Goal: Task Accomplishment & Management: Complete application form

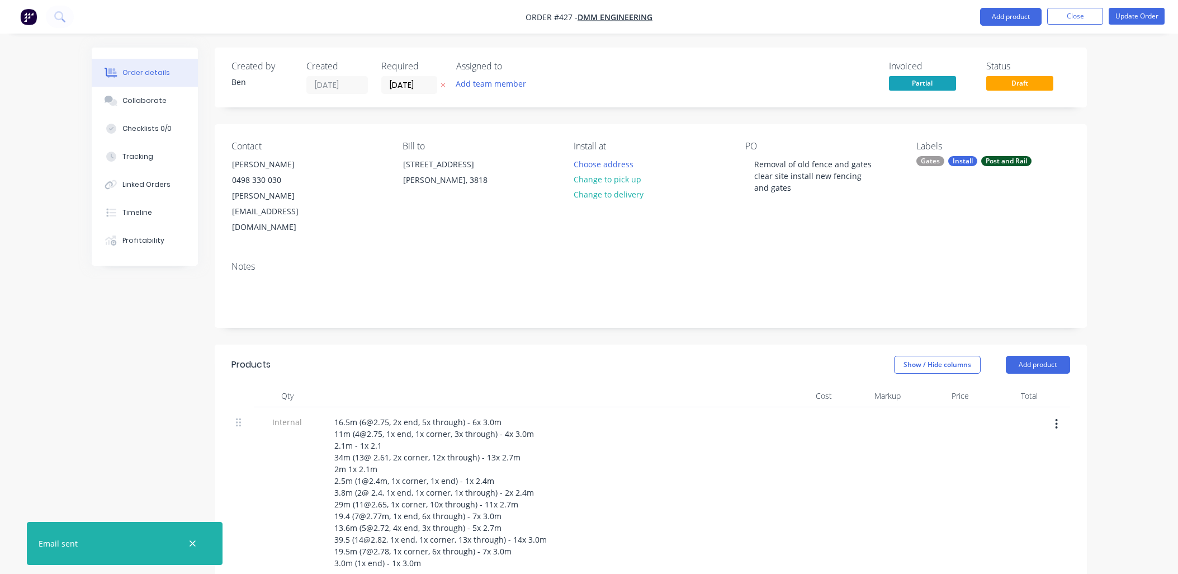
scroll to position [621, 0]
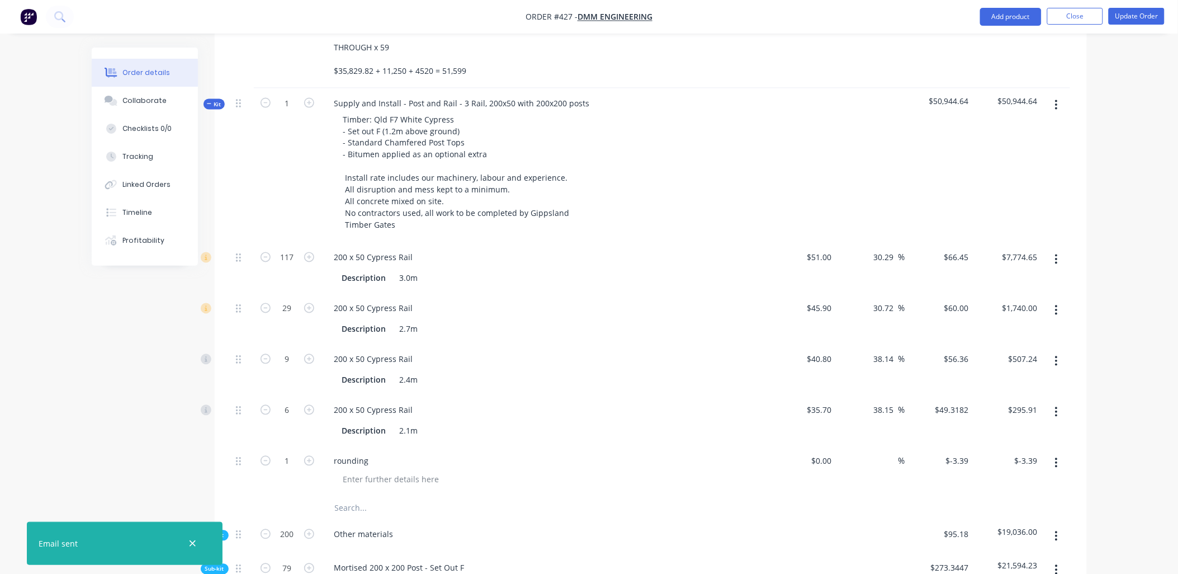
click at [220, 531] on span "Sub-kit" at bounding box center [214, 535] width 19 height 8
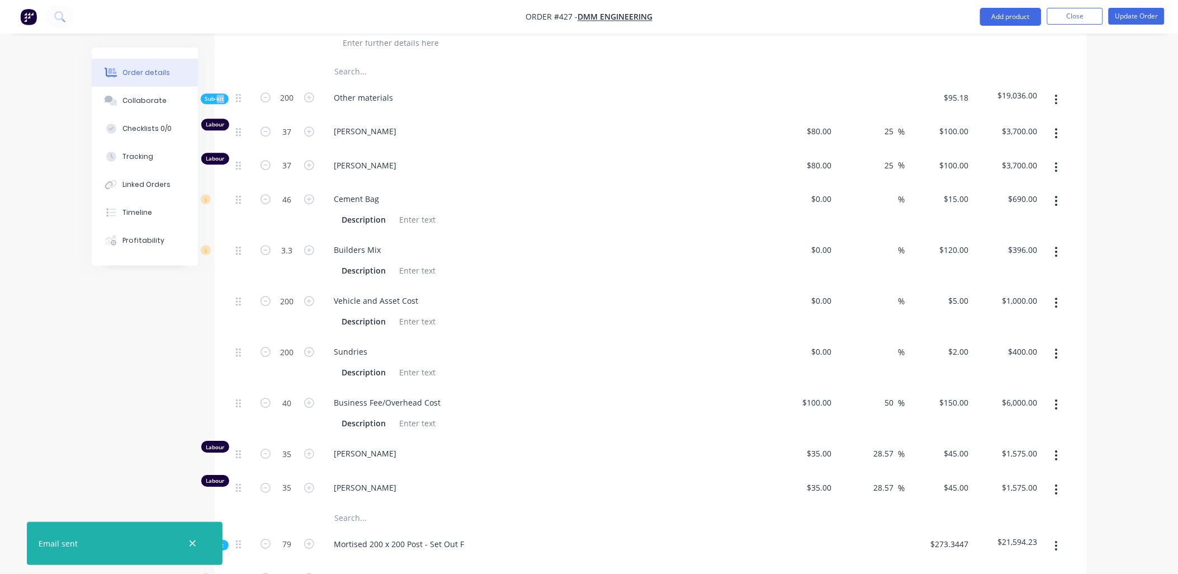
scroll to position [1057, 0]
click at [219, 96] on span "Sub-kit" at bounding box center [214, 100] width 19 height 8
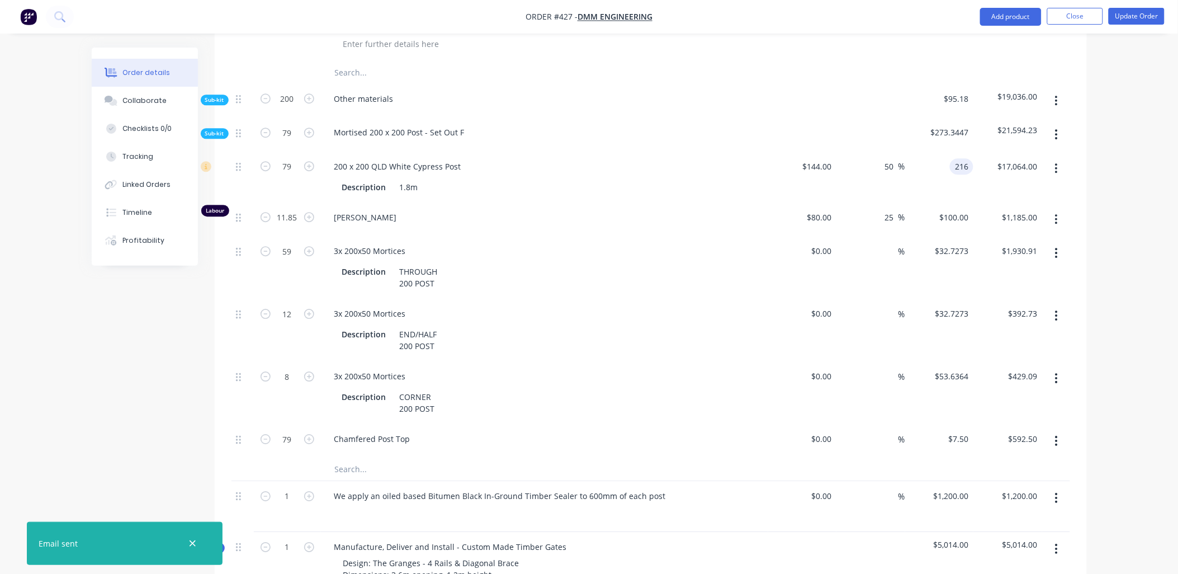
click at [957, 158] on input "216" at bounding box center [963, 166] width 19 height 16
type input "$216.00"
click at [798, 152] on div "$144.00 $144.00" at bounding box center [802, 177] width 69 height 51
click at [815, 158] on div "144 144" at bounding box center [824, 166] width 23 height 16
type input "$117.00"
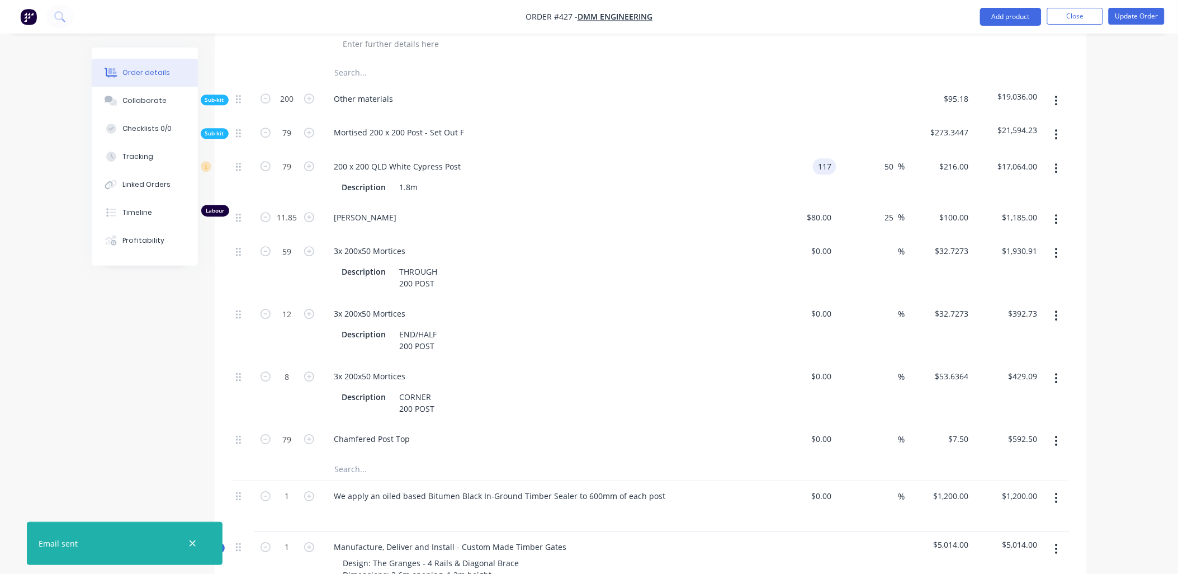
type input "$175.50"
type input "$13,864.50"
click at [934, 160] on div "$175.50 $216.00" at bounding box center [939, 177] width 69 height 51
click at [949, 158] on input "175.5" at bounding box center [956, 166] width 35 height 16
click at [949, 158] on input "175.5" at bounding box center [961, 166] width 26 height 16
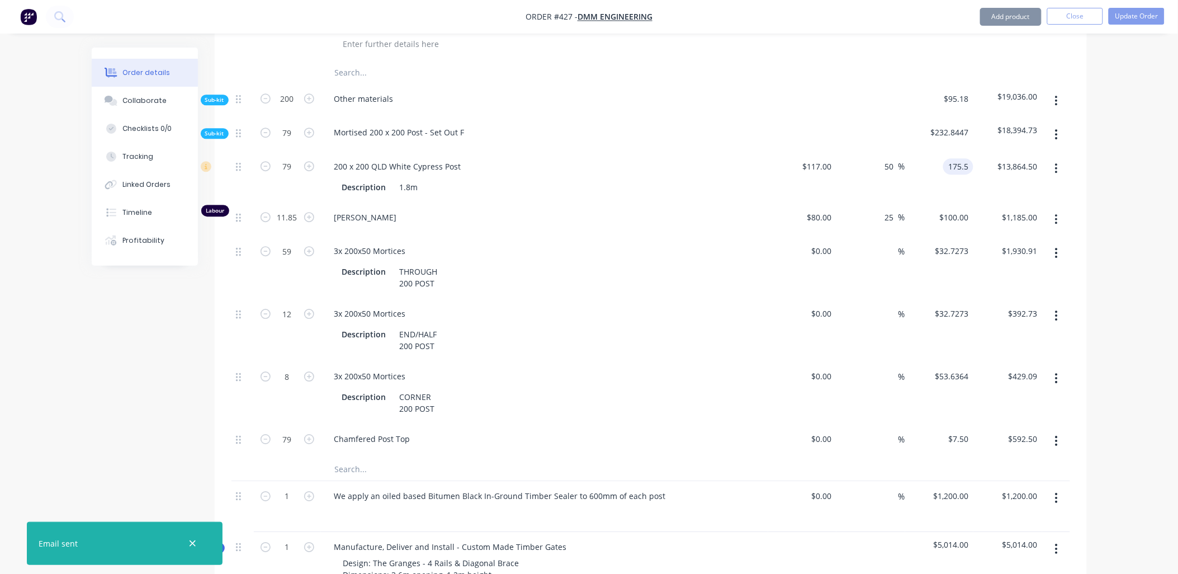
paste input "216"
type input "216"
type input "84.62"
type input "$216.00"
type input "$17,064.00"
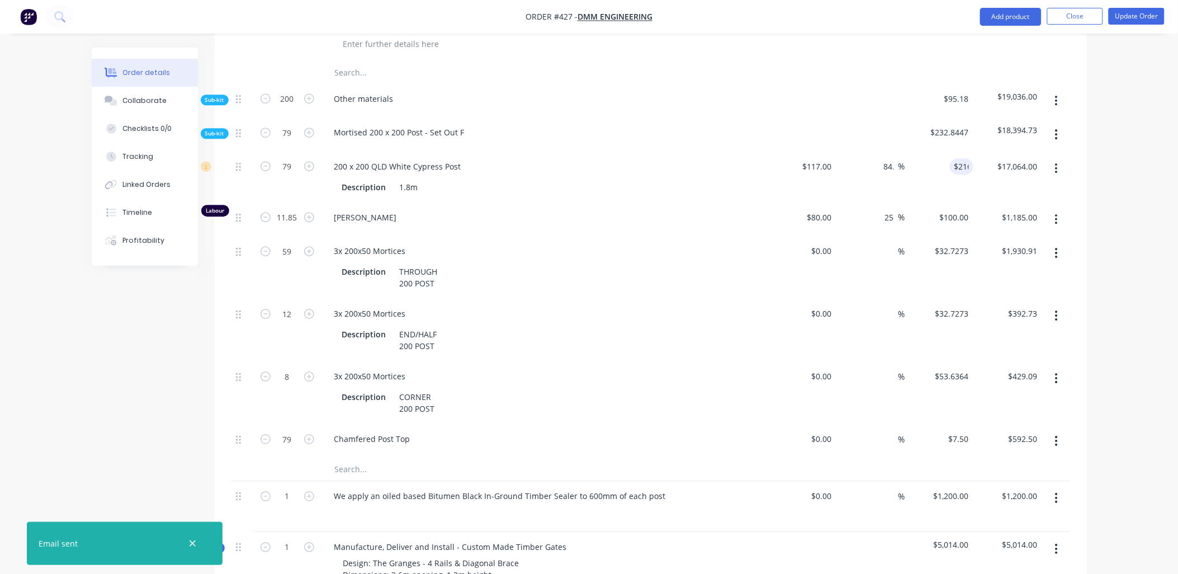
click at [977, 157] on div "$17,064.00 $13,864.50" at bounding box center [1007, 177] width 69 height 51
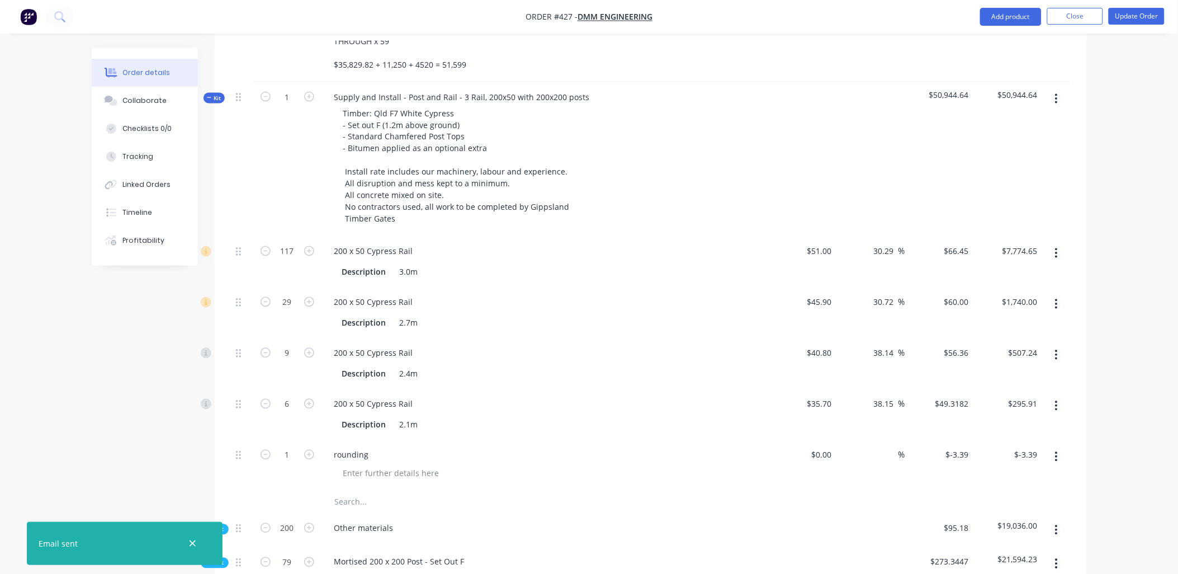
scroll to position [611, 0]
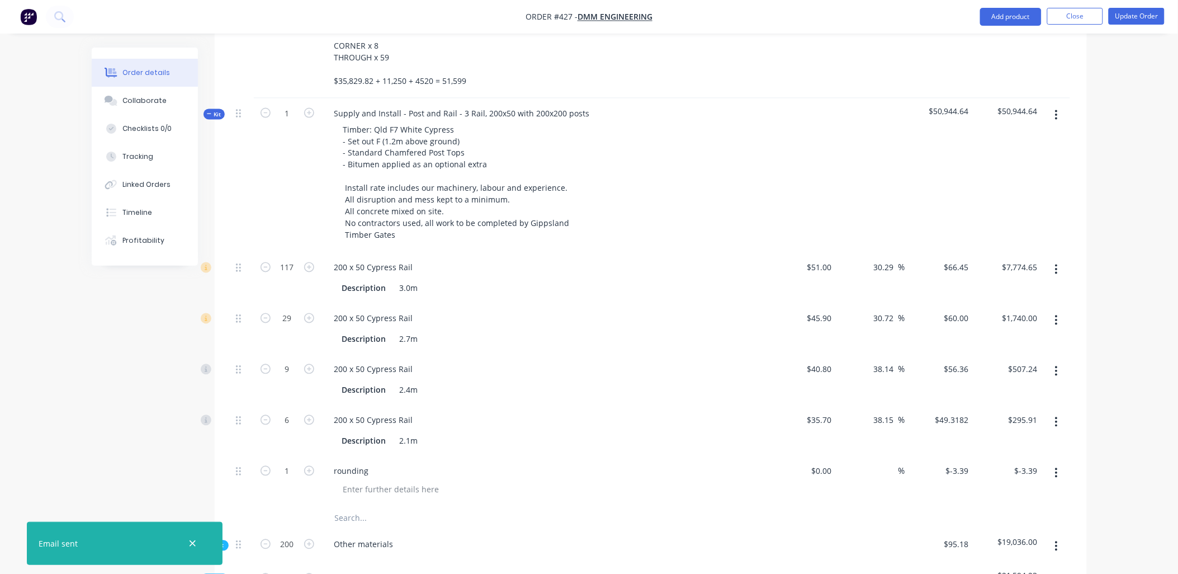
click at [850, 253] on div "30.29 30.29 %" at bounding box center [870, 278] width 69 height 51
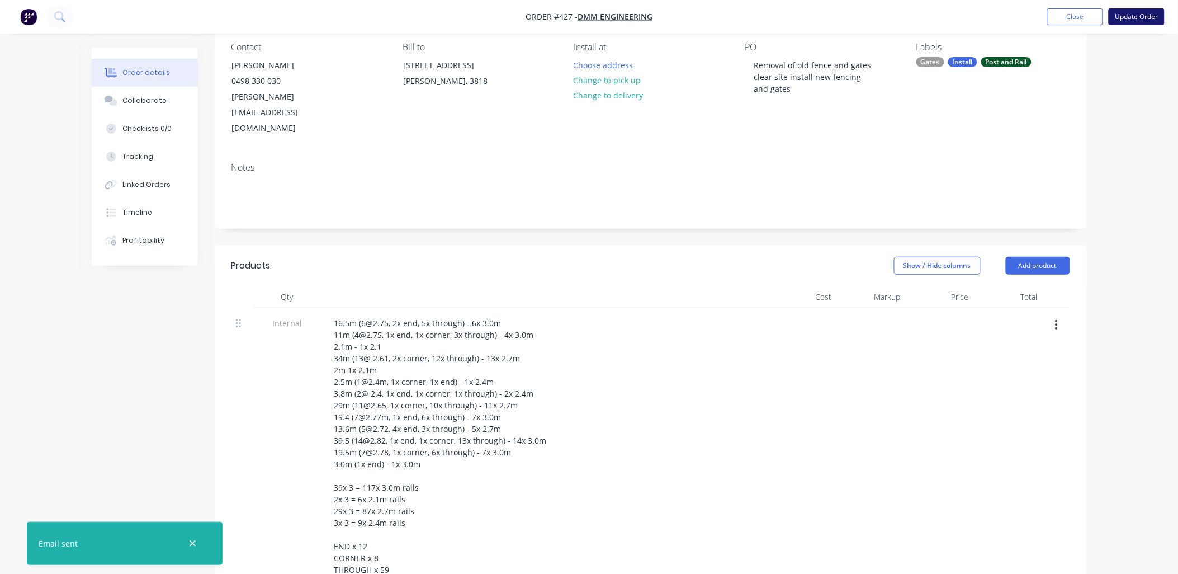
scroll to position [87, 0]
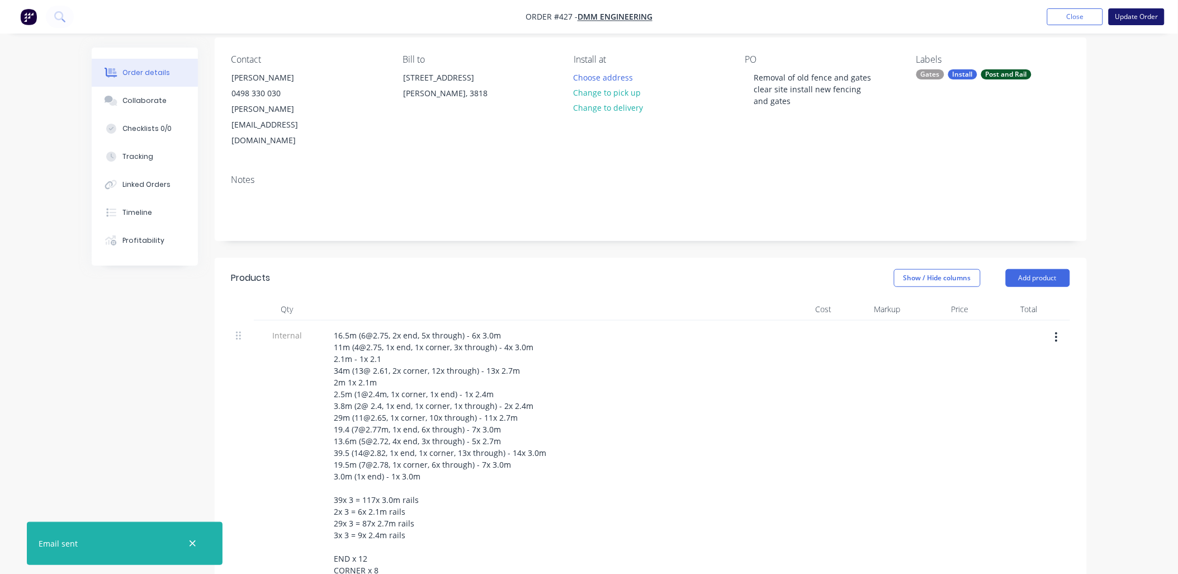
click at [1147, 20] on button "Update Order" at bounding box center [1137, 16] width 56 height 17
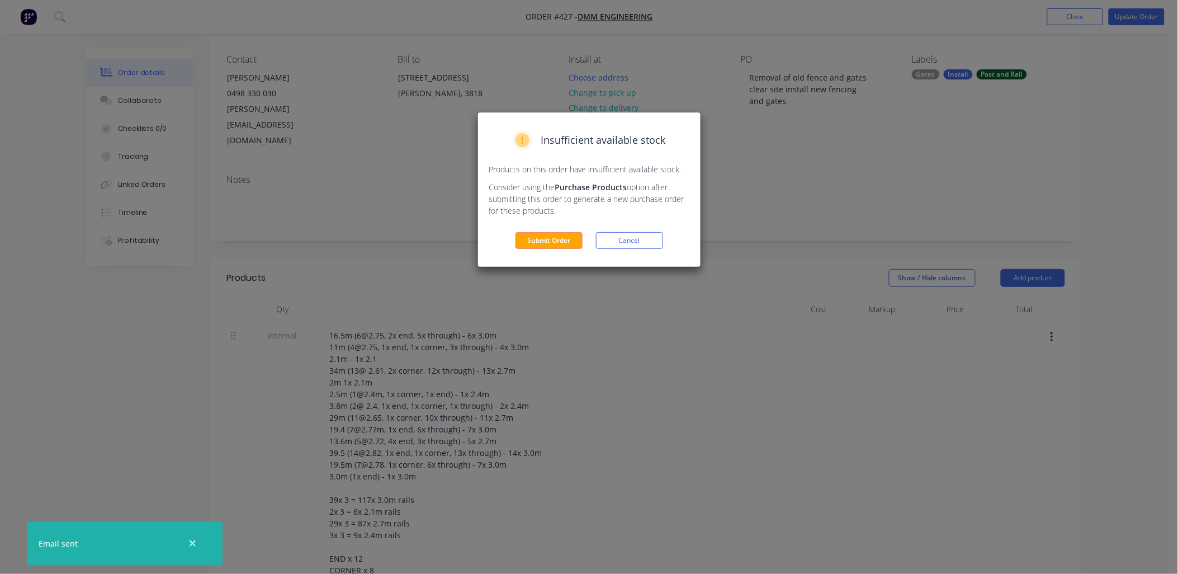
click at [550, 239] on button "Submit Order" at bounding box center [548, 240] width 67 height 17
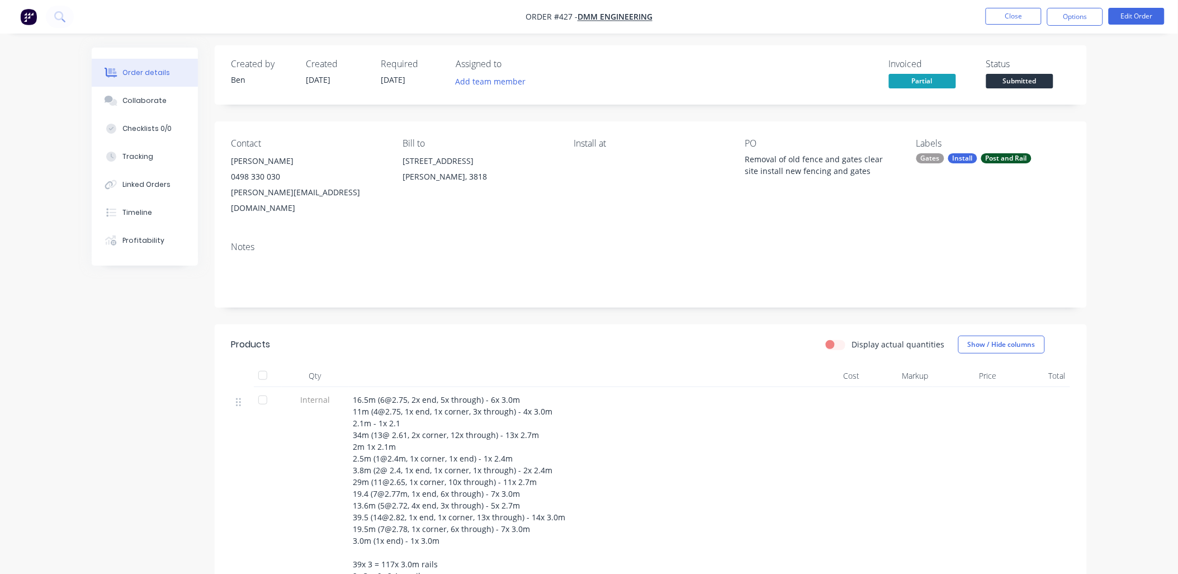
scroll to position [0, 0]
click at [1023, 19] on button "Close" at bounding box center [1014, 16] width 56 height 17
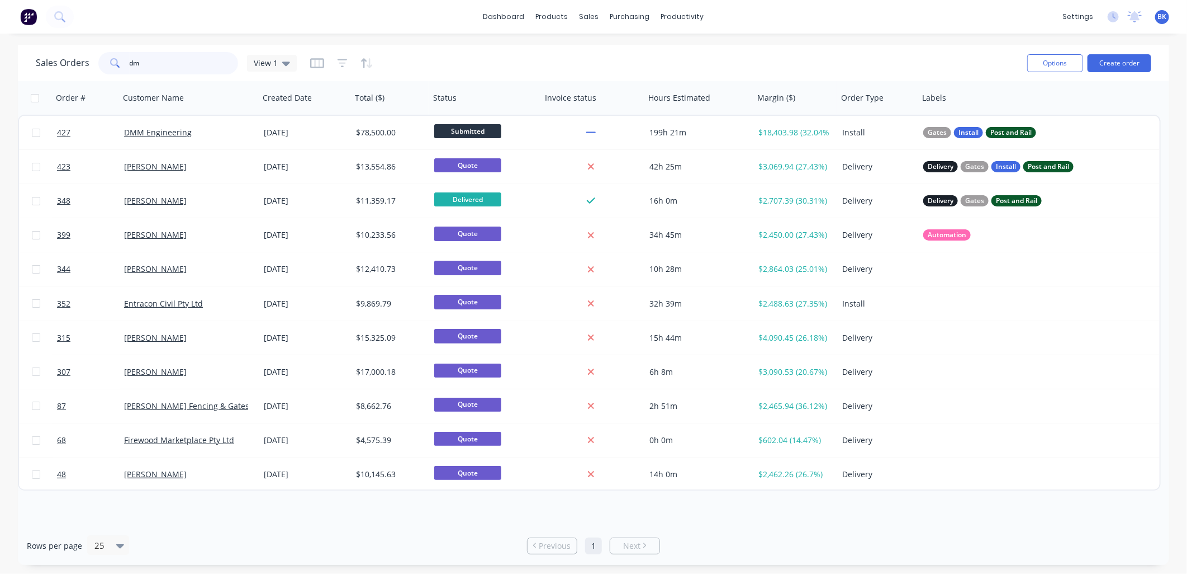
click at [200, 69] on input "dm" at bounding box center [184, 63] width 109 height 22
type input "d"
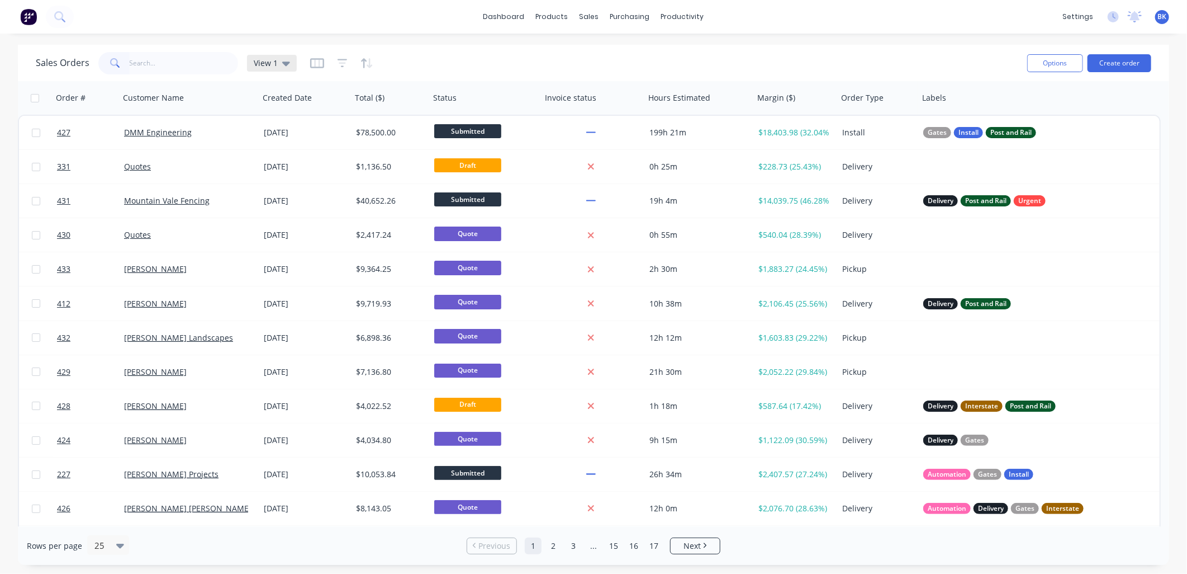
click at [259, 64] on span "View 1" at bounding box center [266, 63] width 24 height 12
click at [302, 197] on button "CURRENT JOBS" at bounding box center [313, 202] width 127 height 13
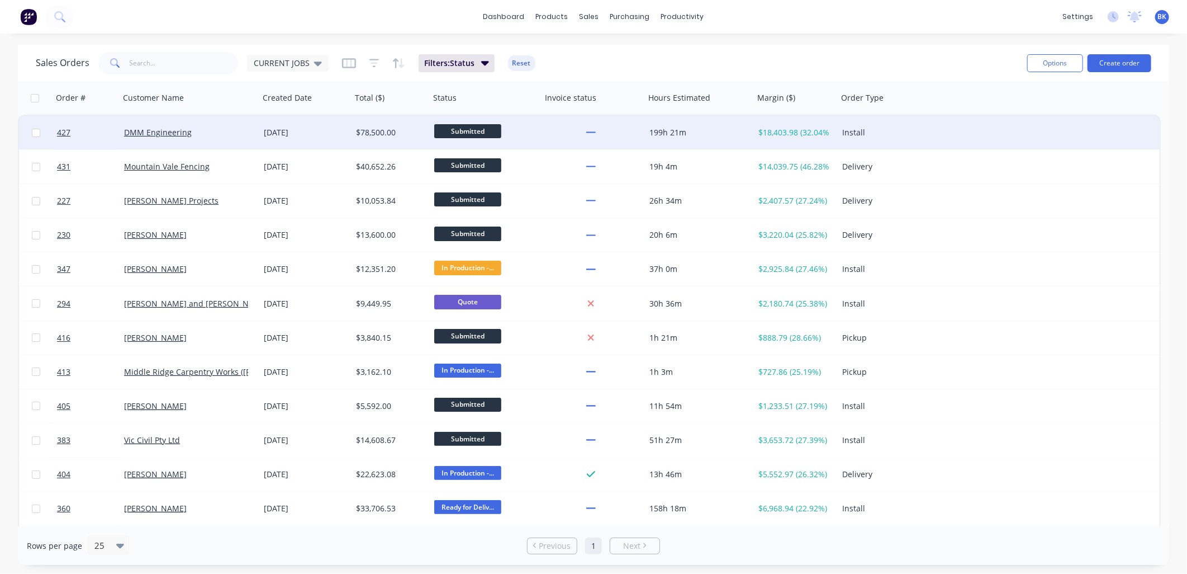
click at [214, 134] on div "DMM Engineering" at bounding box center [186, 132] width 124 height 11
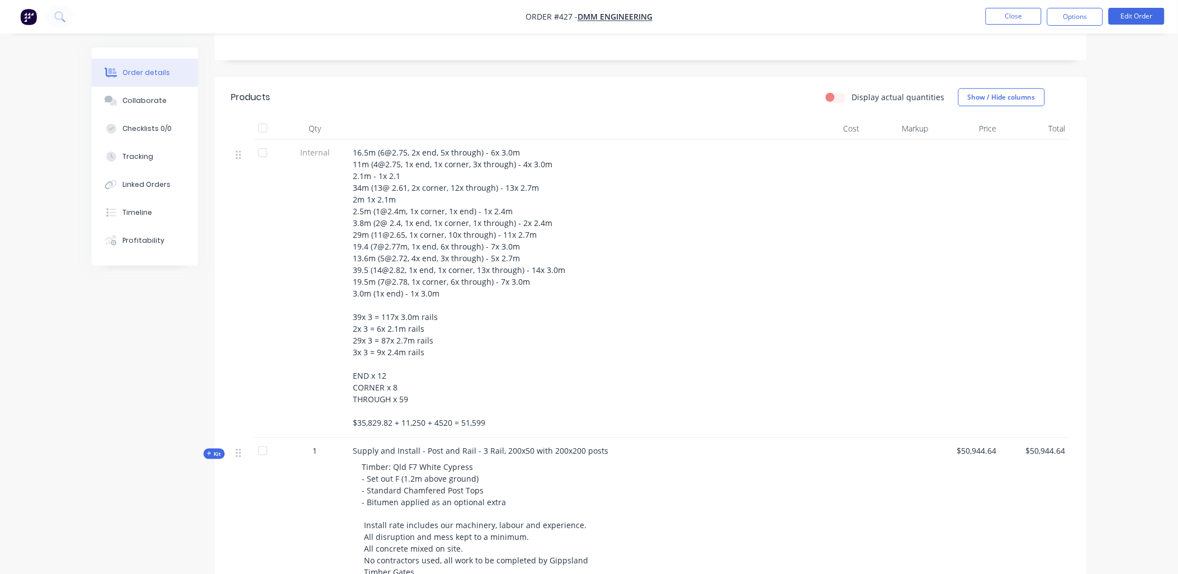
scroll to position [249, 0]
click at [1021, 17] on button "Close" at bounding box center [1014, 16] width 56 height 17
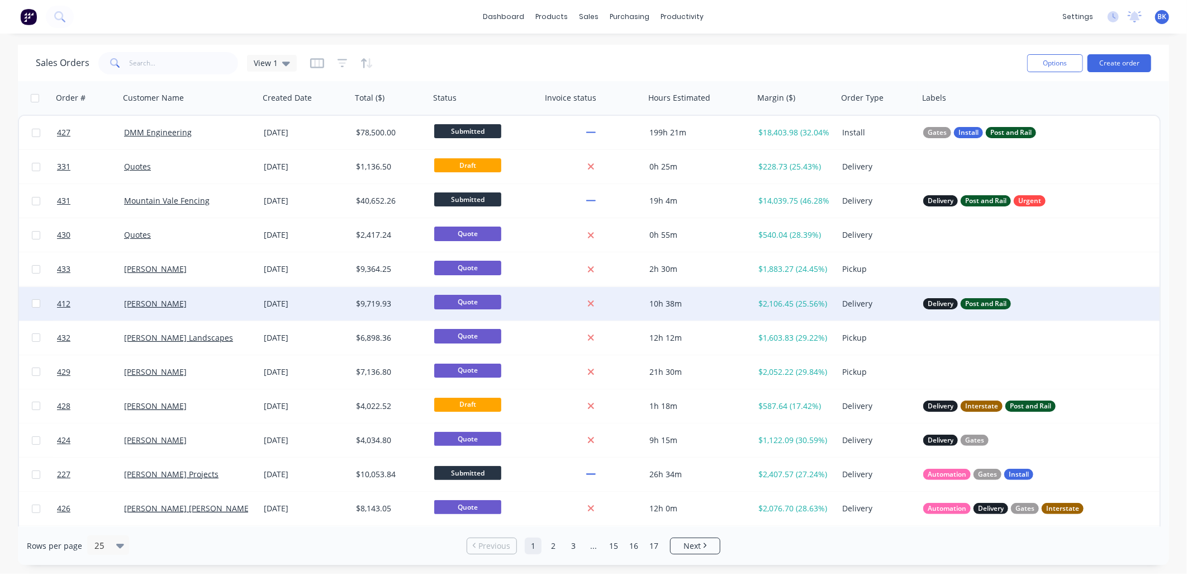
click at [237, 305] on div "[PERSON_NAME]" at bounding box center [186, 303] width 124 height 11
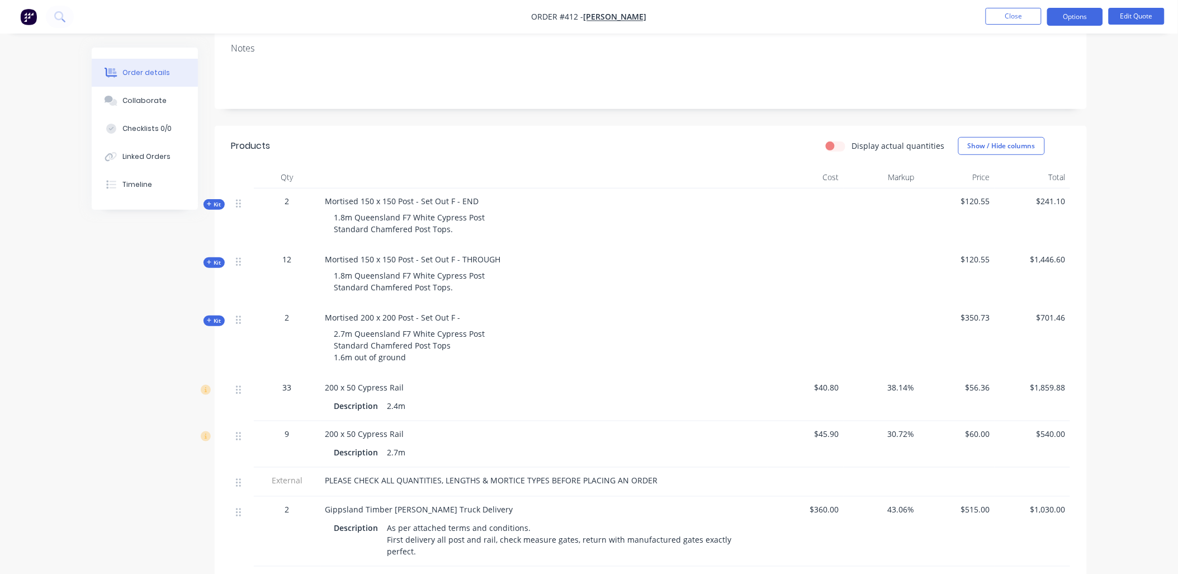
scroll to position [186, 0]
click at [987, 13] on button "Close" at bounding box center [1014, 16] width 56 height 17
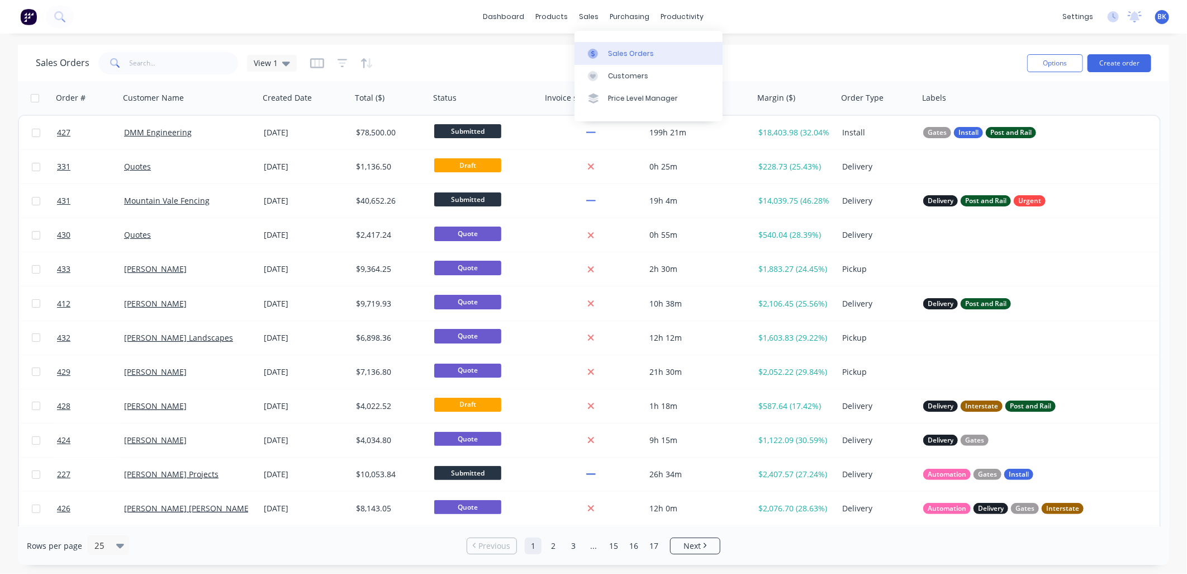
click at [605, 54] on link "Sales Orders" at bounding box center [649, 53] width 148 height 22
click at [579, 49] on div "Product Catalogue" at bounding box center [601, 54] width 69 height 10
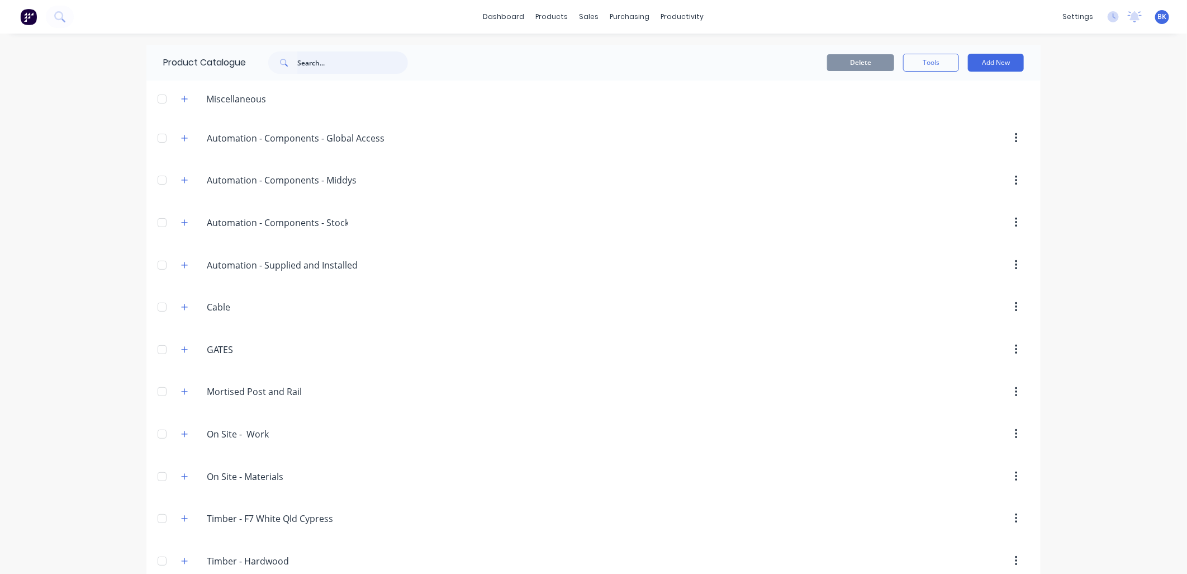
click at [354, 62] on input "text" at bounding box center [352, 62] width 111 height 22
click at [186, 520] on button "button" at bounding box center [185, 519] width 14 height 14
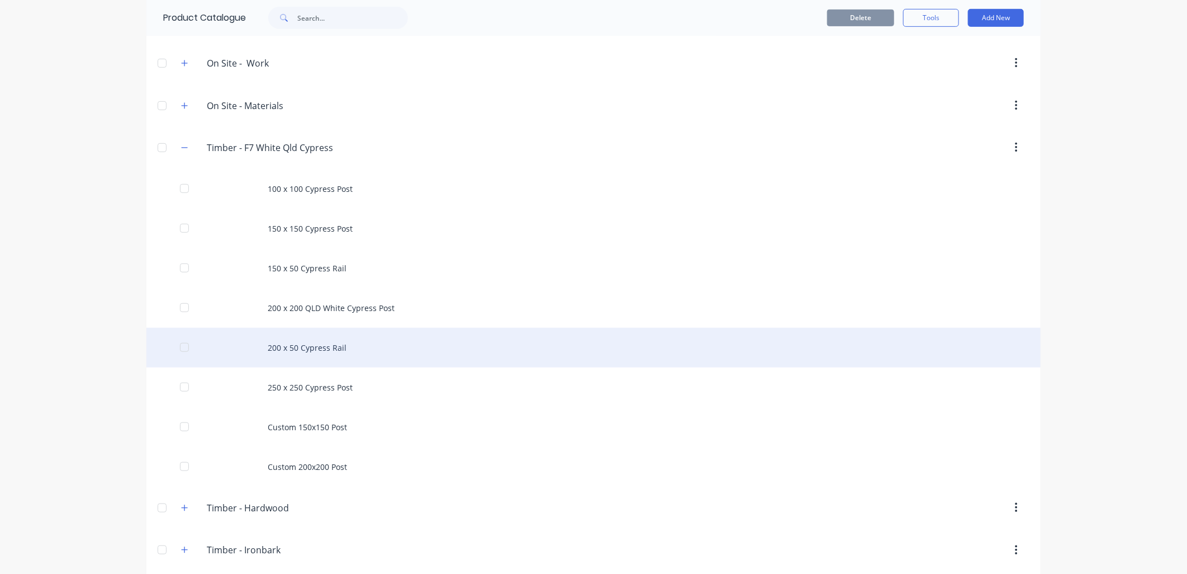
scroll to position [372, 0]
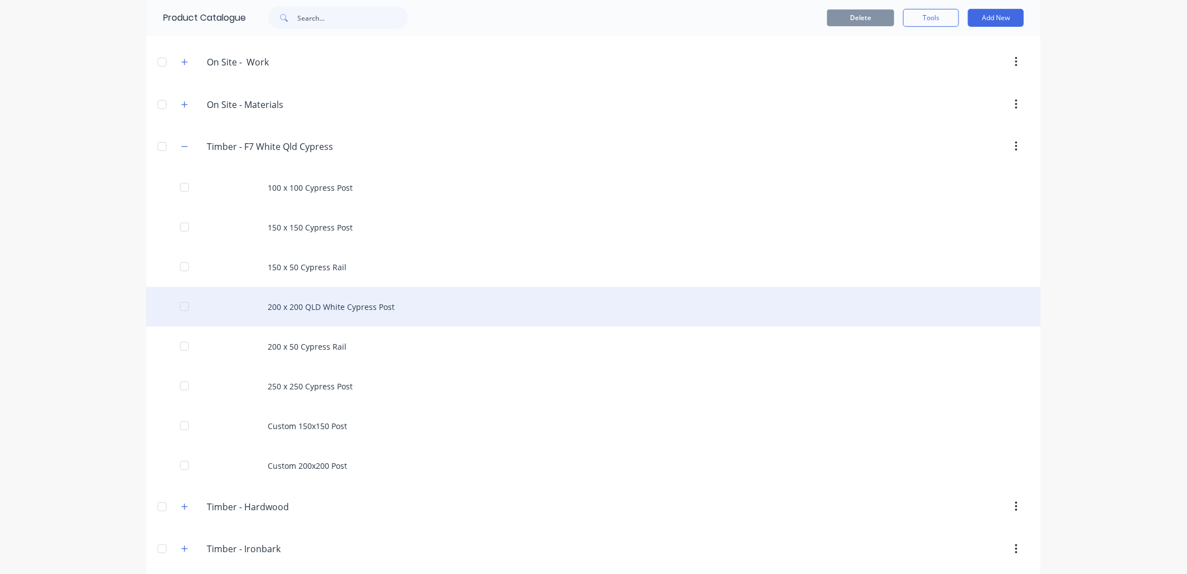
click at [297, 316] on div "200 x 200 QLD White Cypress Post" at bounding box center [593, 307] width 894 height 40
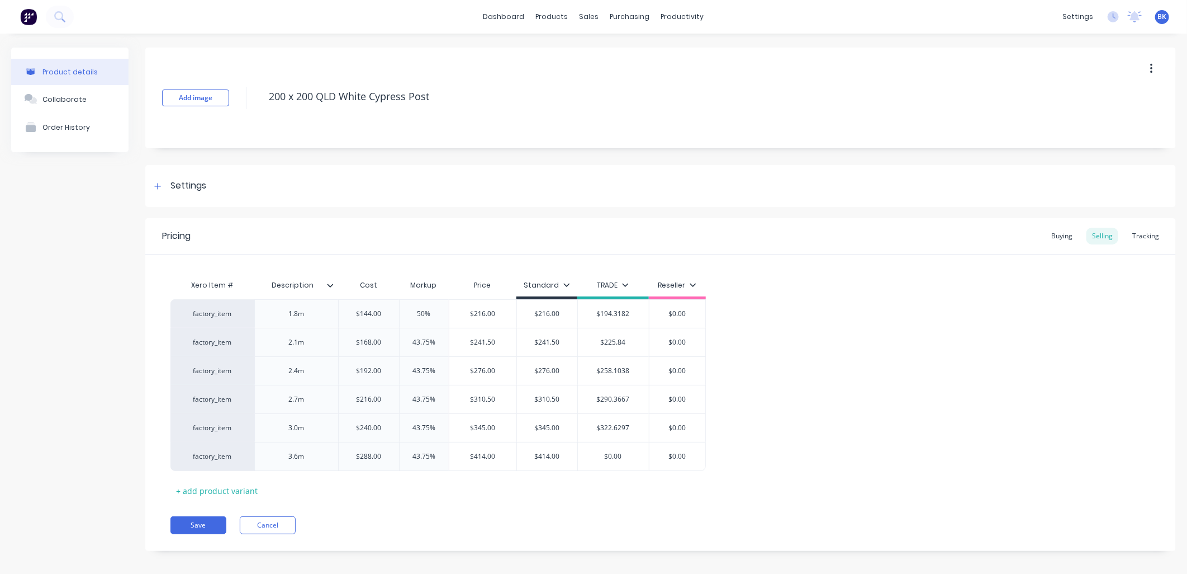
type textarea "x"
click at [1128, 233] on div "Tracking" at bounding box center [1146, 236] width 38 height 17
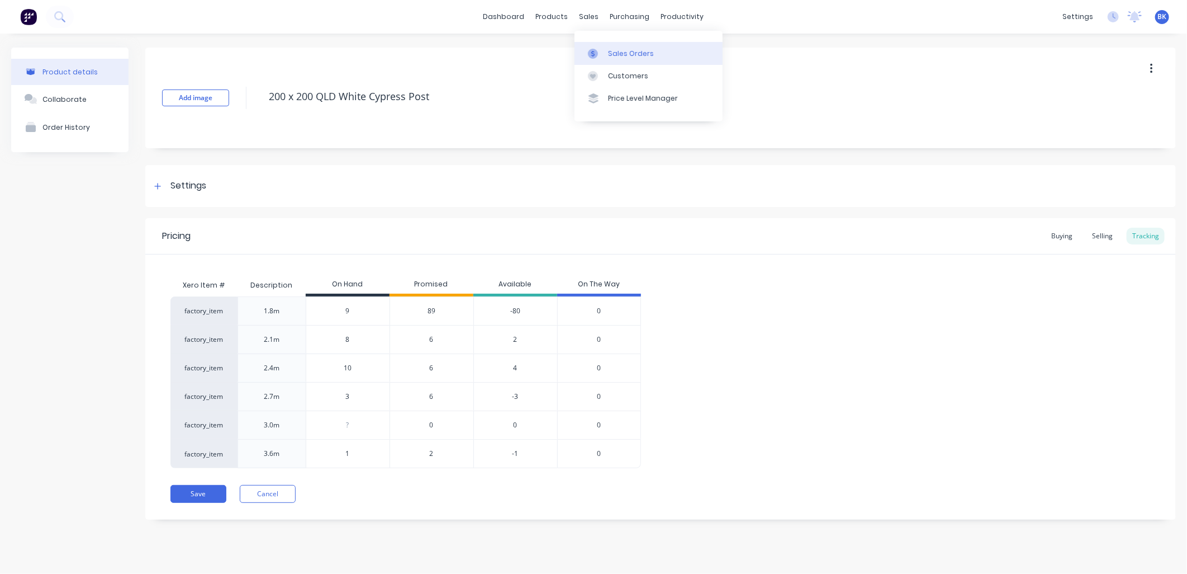
click at [618, 54] on div "Sales Orders" at bounding box center [631, 54] width 46 height 10
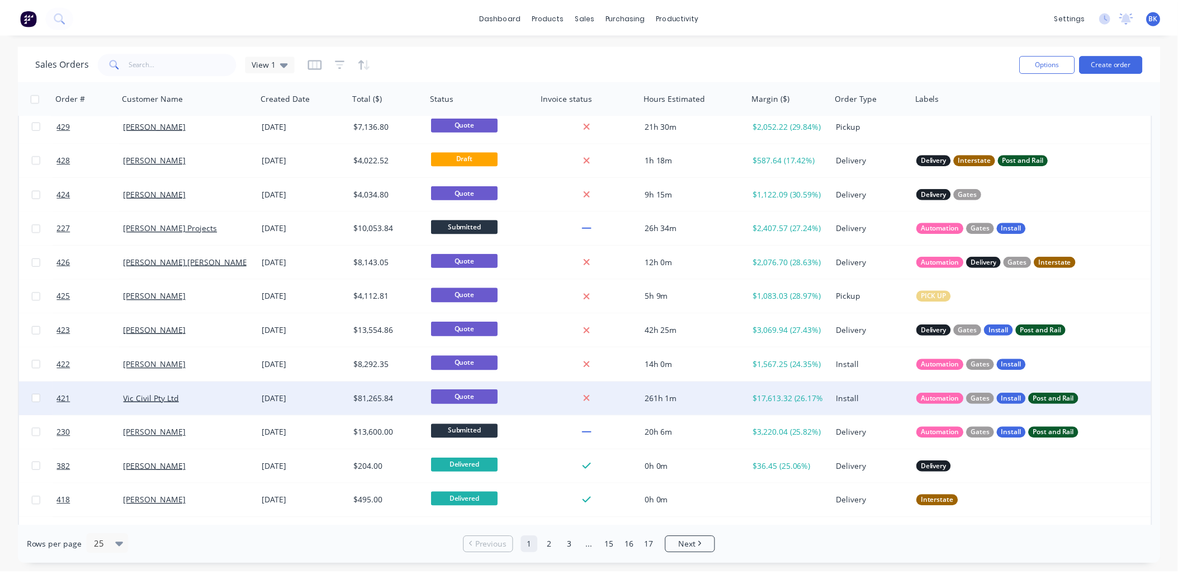
scroll to position [247, 0]
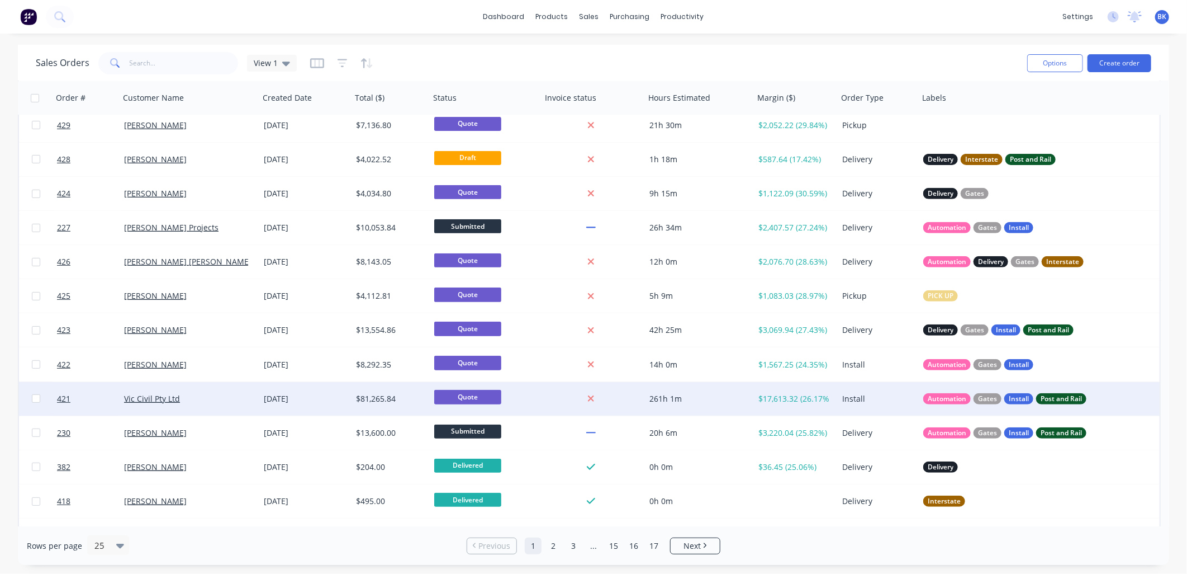
click at [235, 403] on div "Vic Civil Pty Ltd" at bounding box center [186, 398] width 124 height 11
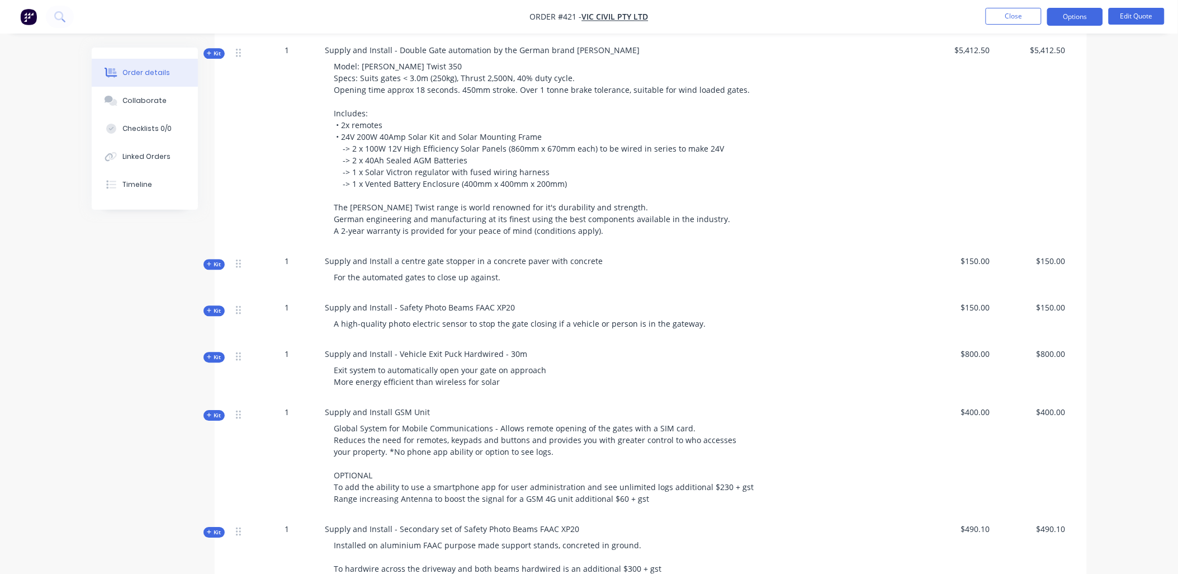
scroll to position [932, 0]
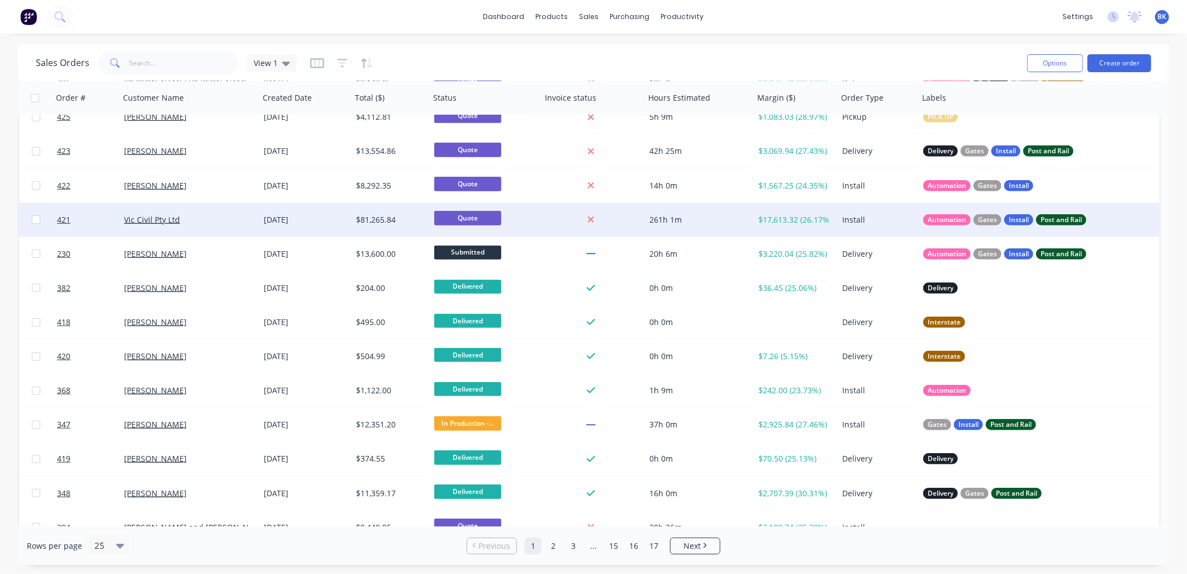
scroll to position [442, 0]
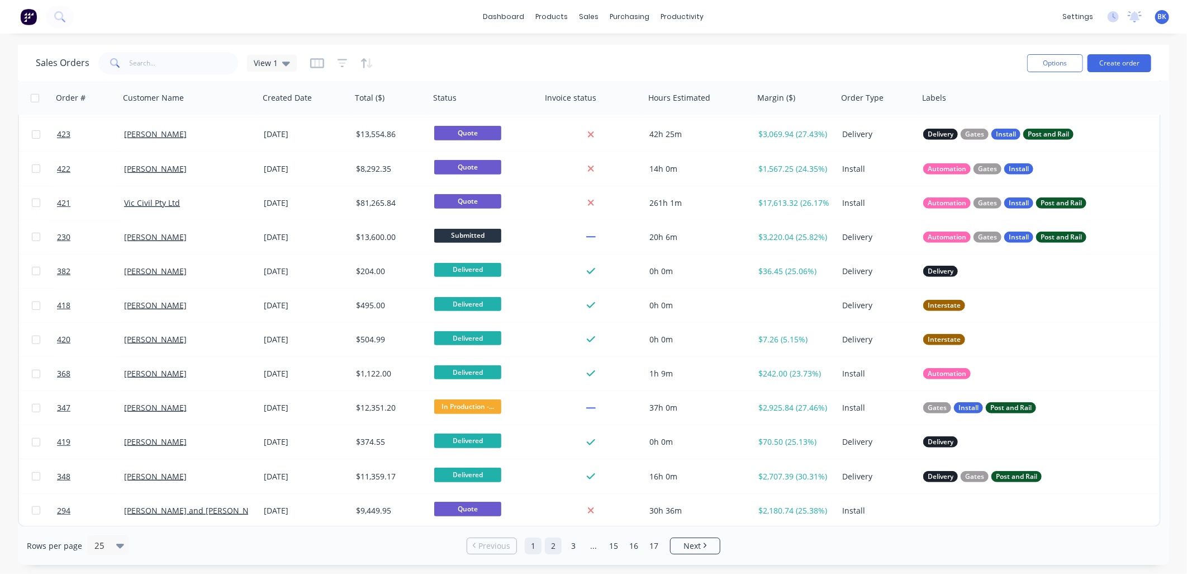
click at [555, 546] on link "2" at bounding box center [553, 545] width 17 height 17
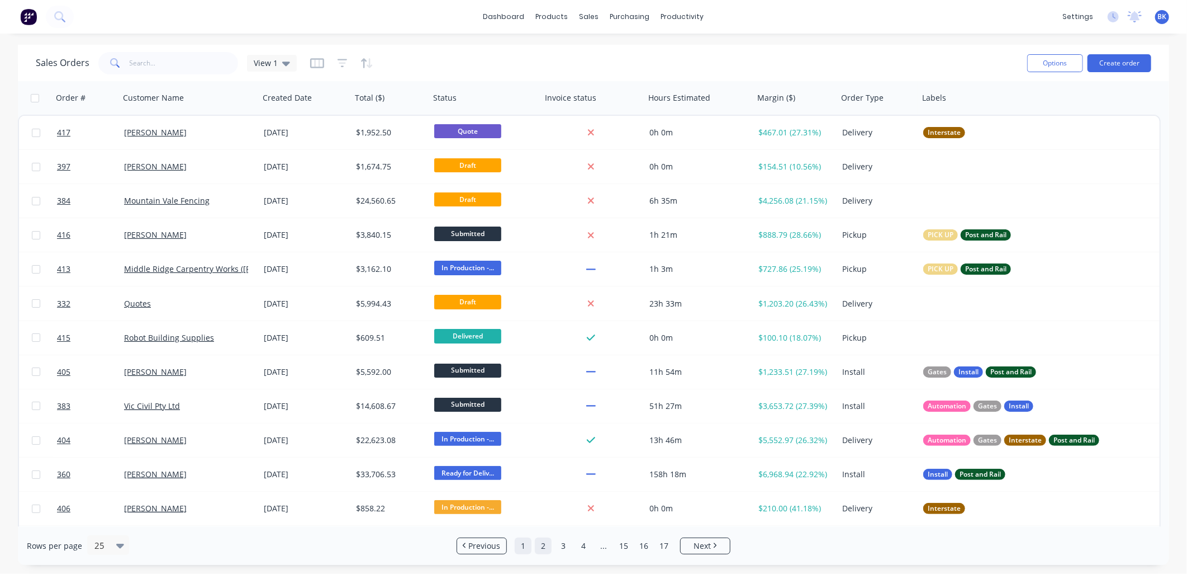
click at [527, 543] on link "1" at bounding box center [523, 545] width 17 height 17
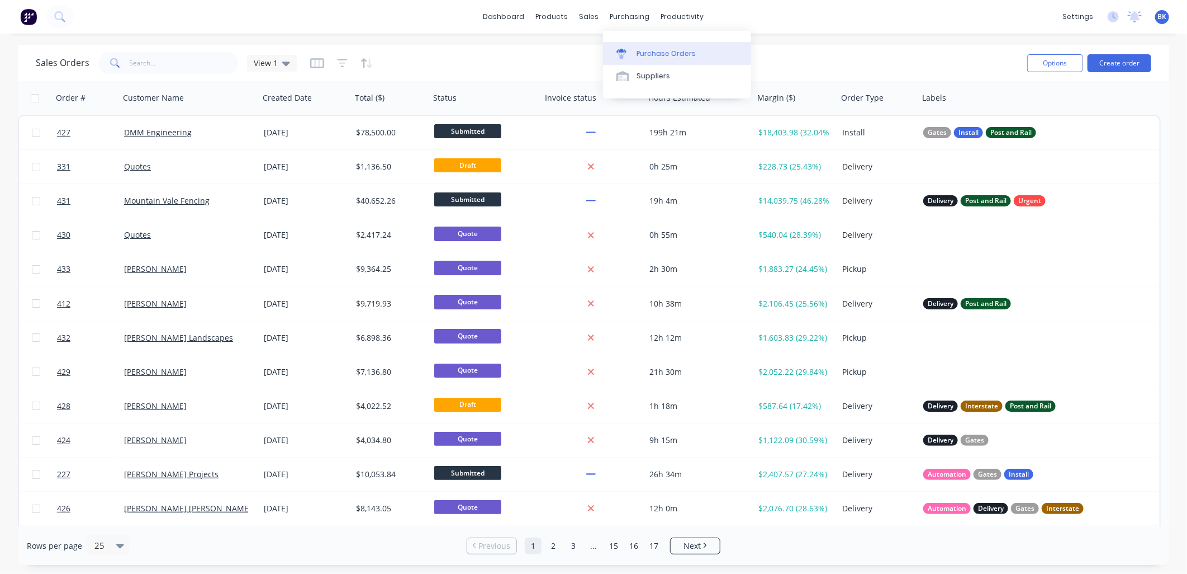
click at [637, 58] on div "Purchase Orders" at bounding box center [666, 54] width 59 height 10
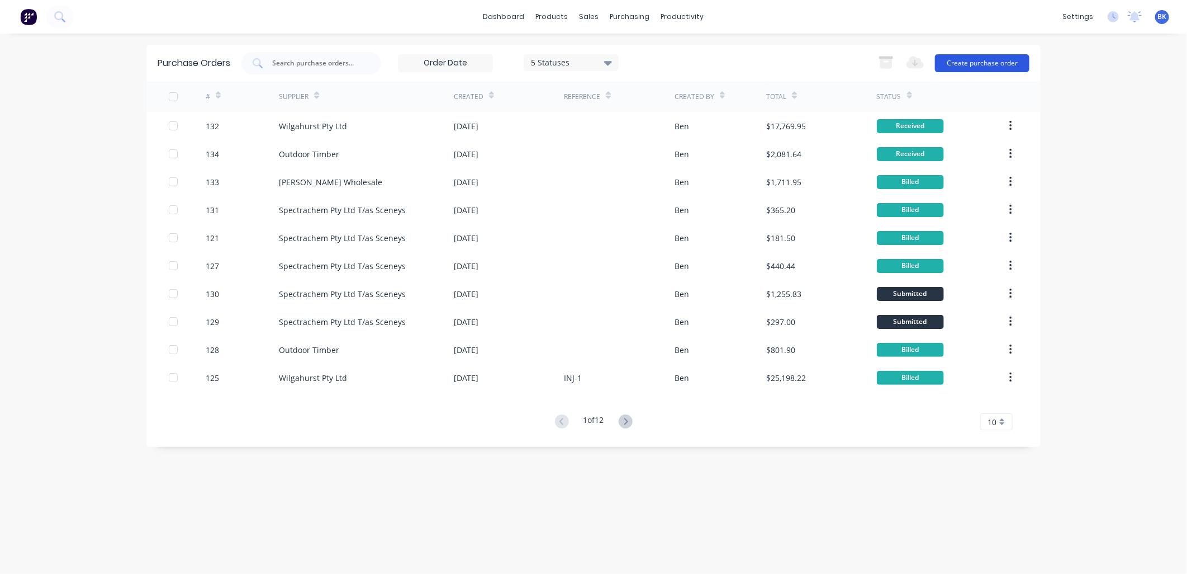
click at [981, 59] on button "Create purchase order" at bounding box center [982, 63] width 94 height 18
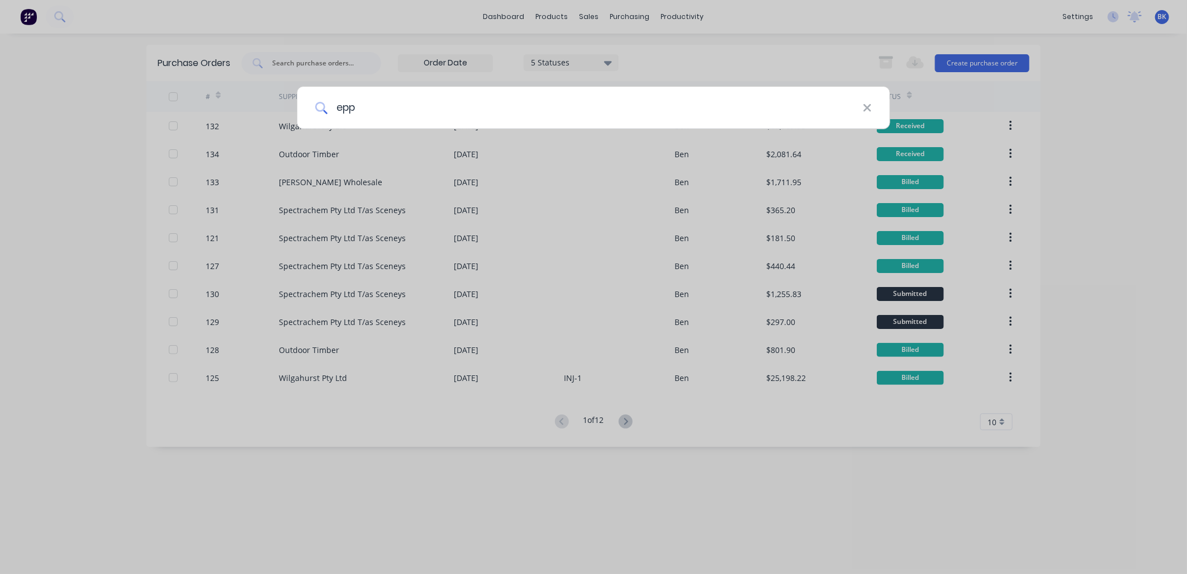
type input "eppa"
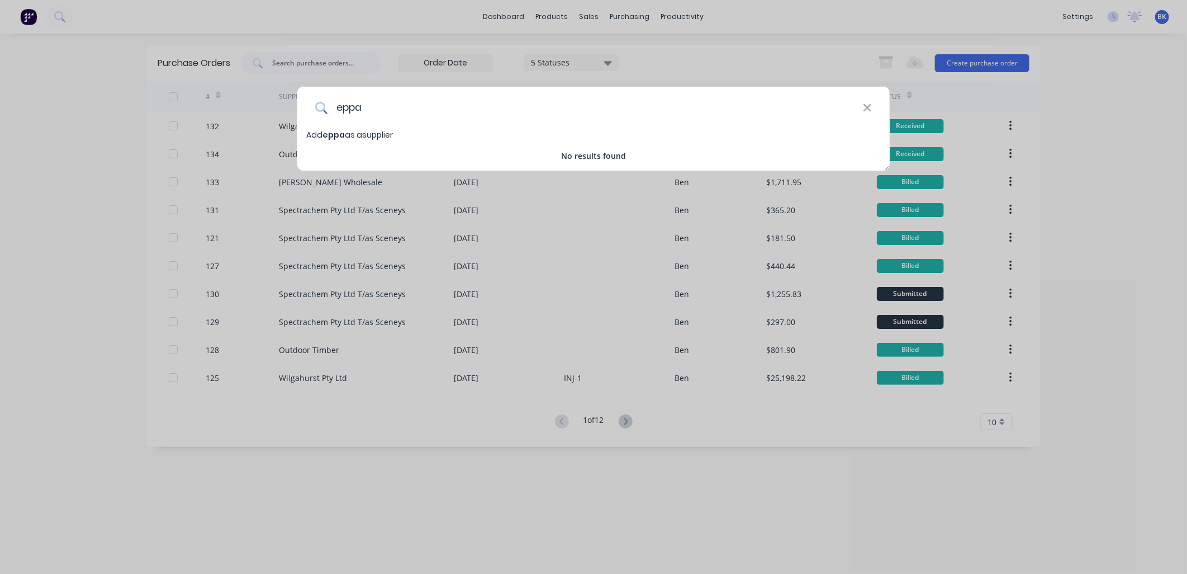
drag, startPoint x: 415, startPoint y: 113, endPoint x: 327, endPoint y: 114, distance: 88.3
click at [325, 116] on div "eppa" at bounding box center [593, 108] width 593 height 42
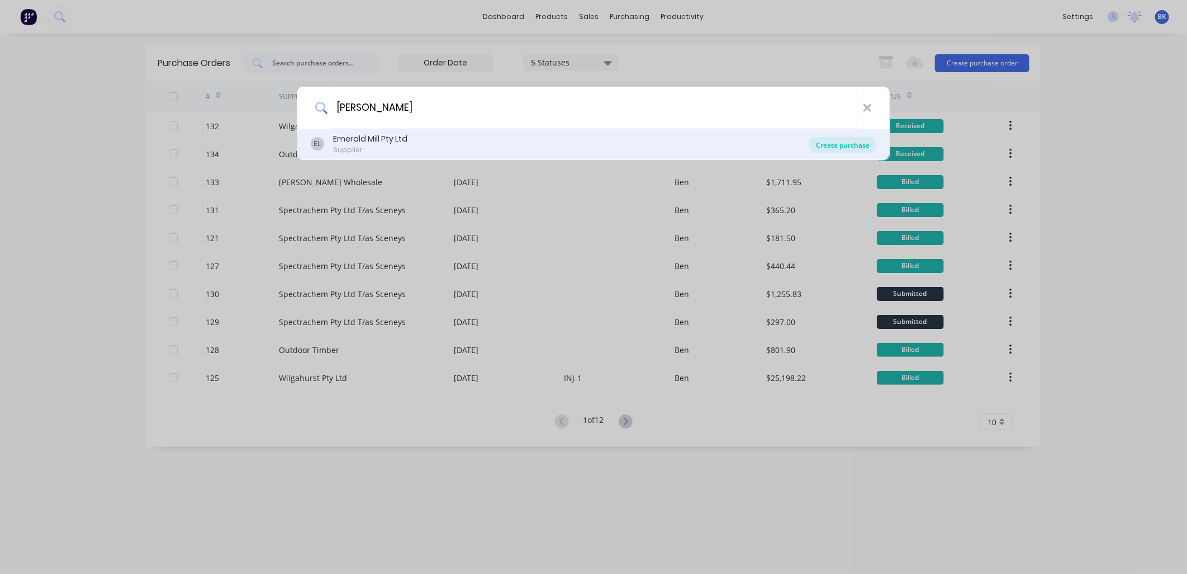
type input "[PERSON_NAME]"
click at [829, 147] on div "Create purchase" at bounding box center [843, 145] width 67 height 16
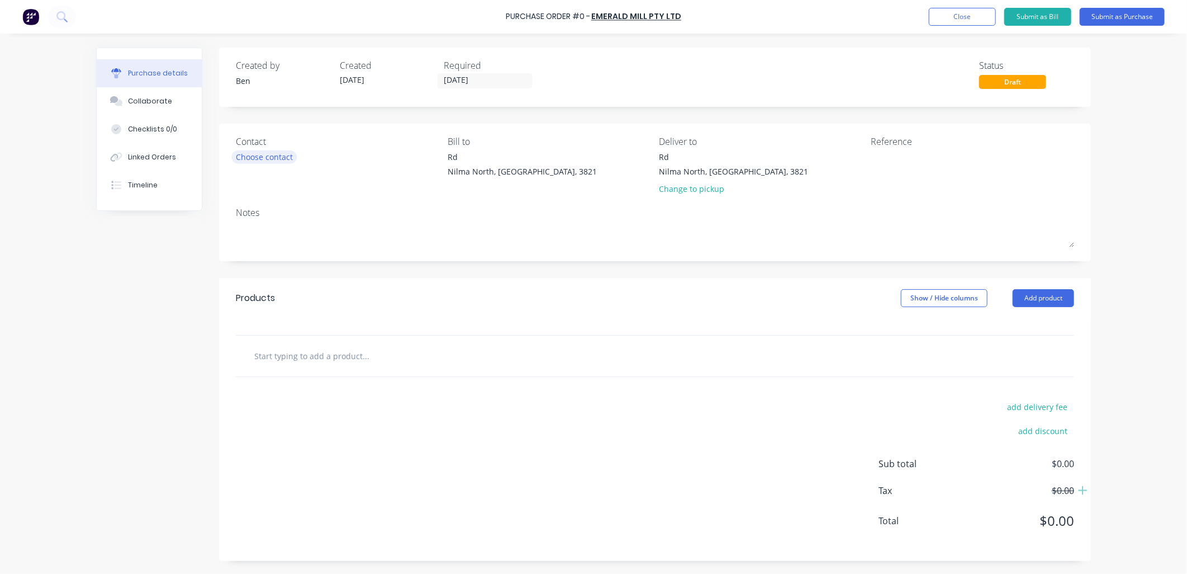
click at [256, 161] on div "Choose contact" at bounding box center [264, 157] width 57 height 12
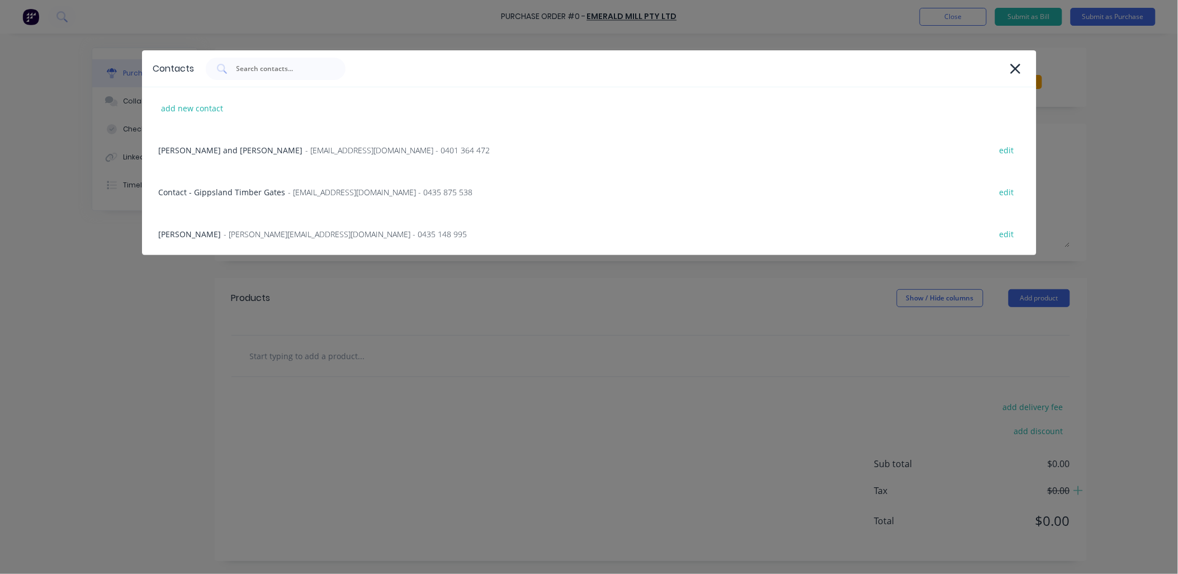
click at [256, 161] on div "[PERSON_NAME] and [PERSON_NAME] - [EMAIL_ADDRESS][DOMAIN_NAME] - 0401 364 472 e…" at bounding box center [589, 150] width 894 height 42
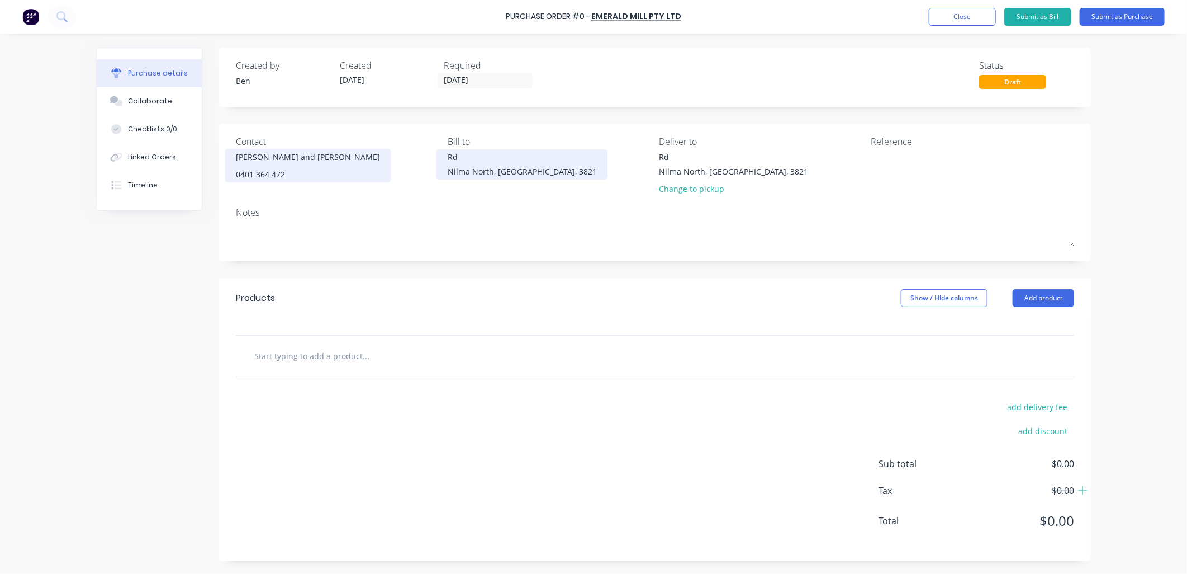
click at [448, 162] on div "Rd" at bounding box center [522, 157] width 149 height 12
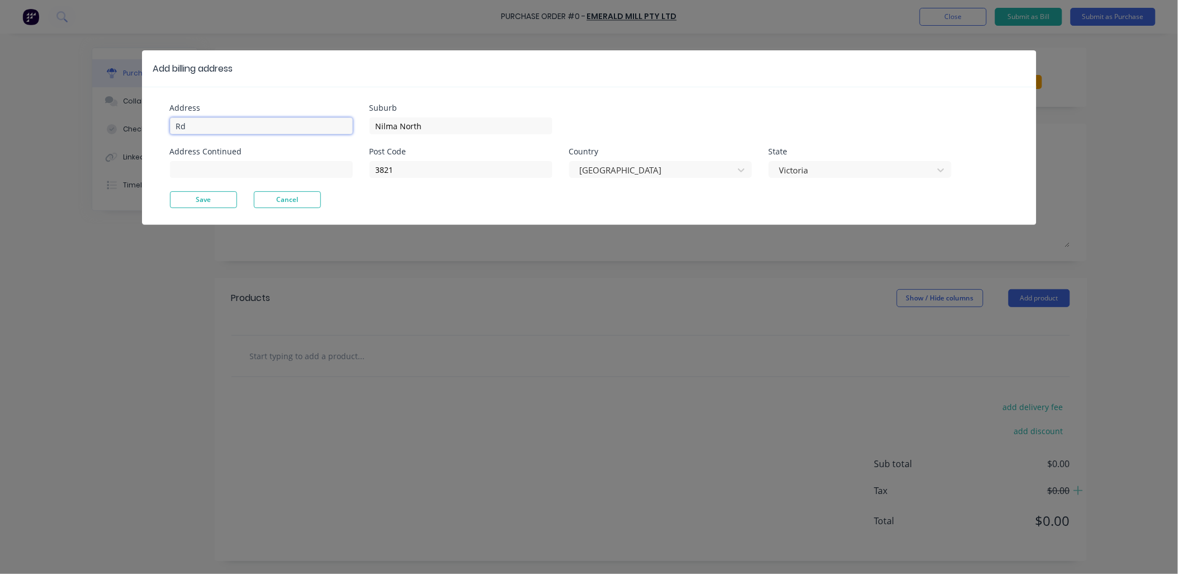
click at [176, 122] on input "Rd" at bounding box center [261, 125] width 183 height 17
type input "[STREET_ADDRESS][PERSON_NAME]"
click at [205, 201] on button "Save" at bounding box center [203, 199] width 67 height 17
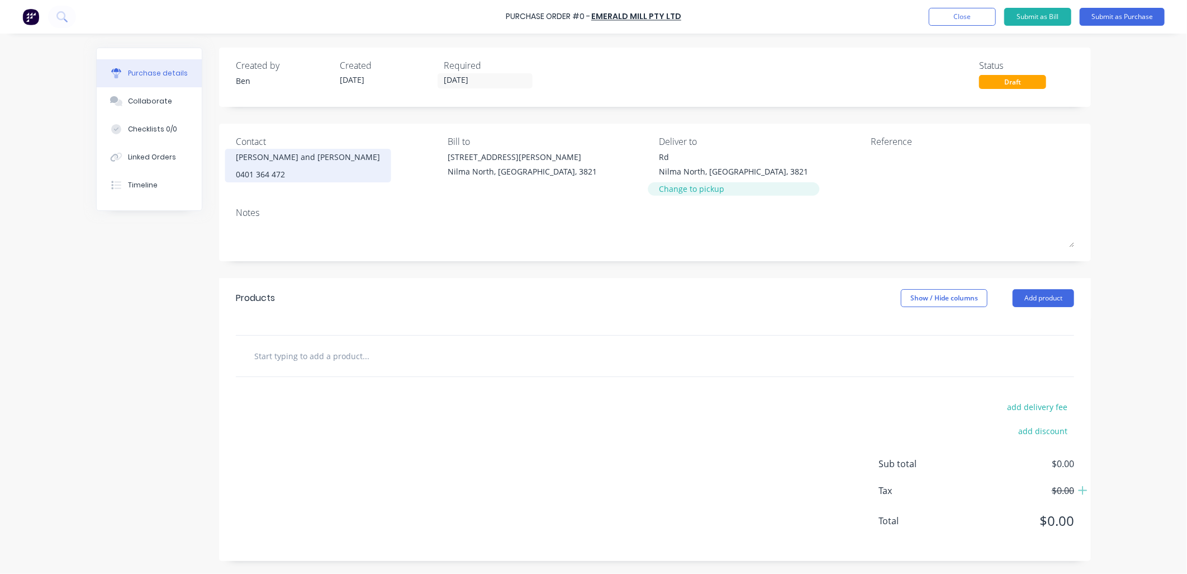
click at [696, 192] on div "Change to pickup" at bounding box center [734, 189] width 149 height 12
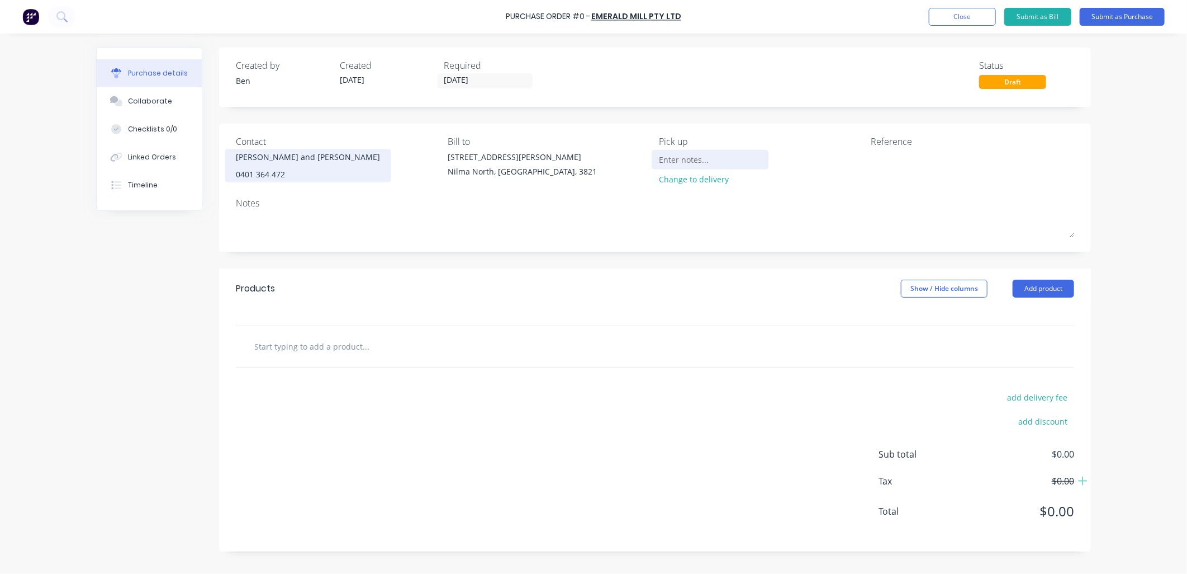
click at [684, 161] on input at bounding box center [711, 159] width 102 height 17
type input "Semi truck to pick up"
click at [901, 159] on textarea at bounding box center [941, 163] width 140 height 25
type textarea "x"
type textarea "D"
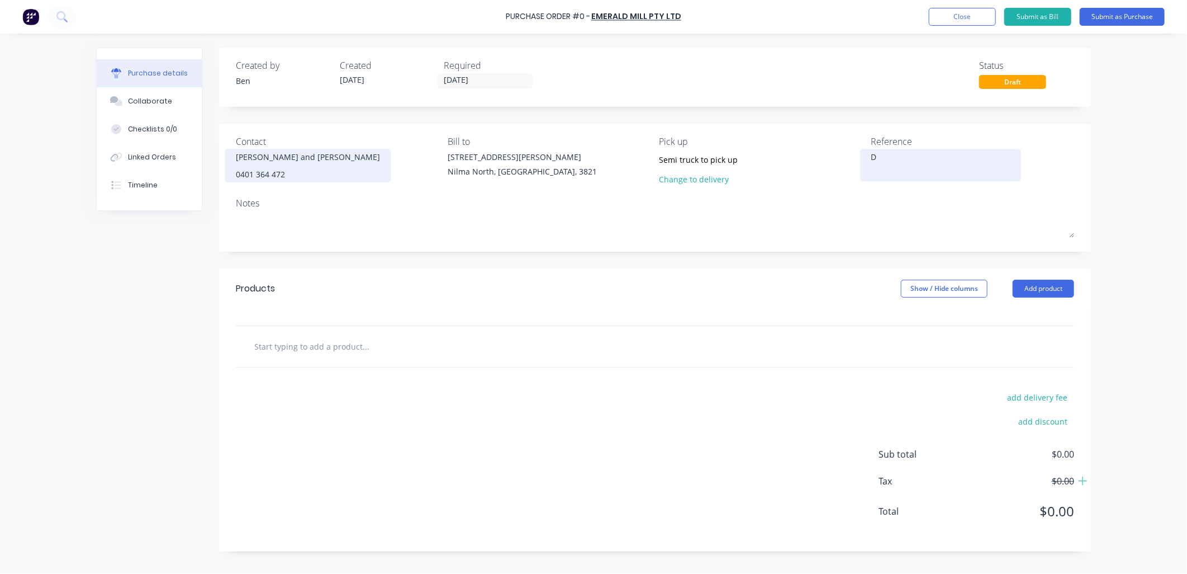
type textarea "x"
type textarea "DM"
type textarea "x"
type textarea "DMM"
type textarea "x"
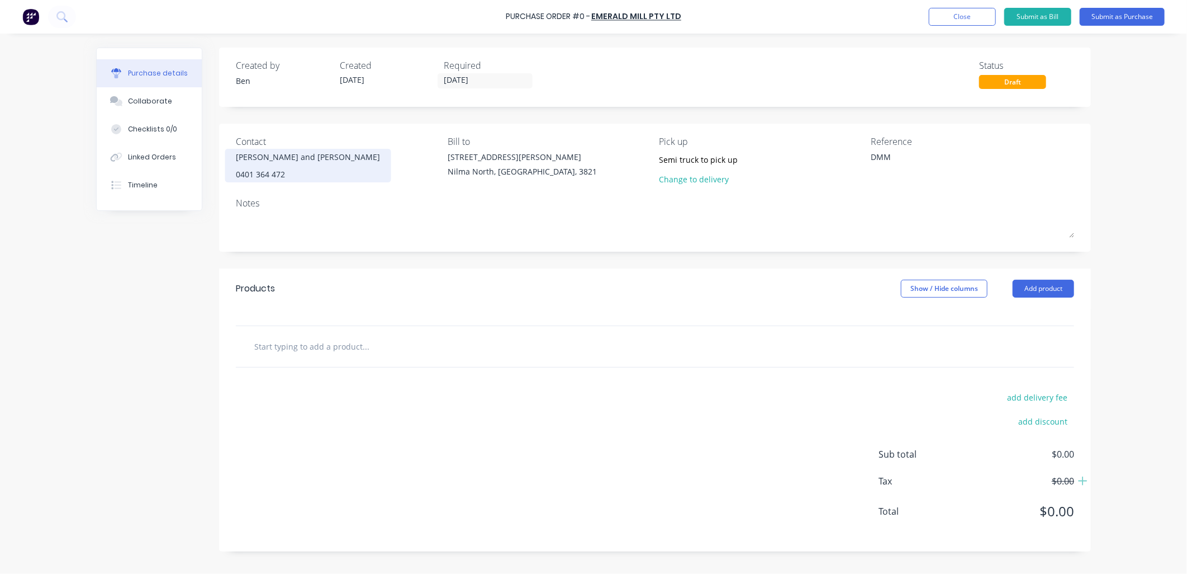
type textarea "DMM"
click at [309, 351] on input "text" at bounding box center [366, 346] width 224 height 22
type textarea "x"
type input "2"
type textarea "x"
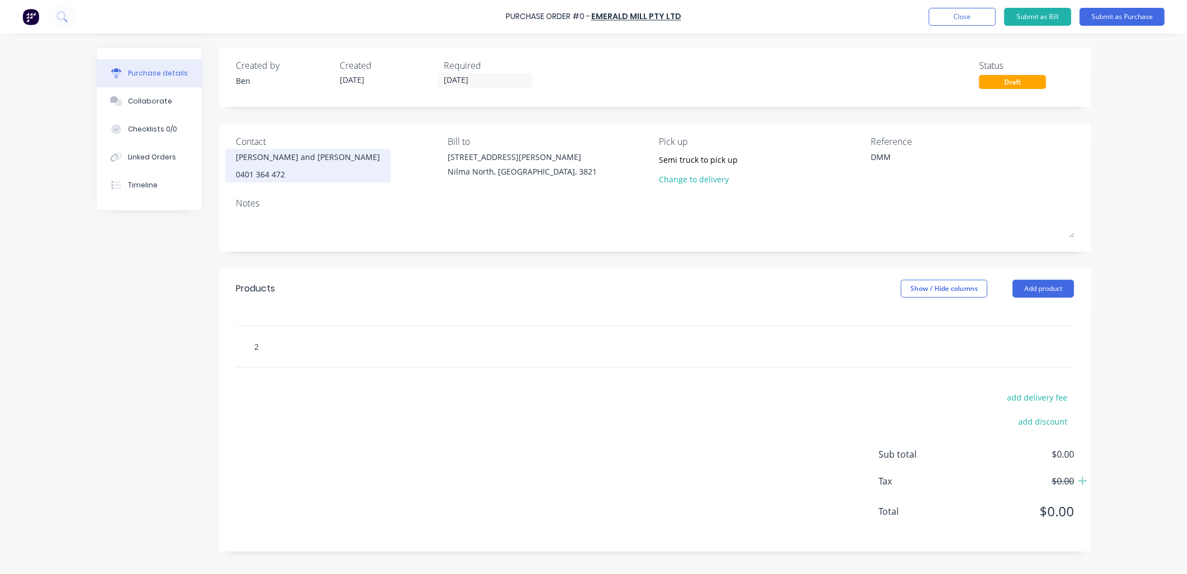
type input "20"
type textarea "x"
type input "200"
type textarea "x"
type input "200"
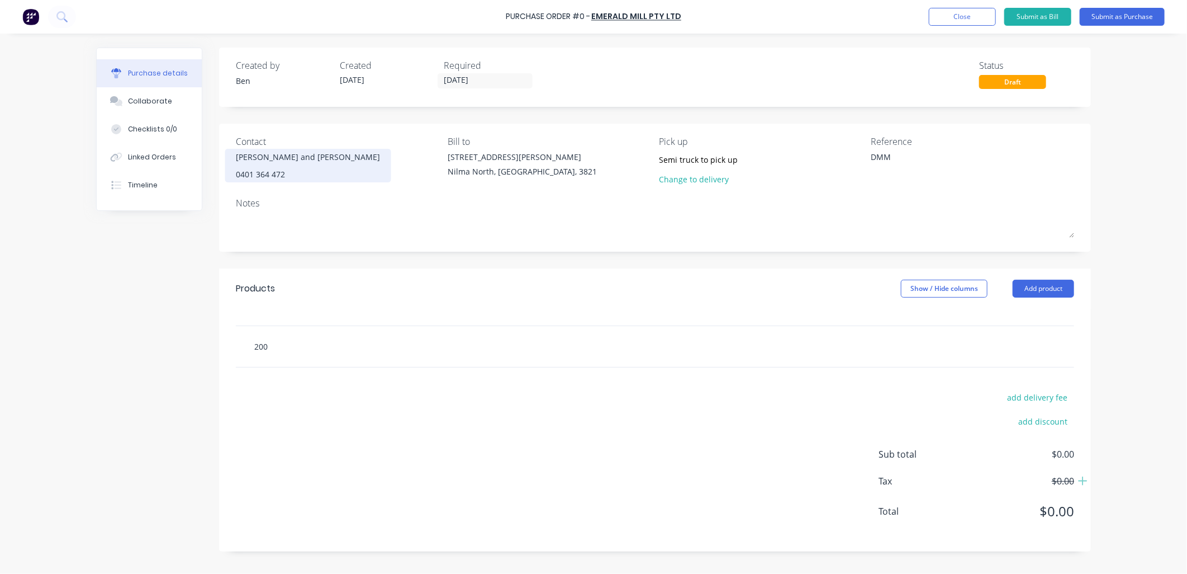
type textarea "x"
type input "200 x"
type textarea "x"
type input "200 x"
type textarea "x"
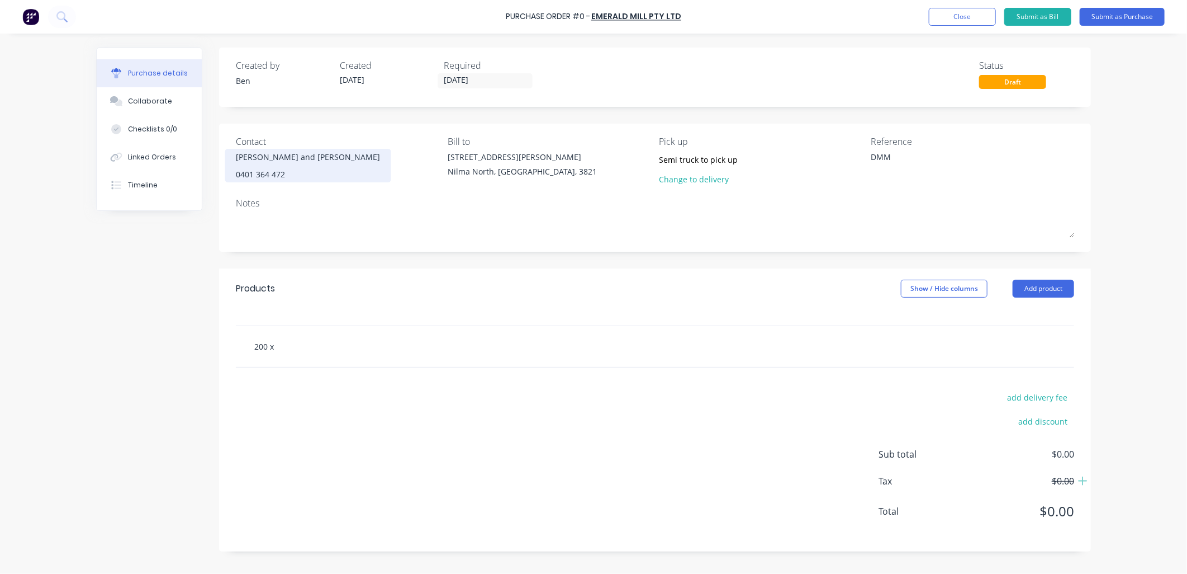
type input "200 x 2"
type textarea "x"
type input "200 x 20"
type textarea "x"
type input "200 x 200"
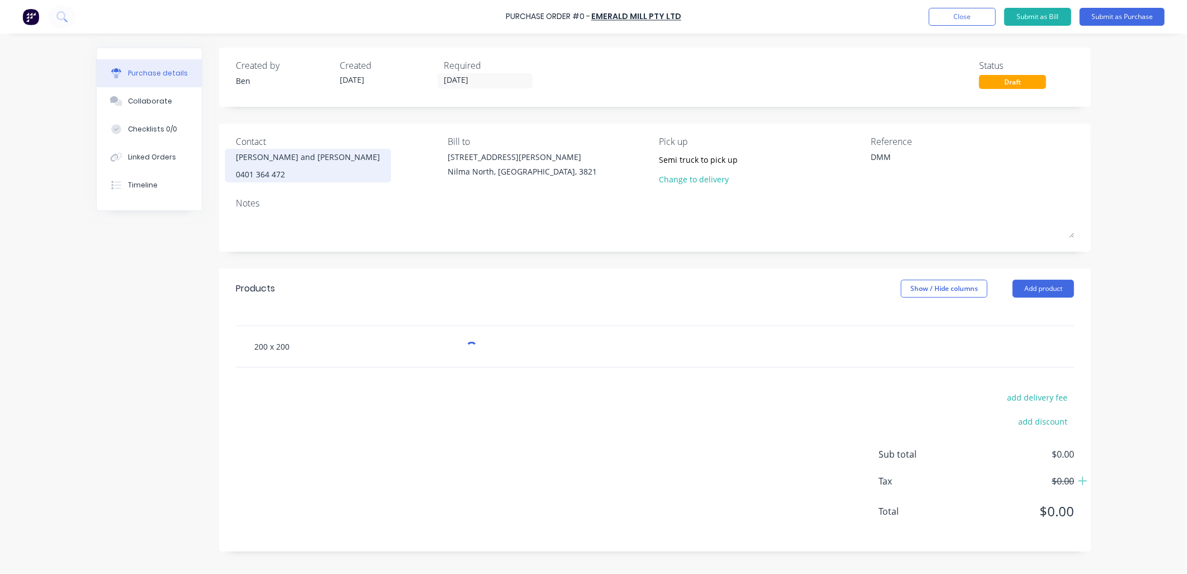
type textarea "x"
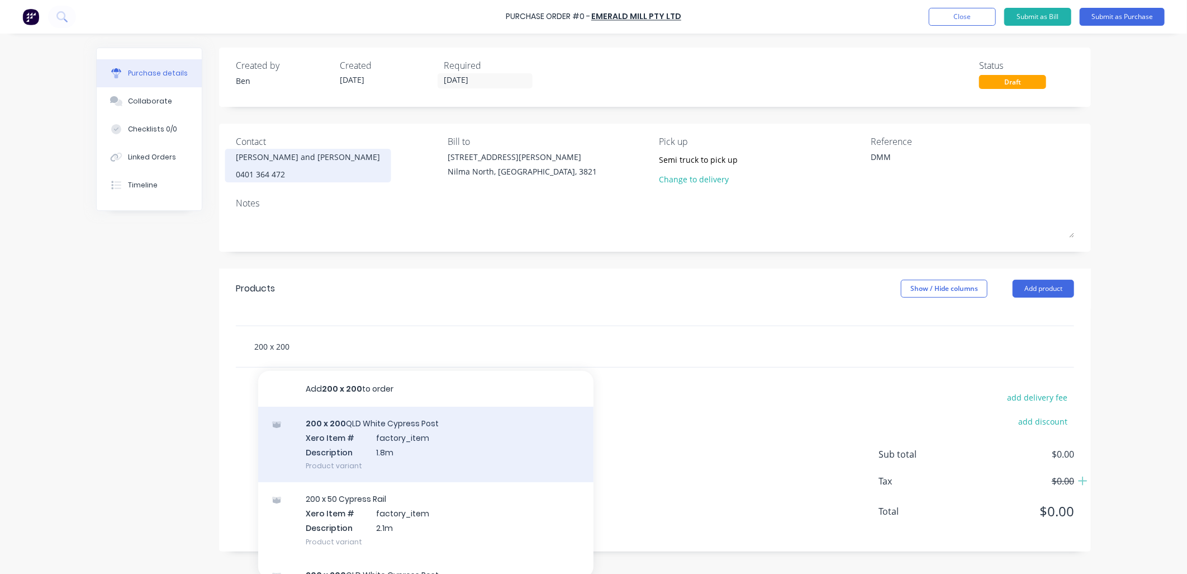
type input "200 x 200"
click at [405, 449] on div "200 x 200 QLD White Cypress Post Xero Item # factory_item Description 1.8m Prod…" at bounding box center [425, 443] width 335 height 75
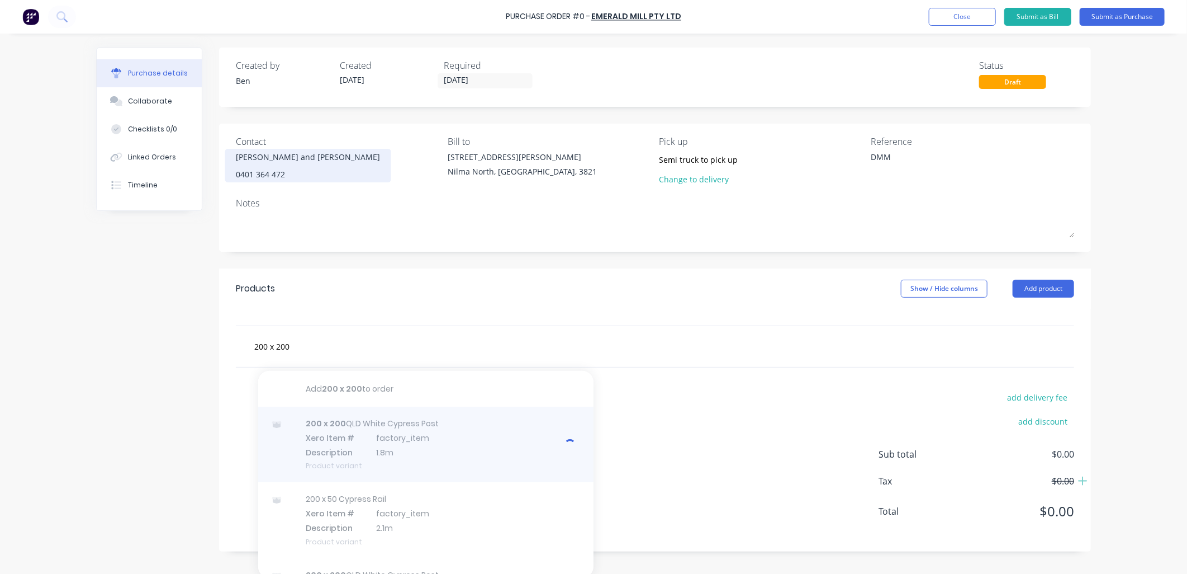
type textarea "x"
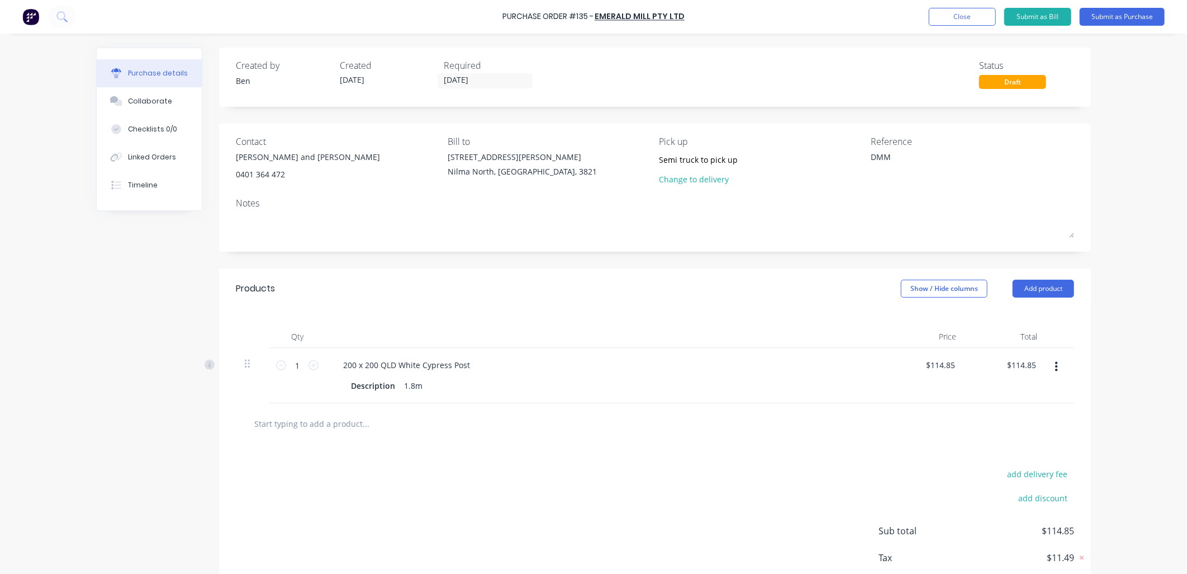
click at [348, 426] on input "text" at bounding box center [366, 423] width 224 height 22
click at [362, 390] on div "Description" at bounding box center [373, 385] width 53 height 16
type textarea "x"
click at [362, 390] on div "Description" at bounding box center [373, 385] width 53 height 16
click at [317, 423] on input "text" at bounding box center [366, 423] width 224 height 22
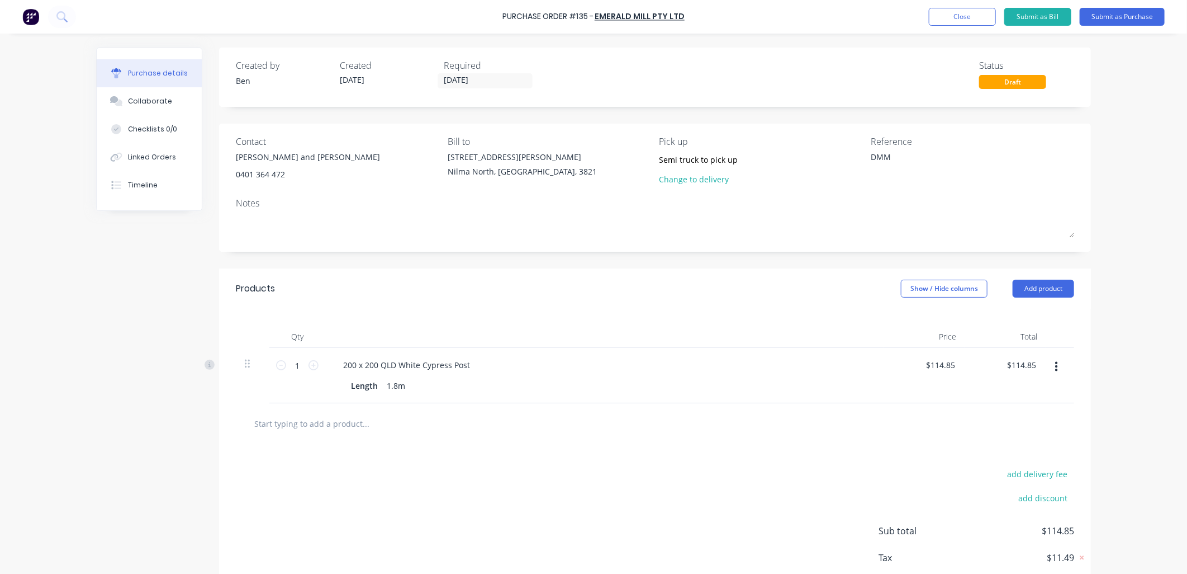
type textarea "x"
type input "2"
type textarea "x"
type input "20"
type textarea "x"
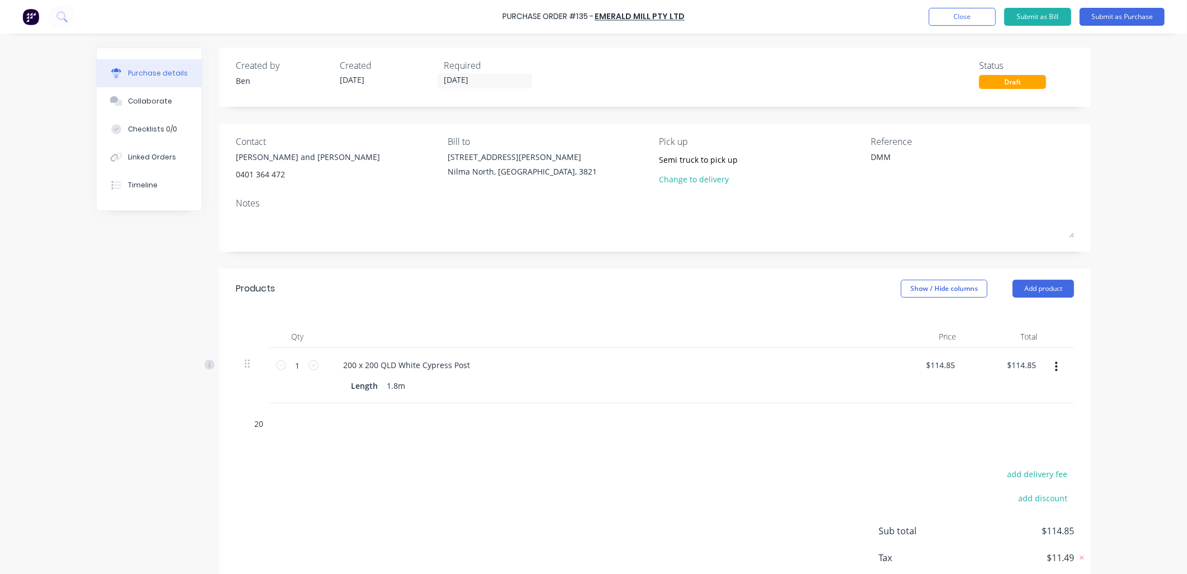
type input "200"
type textarea "x"
type input "200"
type textarea "x"
type input "200 x"
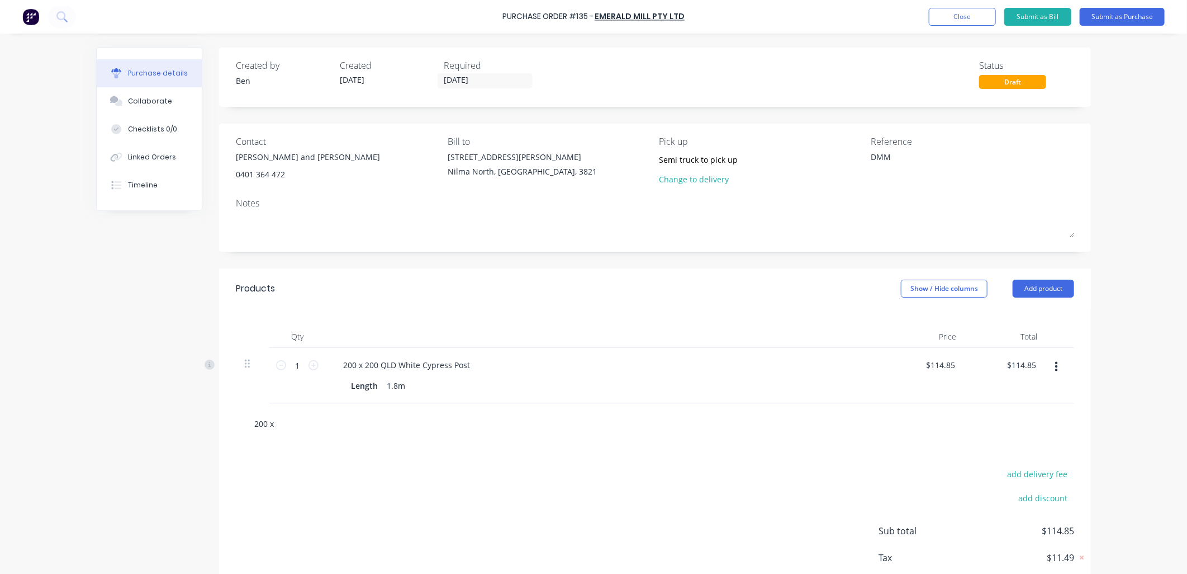
type textarea "x"
type input "200 x"
type textarea "x"
type input "200 x 2"
type textarea "x"
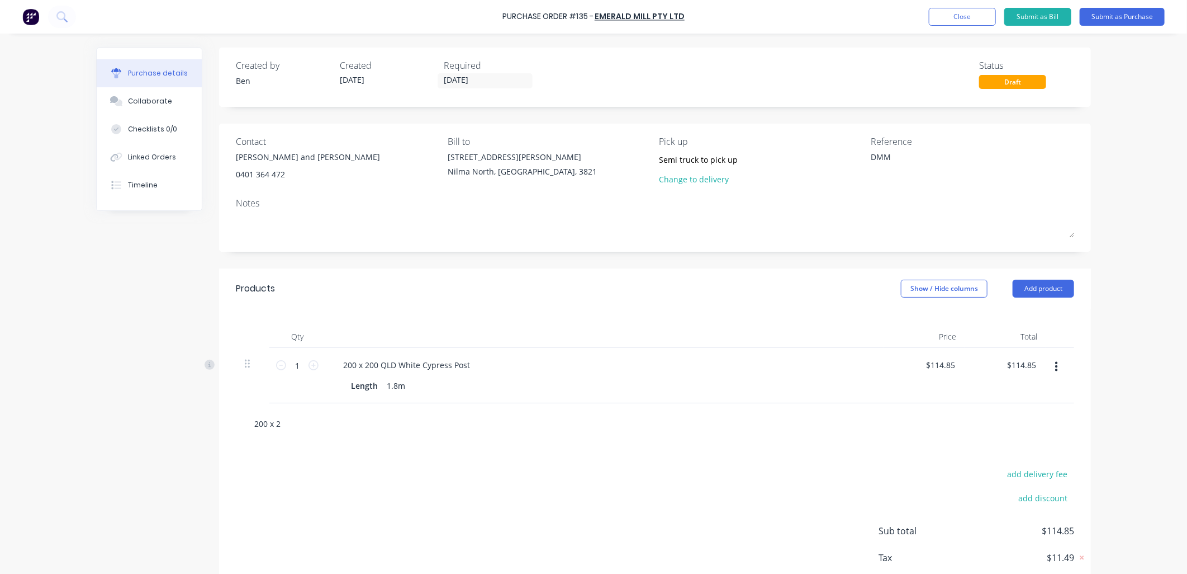
type input "200 x 20"
type textarea "x"
type input "200 x 200"
type textarea "x"
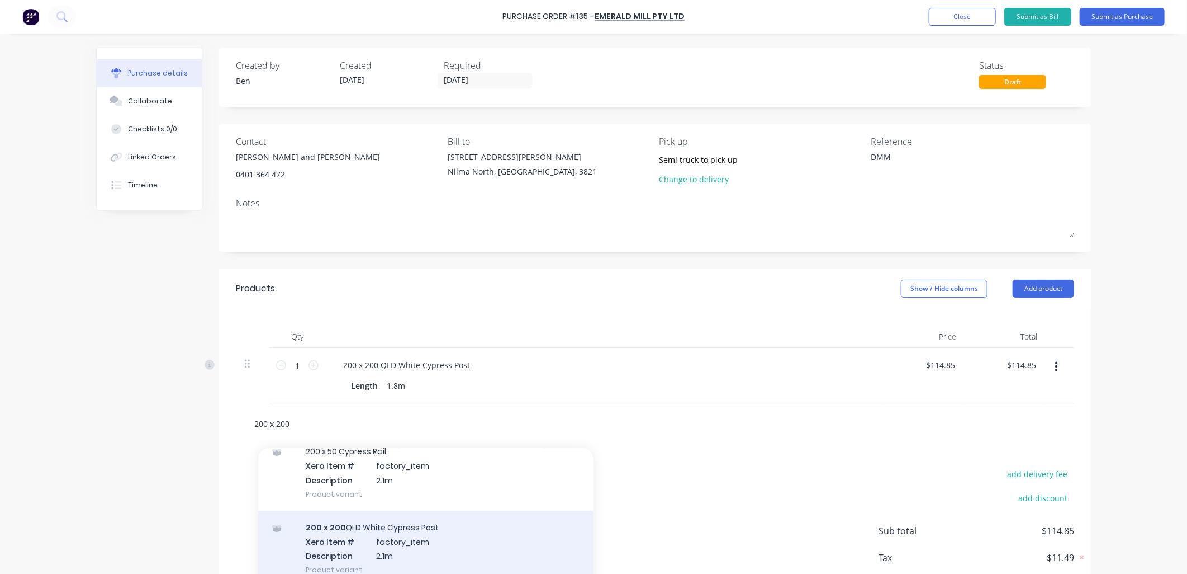
type input "200 x 200"
click at [392, 539] on div "200 x 200 QLD White Cypress Post Xero Item # factory_item Description 2.1m Prod…" at bounding box center [425, 548] width 335 height 75
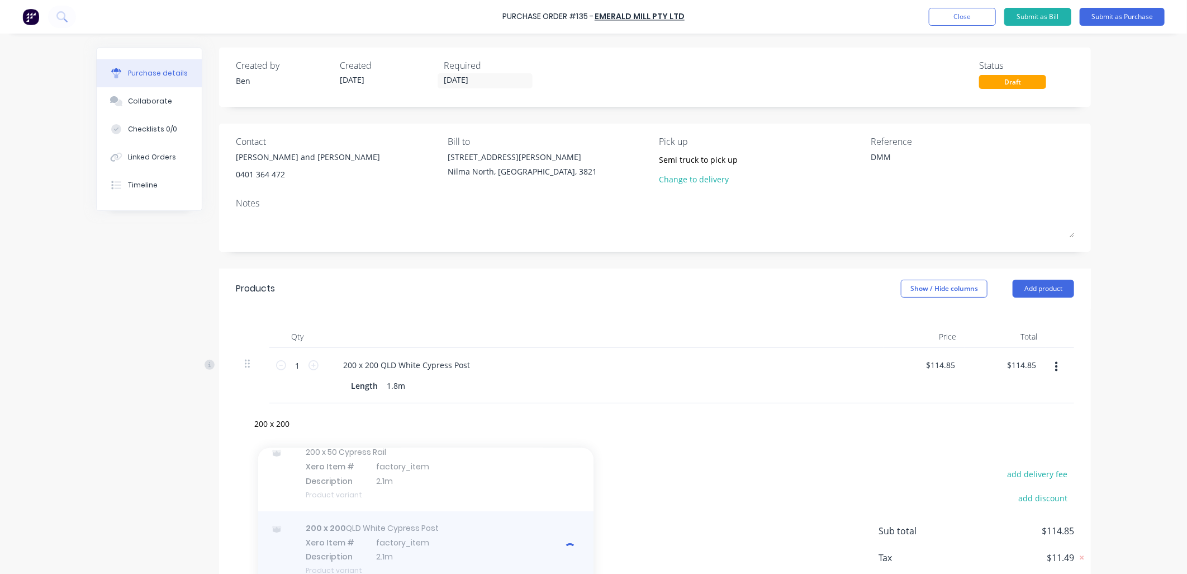
type textarea "x"
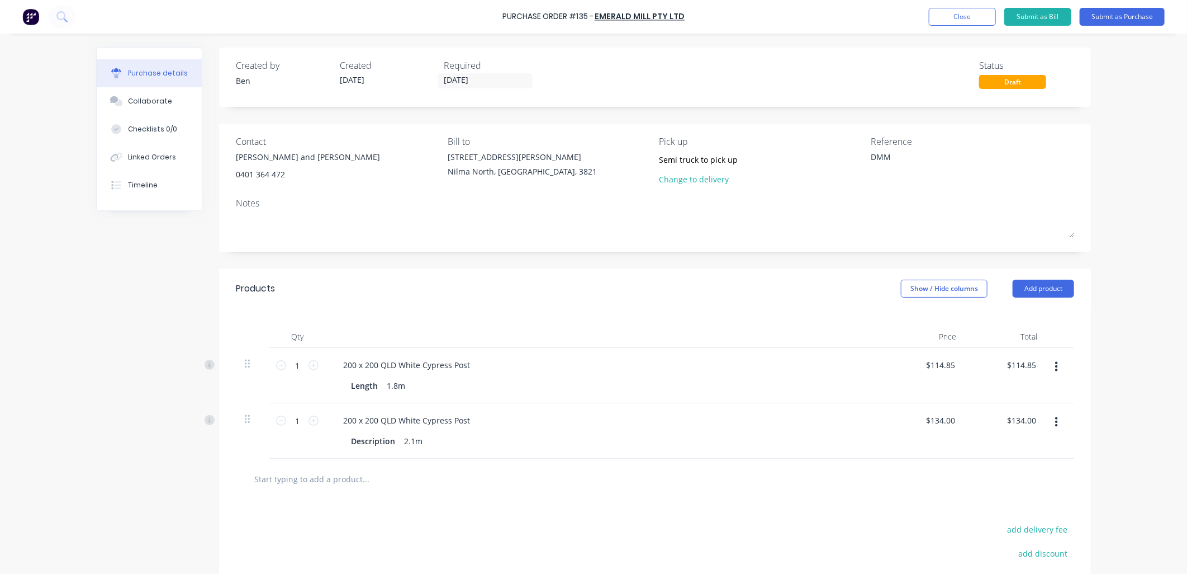
click at [376, 478] on input "text" at bounding box center [366, 478] width 224 height 22
type textarea "x"
type input "2"
type textarea "x"
type input "20"
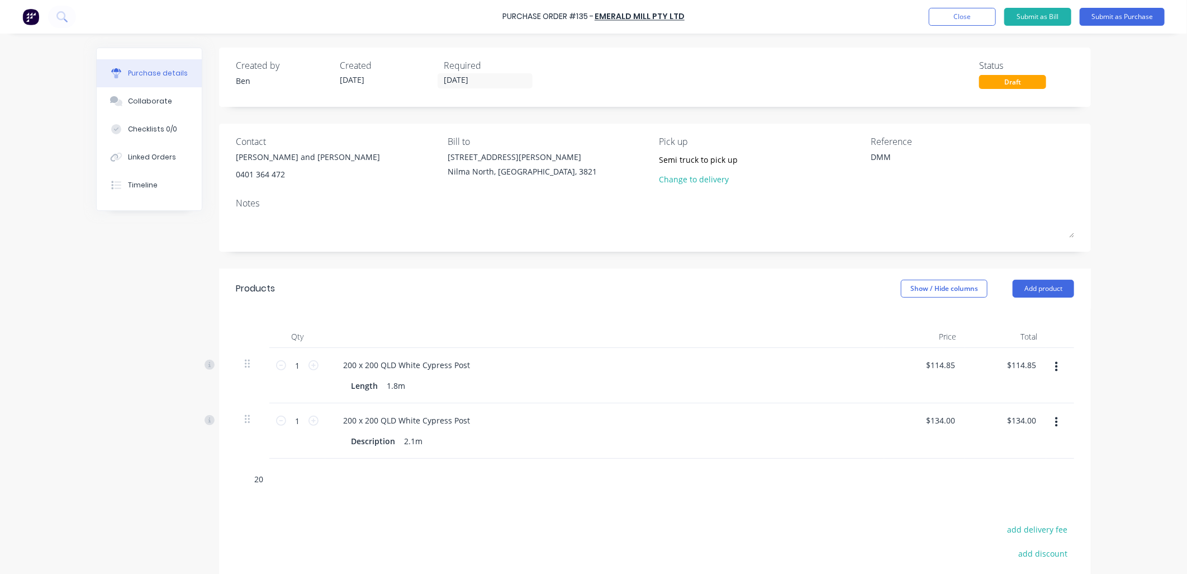
type textarea "x"
type input "200"
type textarea "x"
type input "200"
type textarea "x"
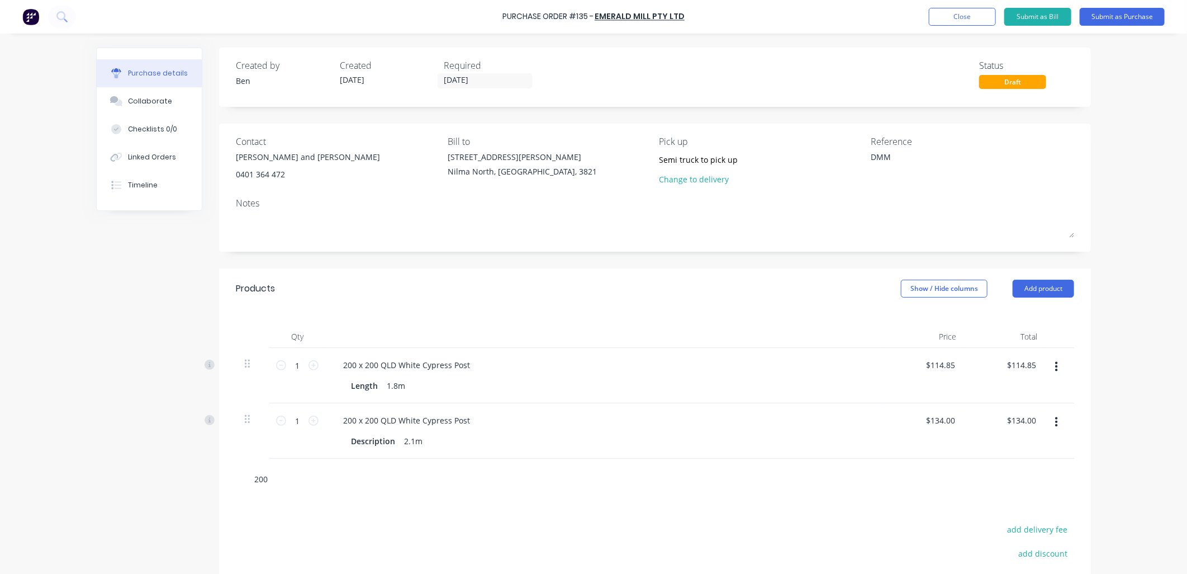
type input "200 x"
type textarea "x"
type input "200 x"
type textarea "x"
type input "200 x 2"
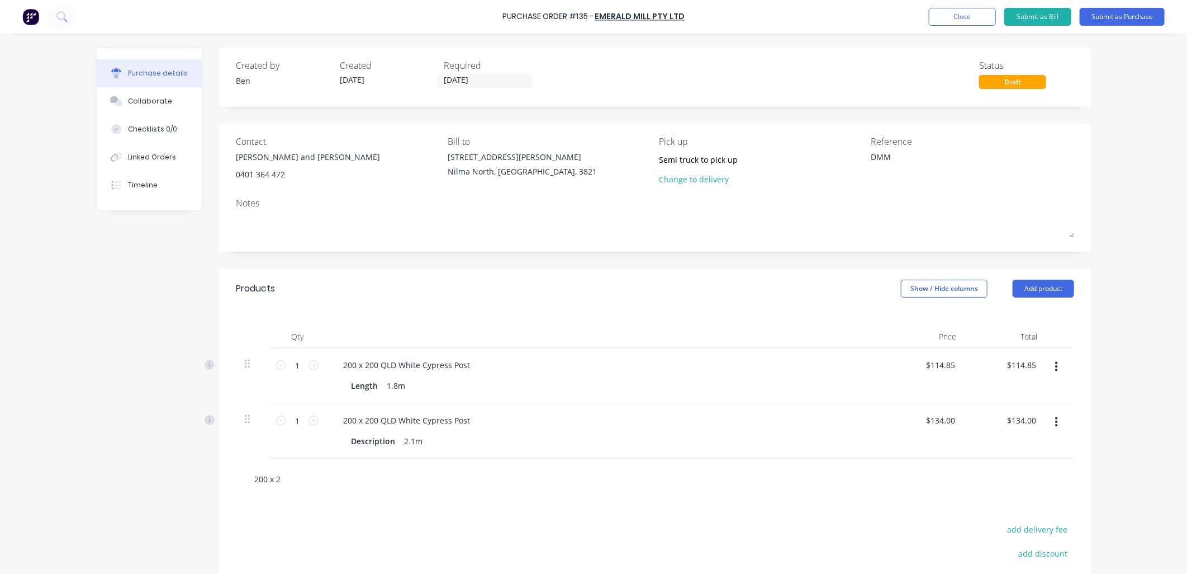
type textarea "x"
type input "200 x 20"
type textarea "x"
type input "200 x 200"
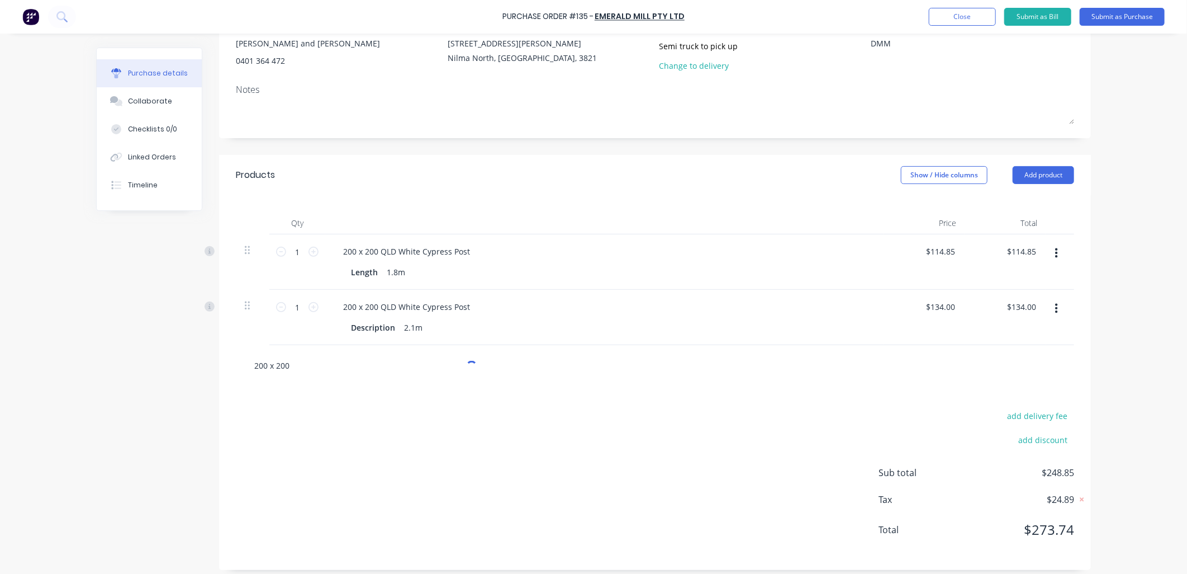
scroll to position [121, 0]
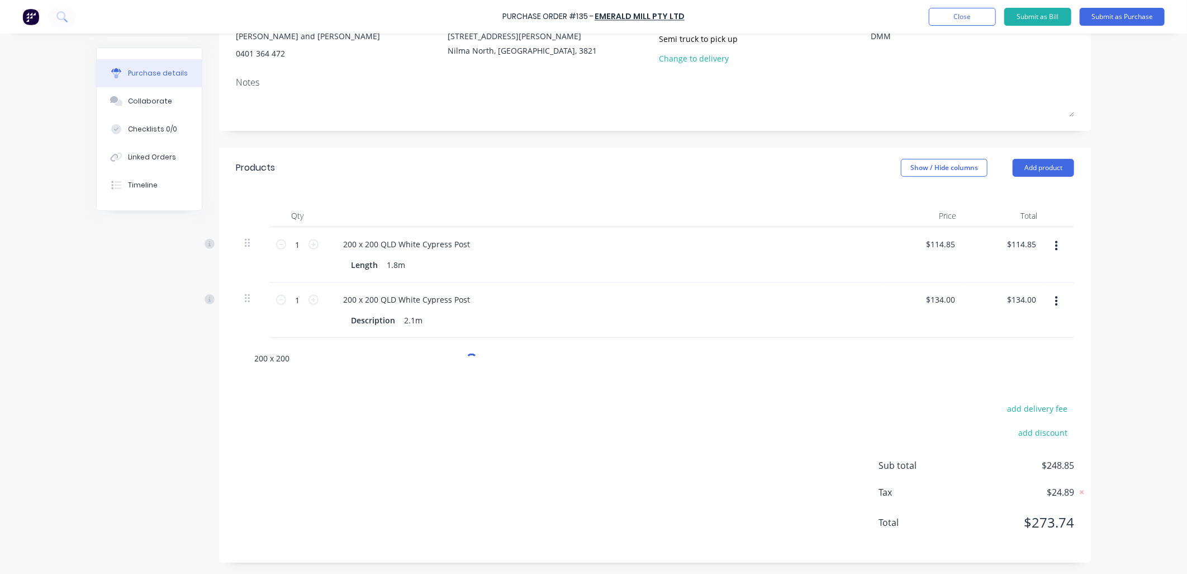
type textarea "x"
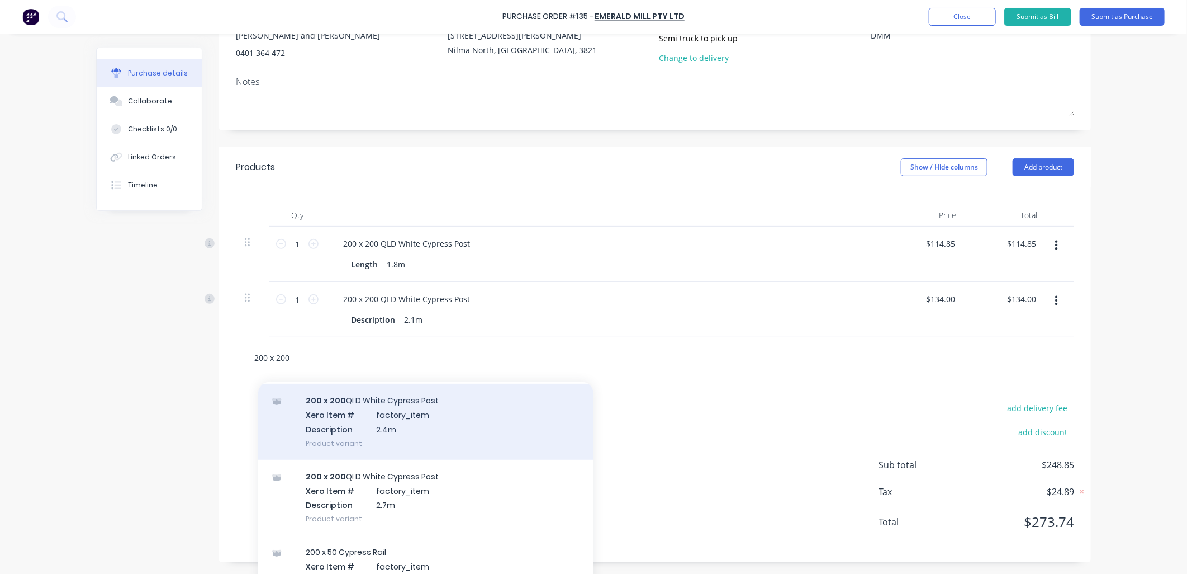
type input "200 x 200"
click at [376, 441] on div "200 x 200 QLD White Cypress Post Xero Item # factory_item Description 2.4m Prod…" at bounding box center [425, 421] width 335 height 75
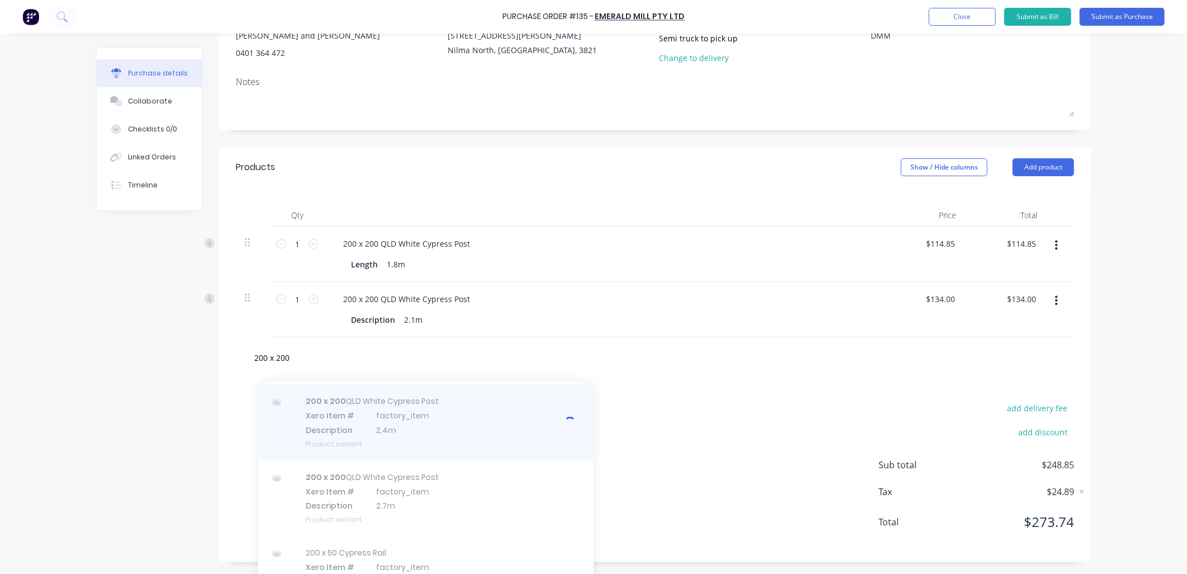
scroll to position [498, 0]
type textarea "x"
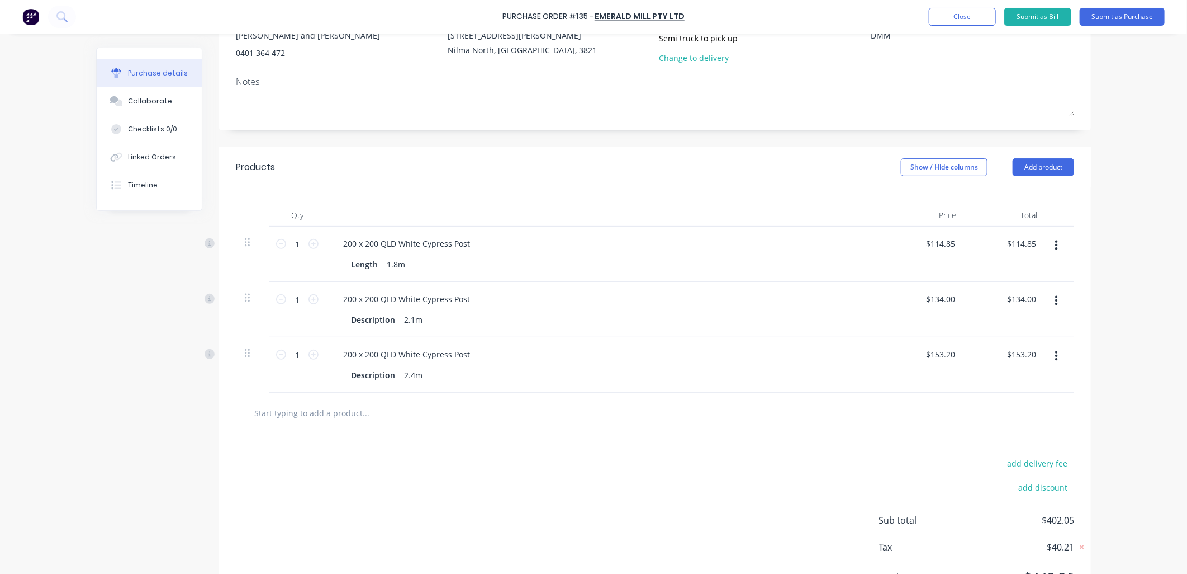
click at [377, 416] on input "text" at bounding box center [366, 412] width 224 height 22
type textarea "x"
type input "2"
type textarea "x"
type input "20"
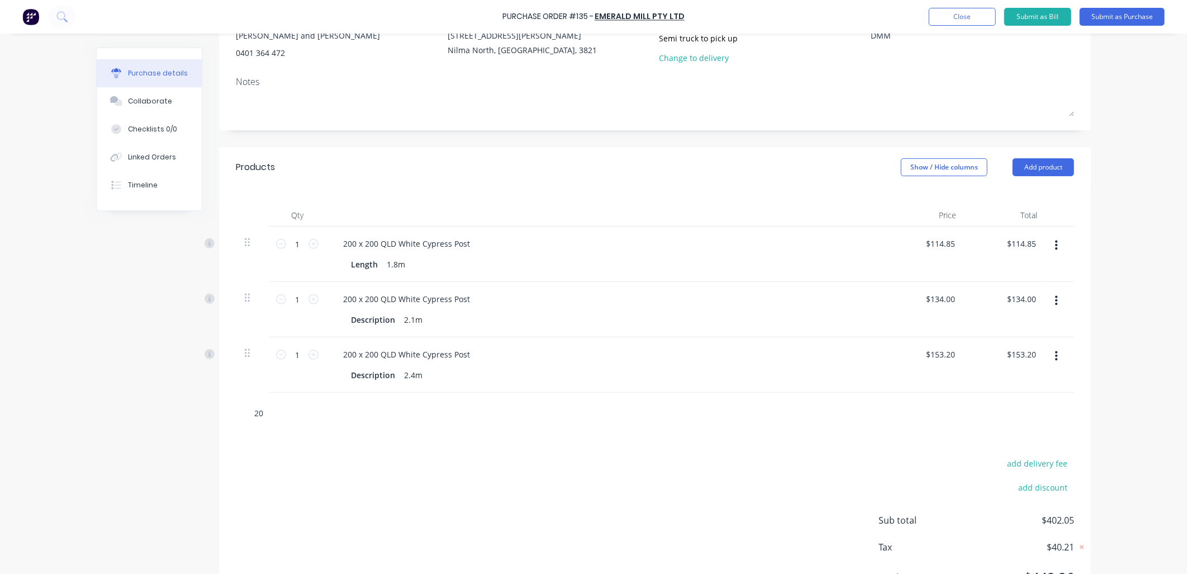
type textarea "x"
type input "200"
type textarea "x"
type input "200"
type textarea "x"
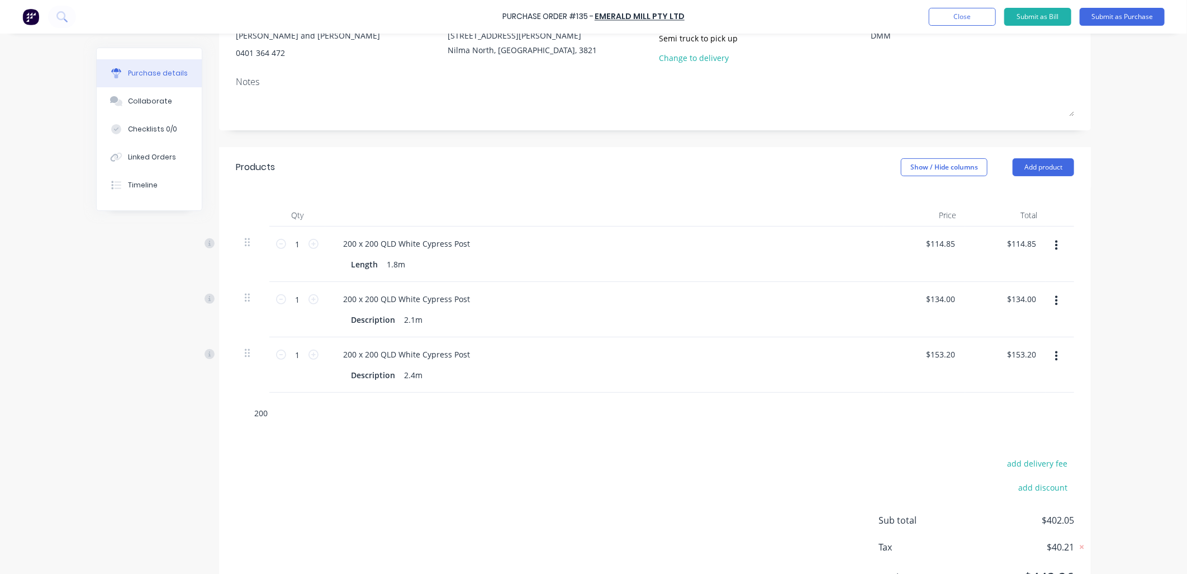
type input "200 x"
type textarea "x"
type input "200 x"
type textarea "x"
type input "200 x 2"
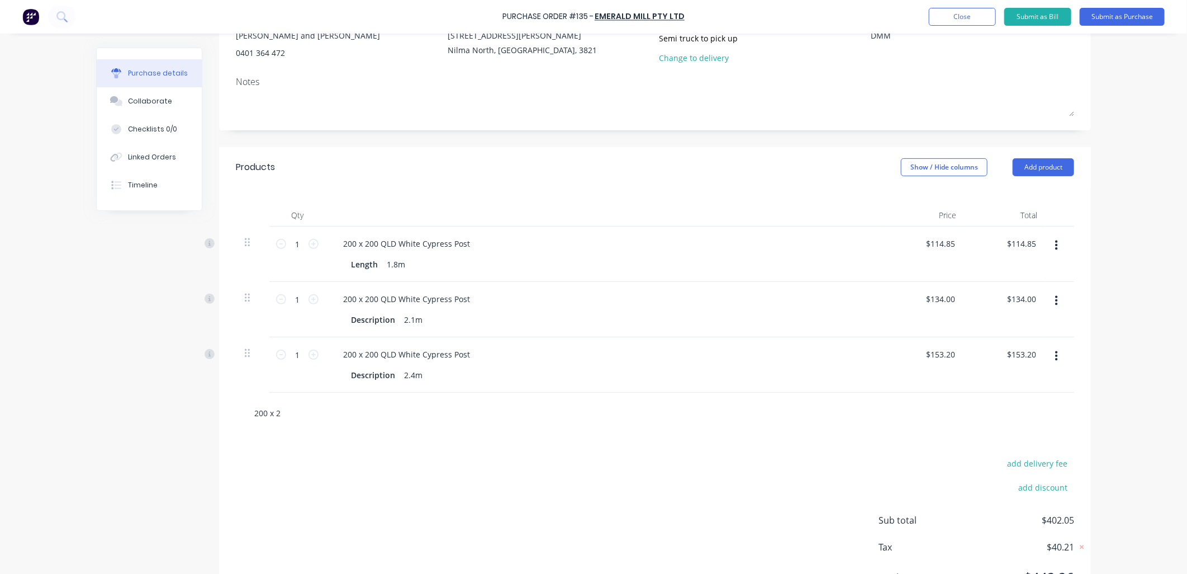
type textarea "x"
type input "200 x 20"
type textarea "x"
type input "200 x 200"
type textarea "x"
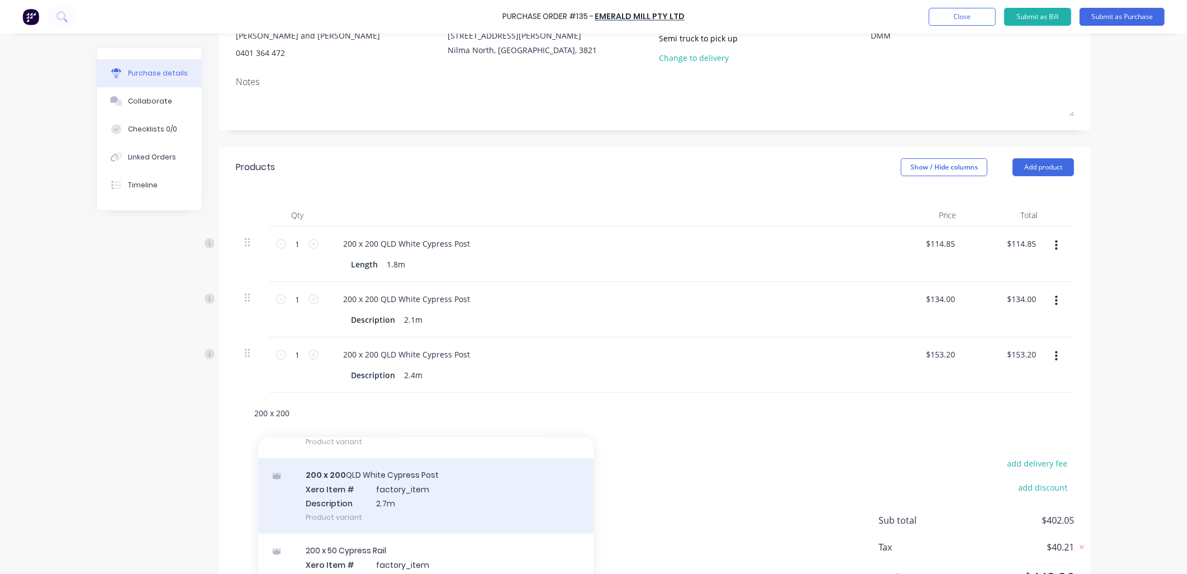
scroll to position [557, 0]
type input "200 x 200"
click at [397, 512] on div "200 x 200 QLD White Cypress Post Xero Item # factory_item Description 2.7m Prod…" at bounding box center [425, 494] width 335 height 75
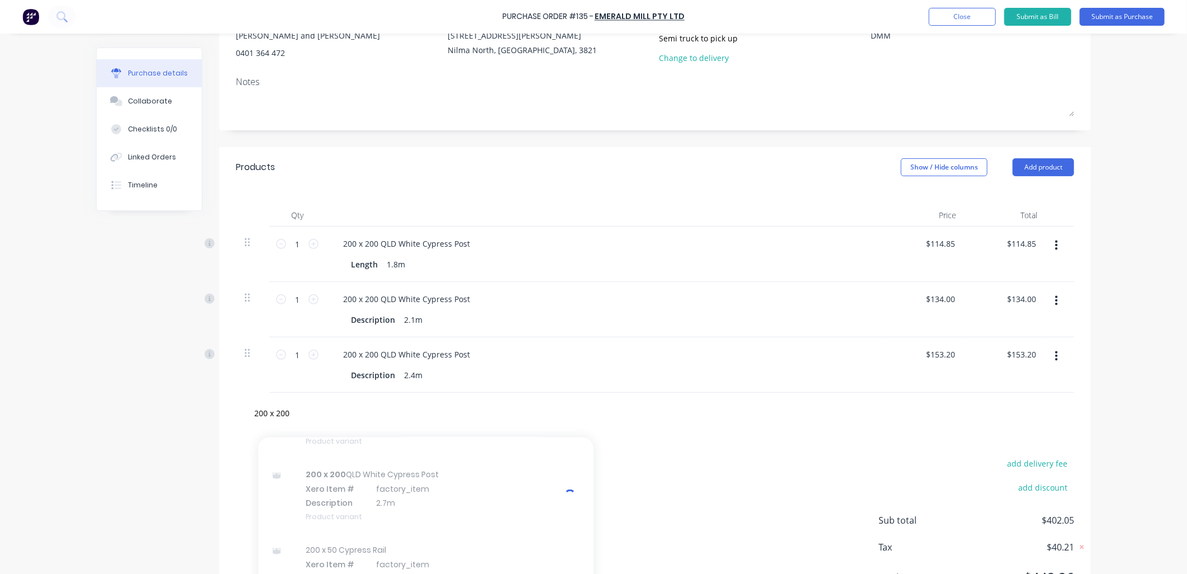
type textarea "x"
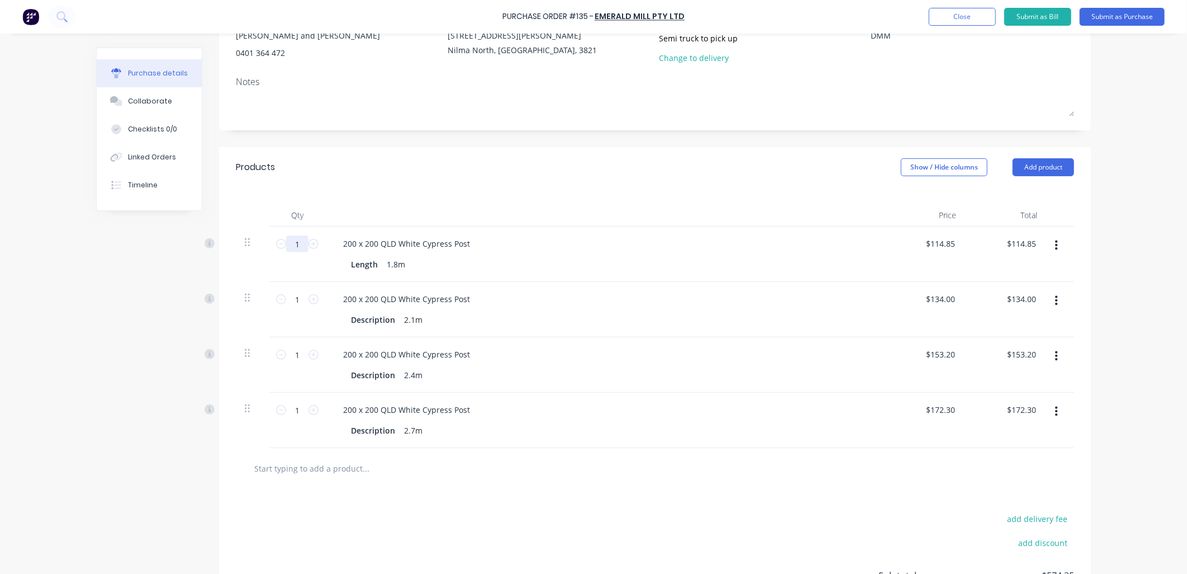
click at [298, 248] on input "1" at bounding box center [297, 243] width 22 height 17
type textarea "x"
type input "9"
type input "$1,033.65"
type textarea "x"
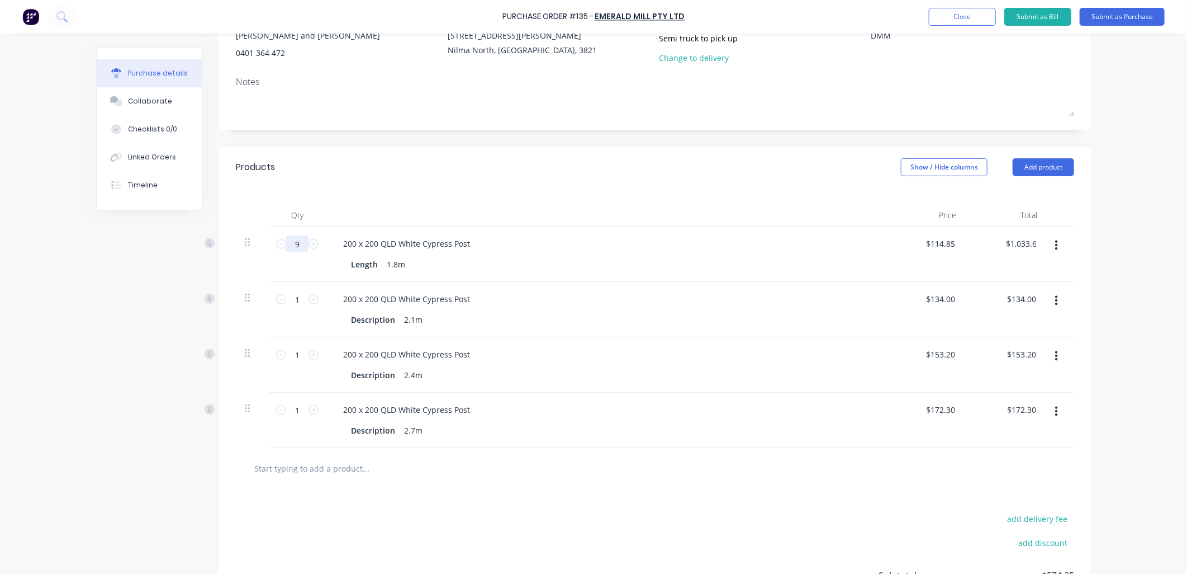
type input "95"
type input "$10,910.75"
type textarea "x"
type input "95"
click at [296, 292] on input "1" at bounding box center [297, 299] width 22 height 17
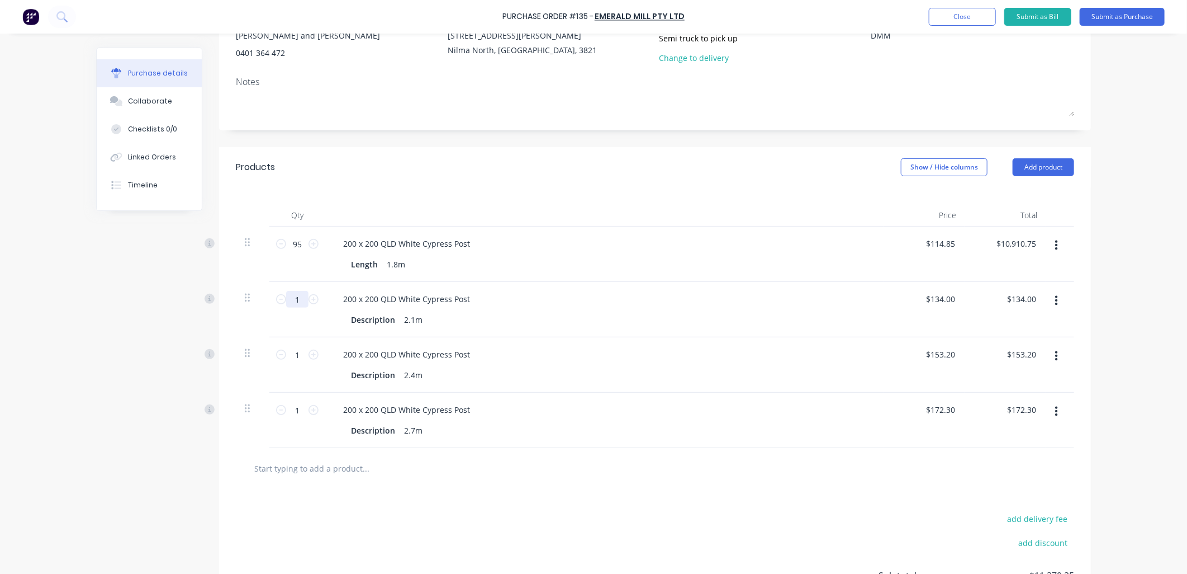
type textarea "x"
type input "2"
type input "$268.00"
type textarea "x"
type input "20"
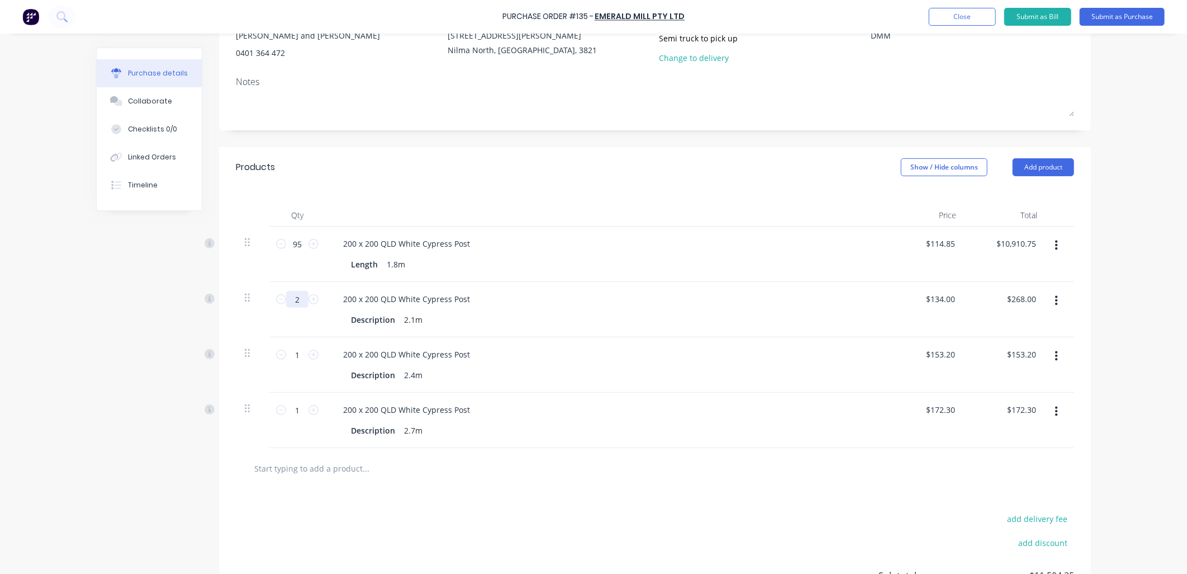
type input "$2,680.00"
type textarea "x"
type input "20"
click at [297, 347] on input "1" at bounding box center [297, 354] width 22 height 17
type textarea "x"
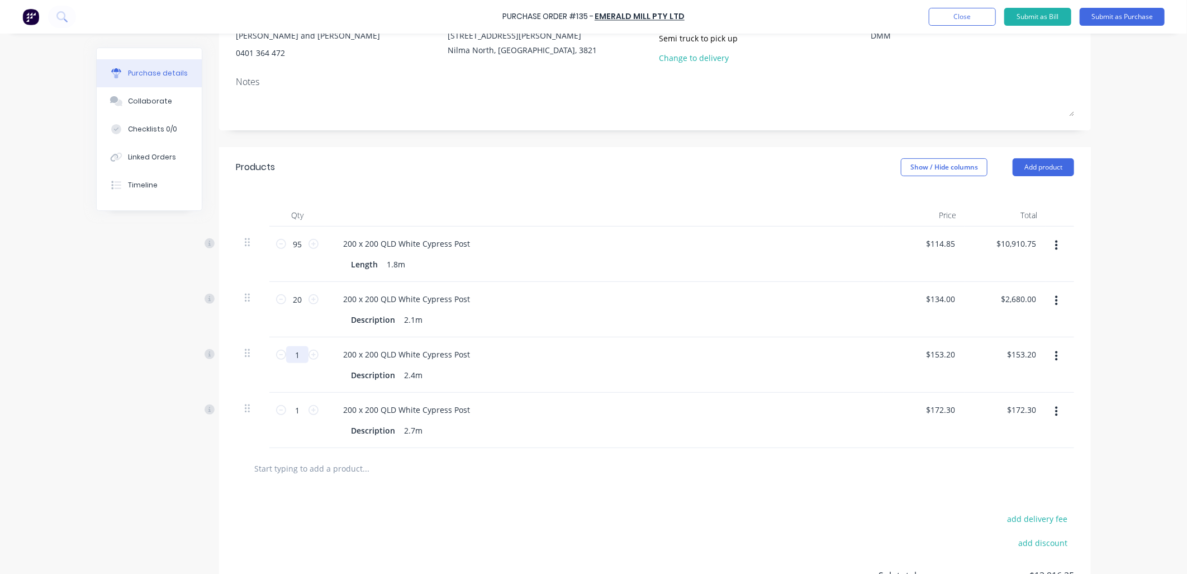
type input "2"
type input "$306.40"
type textarea "x"
type input "20"
type input "$3,064.00"
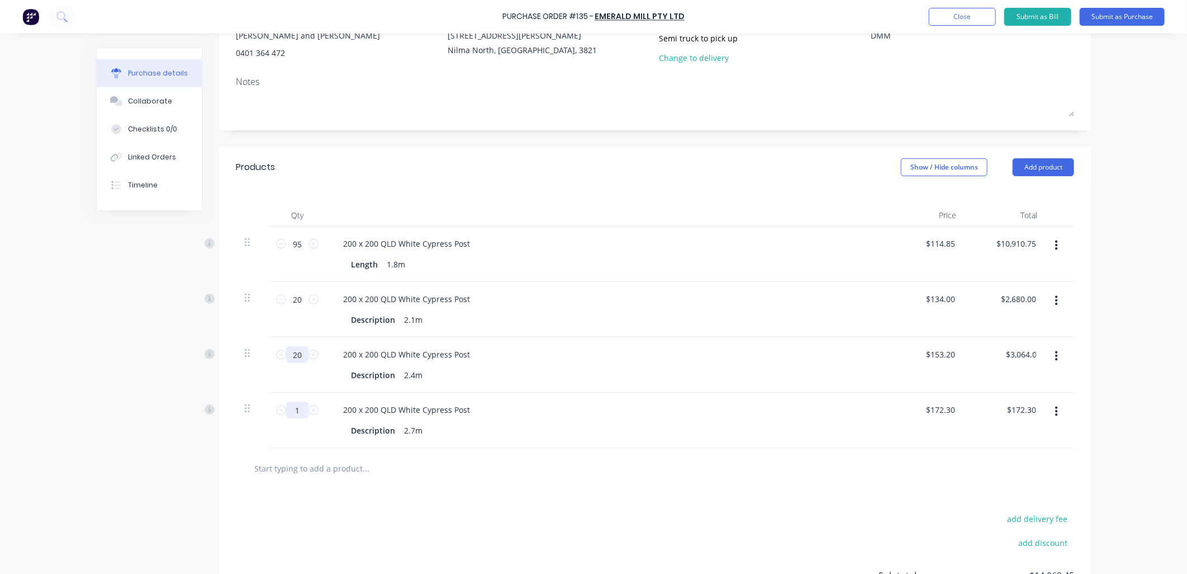
type textarea "x"
type input "20"
click at [299, 413] on input "1" at bounding box center [297, 409] width 22 height 17
type textarea "x"
type input "2"
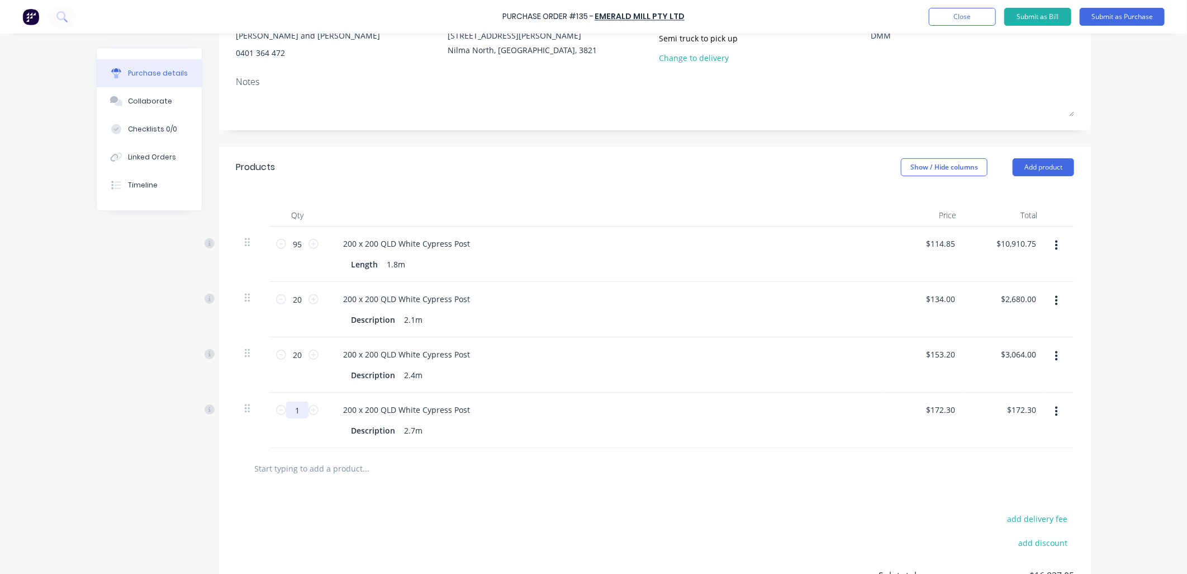
type input "$344.60"
type textarea "x"
type input "20"
type input "$3,446.00"
type textarea "x"
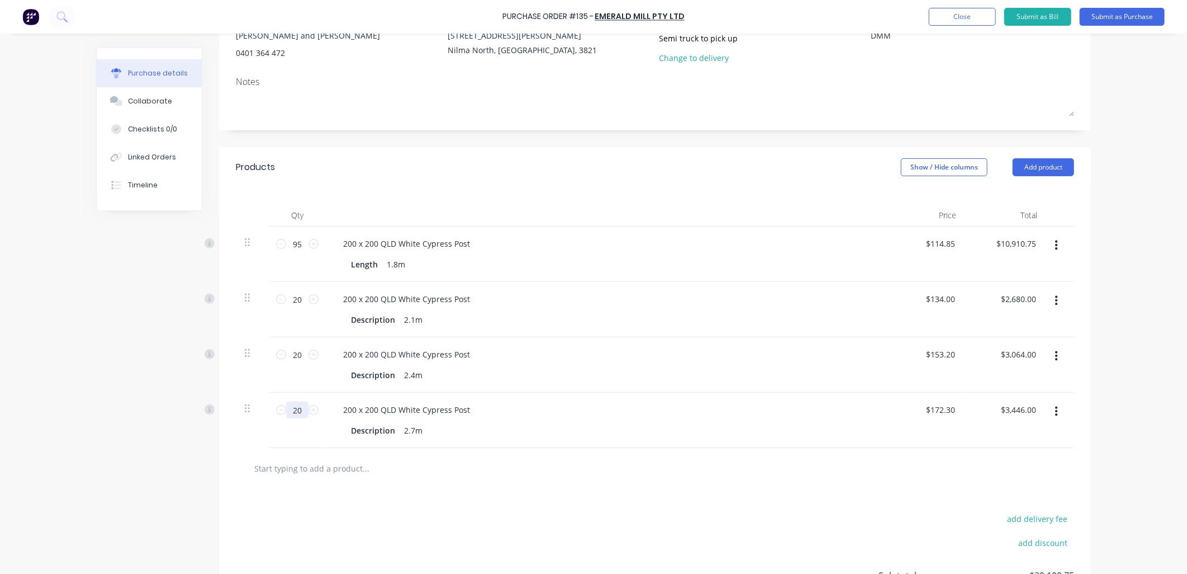
type input "20"
click at [296, 437] on div "20 20" at bounding box center [297, 419] width 56 height 55
type textarea "x"
type input "114.8500"
click at [940, 244] on input "114.8500" at bounding box center [940, 243] width 35 height 16
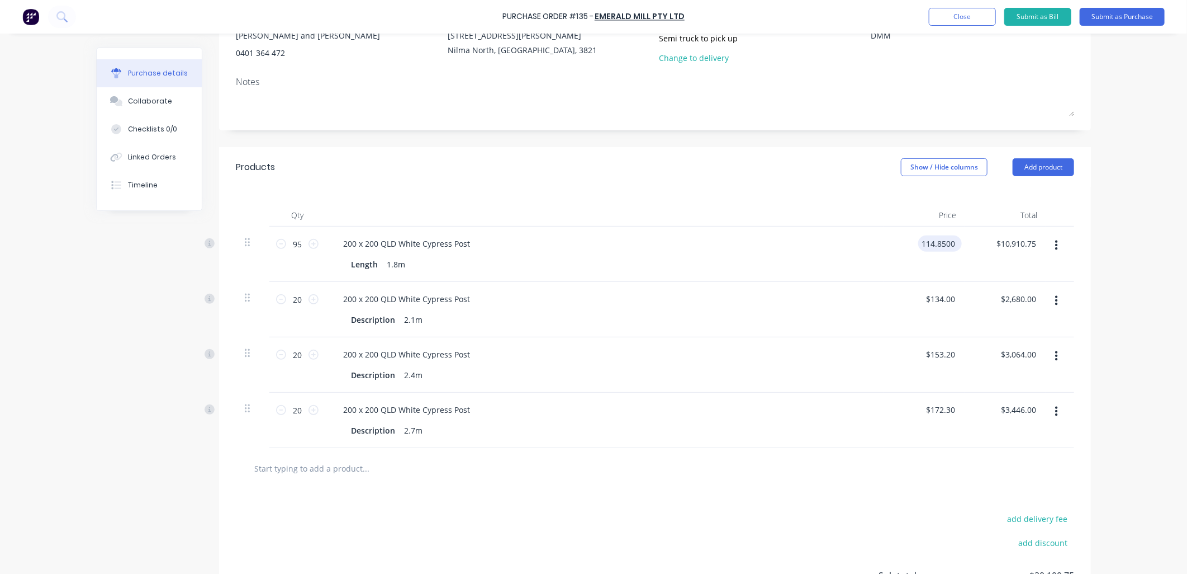
click at [940, 242] on input "114.8500" at bounding box center [938, 243] width 39 height 16
type textarea "x"
click at [940, 242] on input "114.8500" at bounding box center [938, 243] width 39 height 16
type input "108"
type textarea "x"
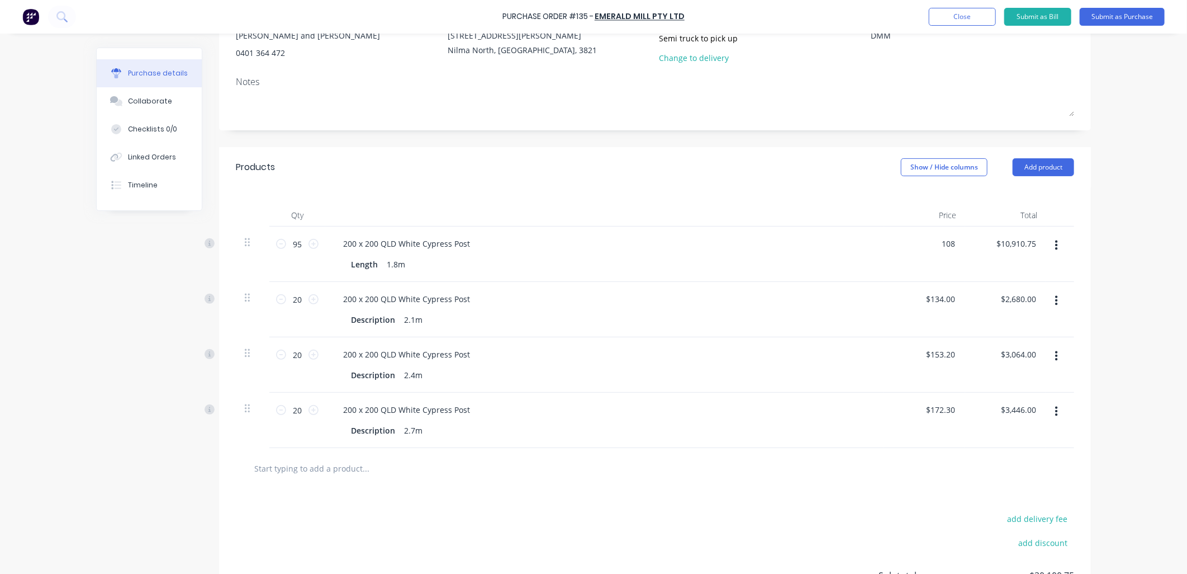
type input "$108.00"
type input "$10,260.00"
click at [888, 249] on div "$108.00 $108.00" at bounding box center [924, 253] width 81 height 55
type textarea "x"
type input "134"
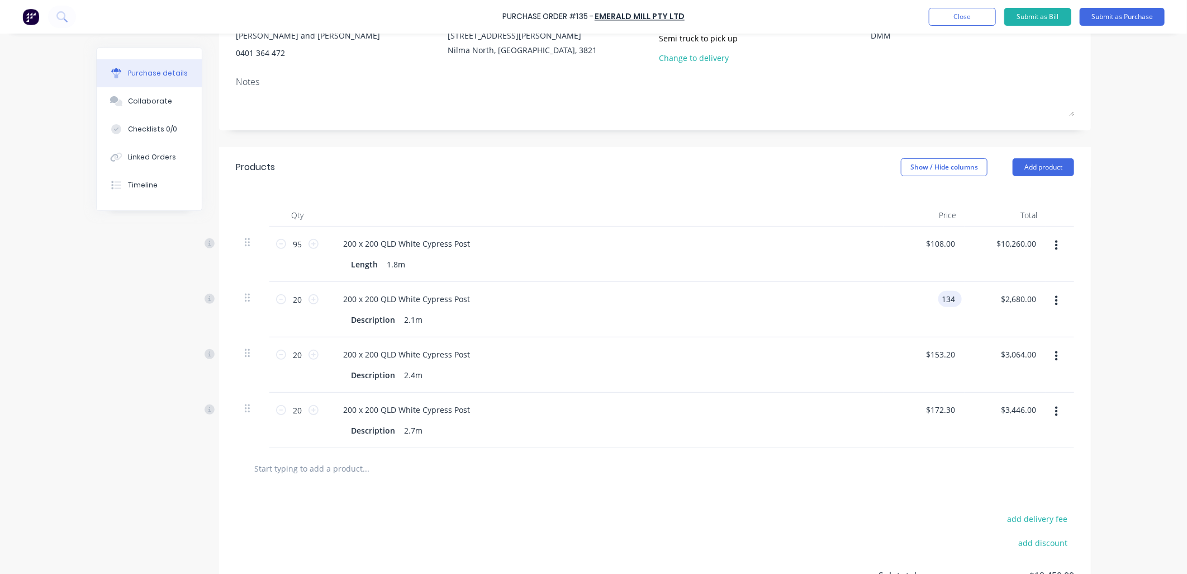
click at [939, 300] on input "134" at bounding box center [948, 299] width 19 height 16
type textarea "x"
click at [939, 300] on input "134" at bounding box center [948, 299] width 19 height 16
type input "126"
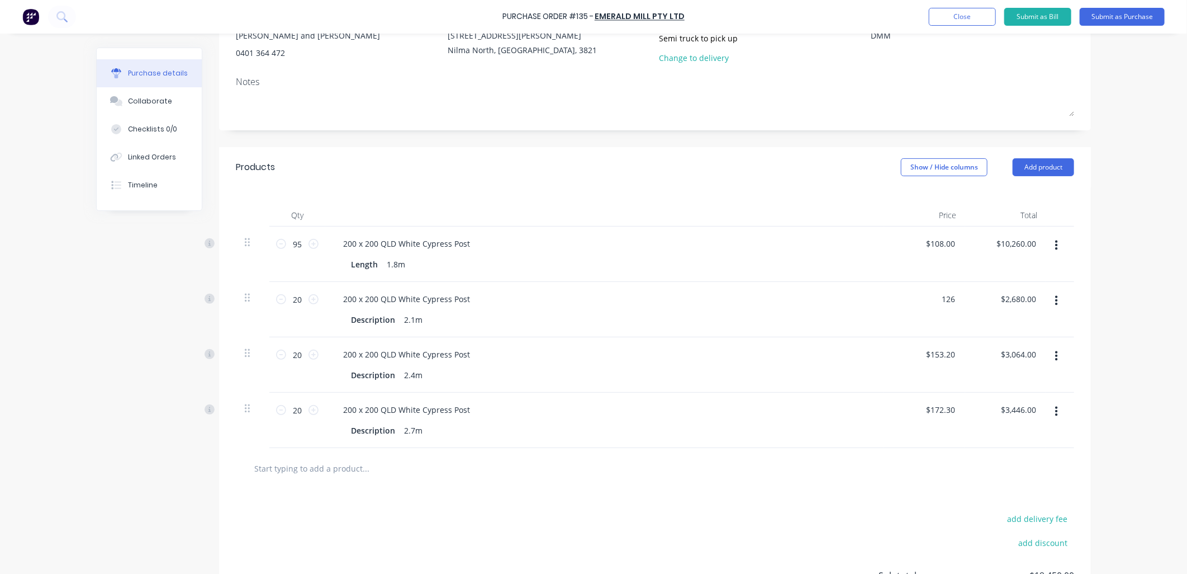
type textarea "x"
type input "$126.00"
type input "$2,520.00"
click at [865, 303] on div "200 x 200 QLD White Cypress Post" at bounding box center [604, 299] width 541 height 16
type textarea "x"
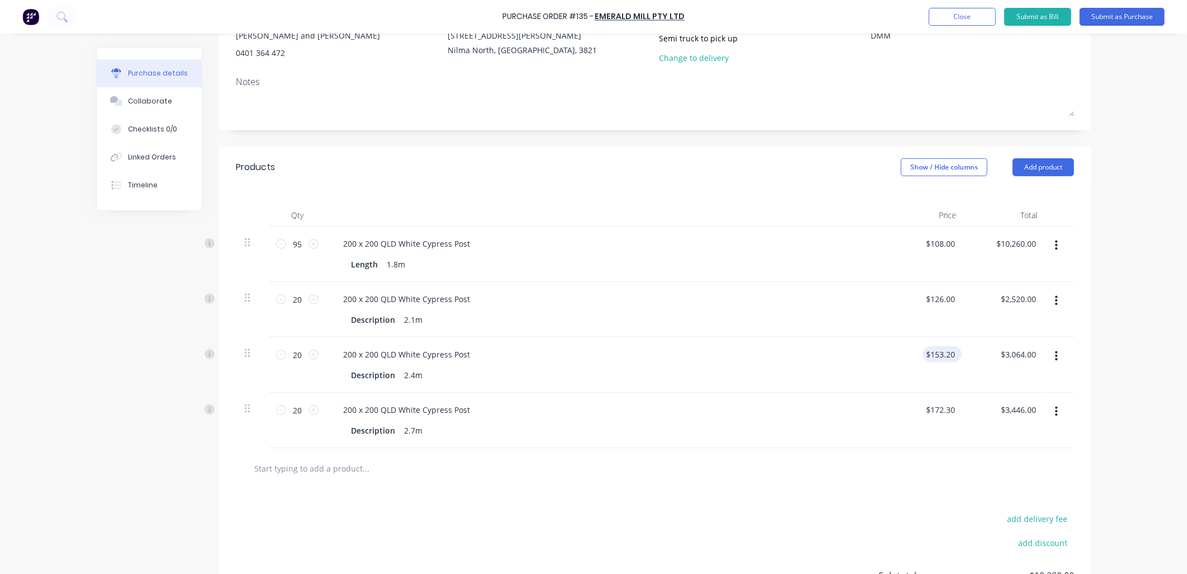
type input "153.2"
click at [936, 360] on input "153.2" at bounding box center [945, 354] width 26 height 16
click at [937, 354] on input "153.2" at bounding box center [945, 354] width 26 height 16
type textarea "x"
click at [937, 354] on input "153.2" at bounding box center [945, 354] width 26 height 16
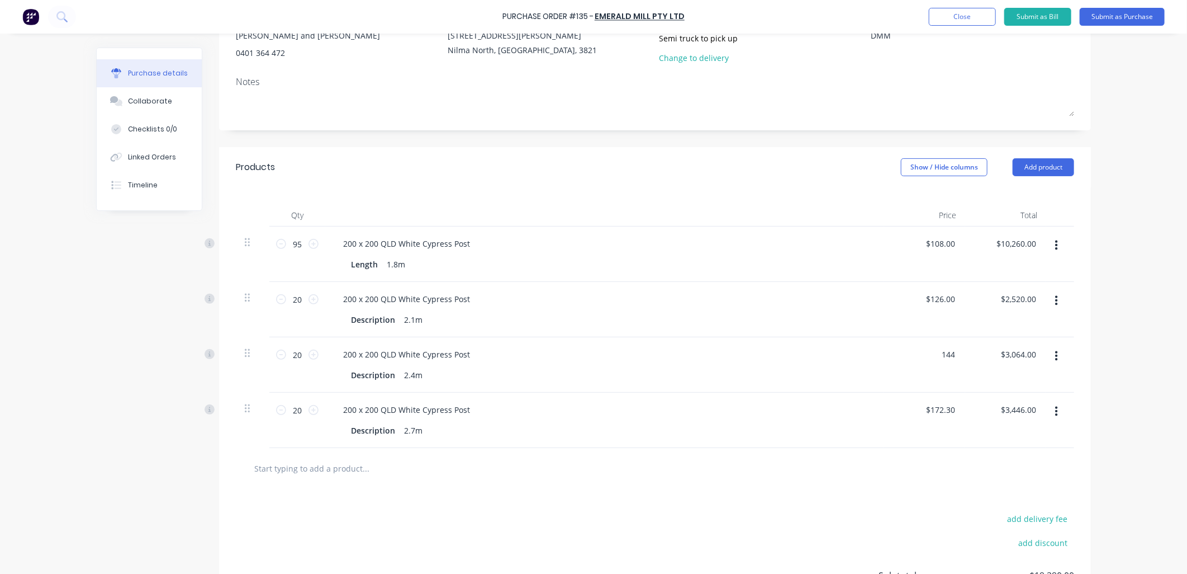
type input "144"
type textarea "x"
type input "$144.00"
type input "$2,880.00"
click at [867, 364] on div "200 x 200 QLD White Cypress Post Description 2.4m" at bounding box center [604, 364] width 559 height 55
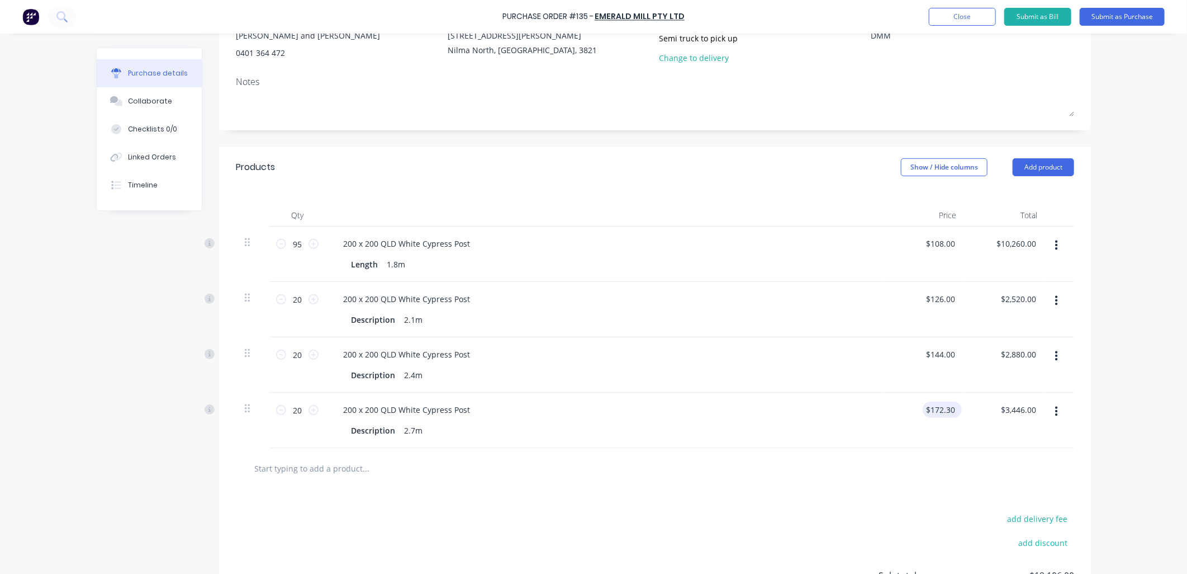
type textarea "x"
type input "172.3"
click at [940, 411] on input "172.3" at bounding box center [940, 409] width 35 height 16
type textarea "x"
click at [940, 411] on input "172.3" at bounding box center [945, 409] width 26 height 16
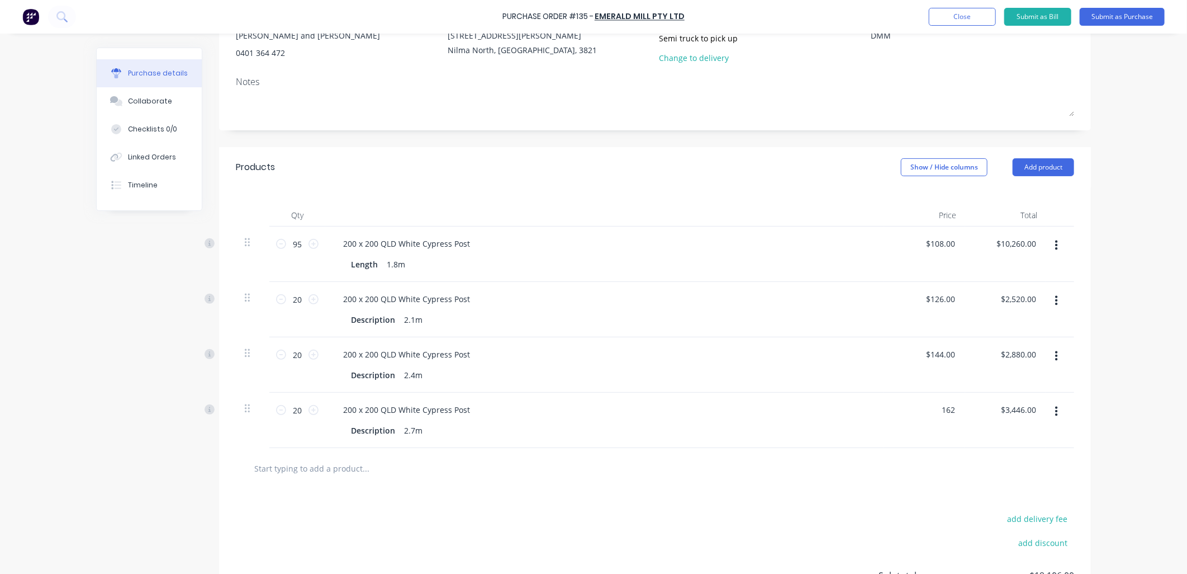
type input "162"
type textarea "x"
type input "$162.00"
type input "$3,240.00"
click at [817, 420] on div "200 x 200 QLD White Cypress Post Description 2.7m" at bounding box center [604, 419] width 559 height 55
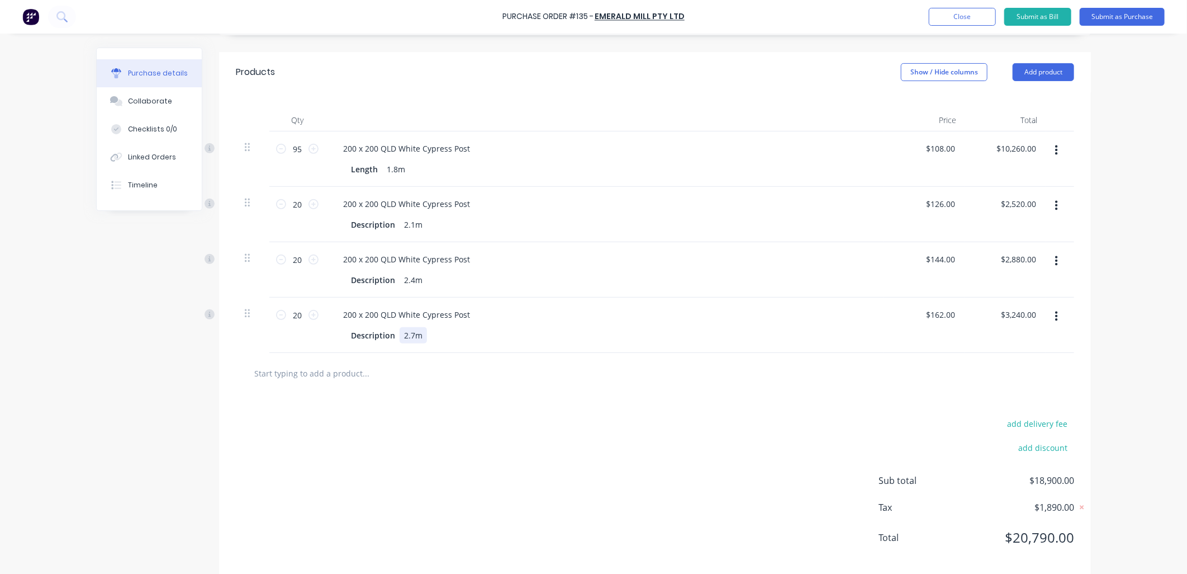
scroll to position [232, 0]
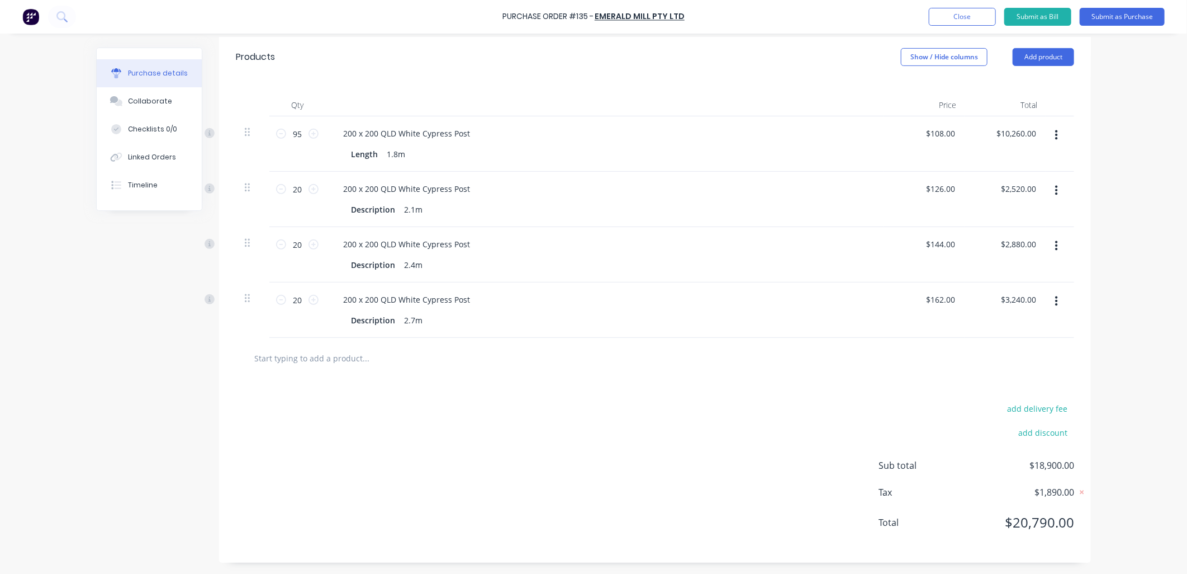
click at [305, 449] on div "add delivery fee add discount Sub total $18,900.00 Tax $1,890.00 Total $20,790.…" at bounding box center [655, 470] width 872 height 184
click at [361, 209] on div "Description" at bounding box center [373, 209] width 53 height 16
type textarea "x"
click at [361, 209] on div "Description" at bounding box center [373, 209] width 53 height 16
click at [370, 263] on div "Description" at bounding box center [373, 265] width 53 height 16
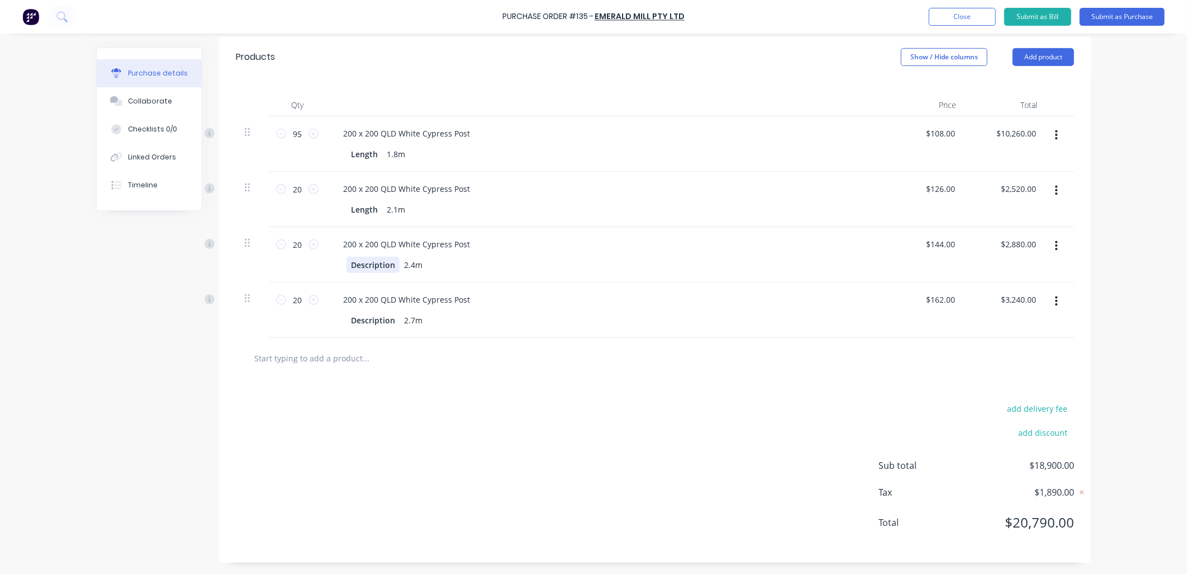
type textarea "x"
click at [370, 263] on div "Description" at bounding box center [373, 265] width 53 height 16
click at [370, 316] on div "Description" at bounding box center [373, 320] width 53 height 16
type textarea "x"
click at [370, 316] on div "Description" at bounding box center [373, 320] width 53 height 16
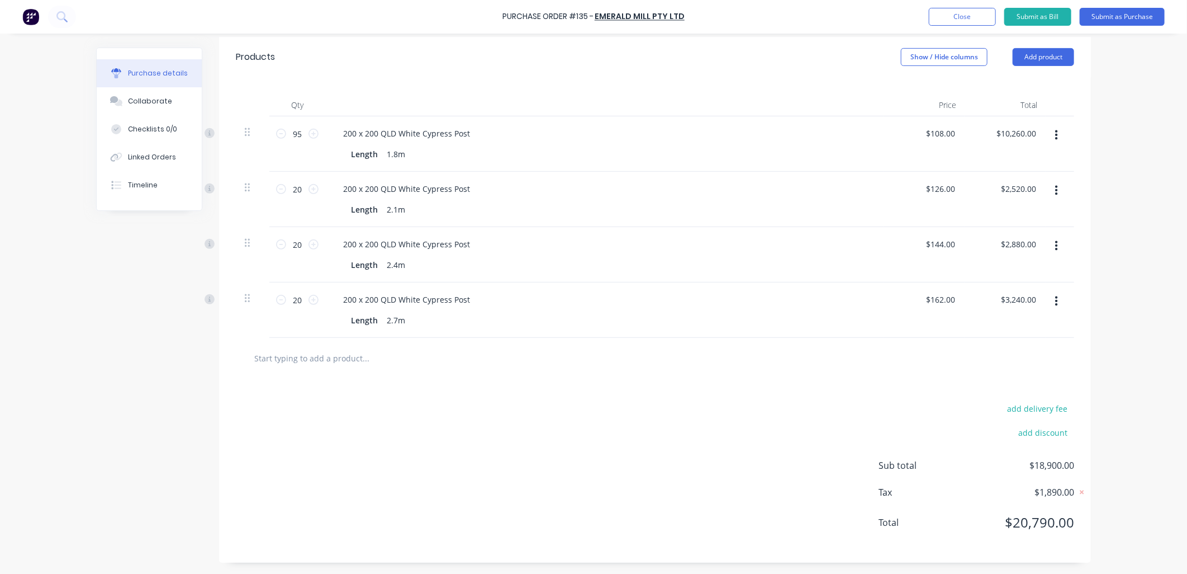
click at [301, 327] on div "20 20" at bounding box center [297, 309] width 56 height 55
click at [1113, 18] on button "Submit as Purchase" at bounding box center [1122, 17] width 85 height 18
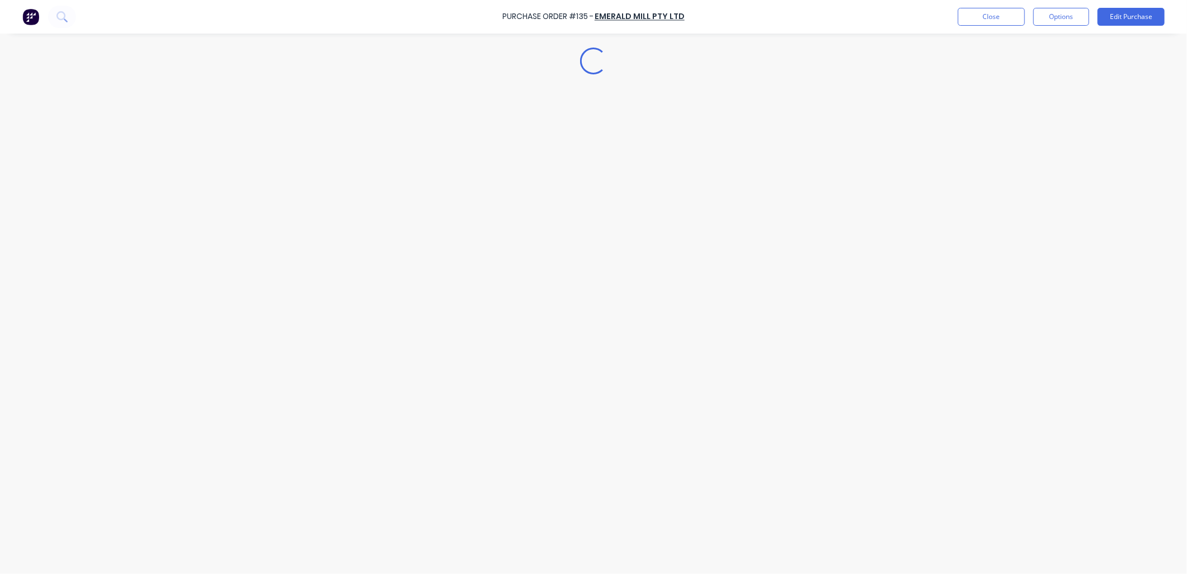
scroll to position [0, 0]
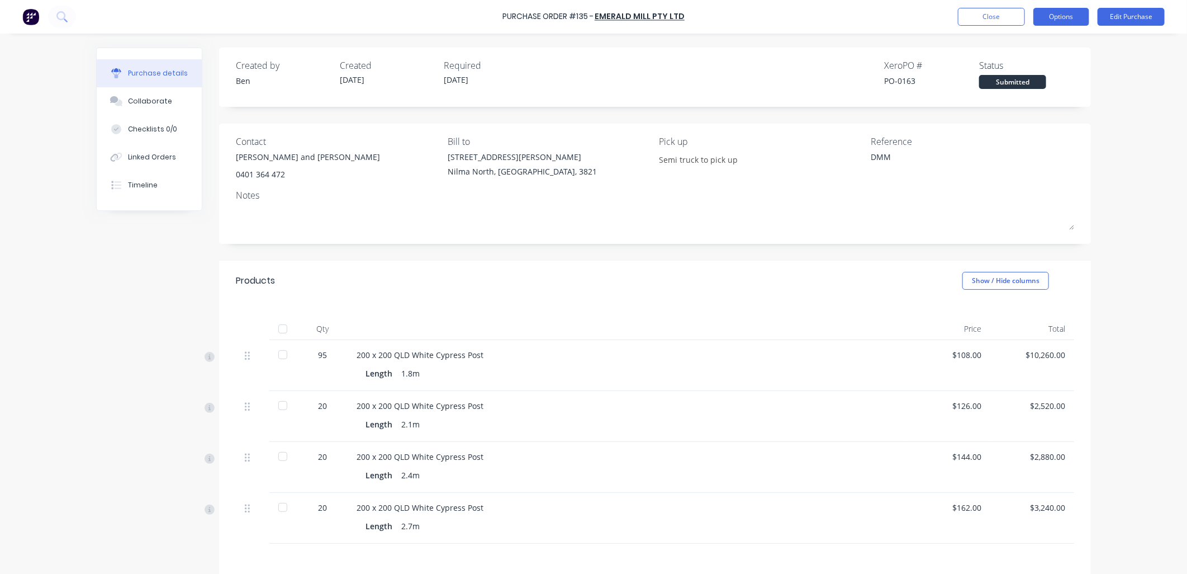
click at [1073, 17] on button "Options" at bounding box center [1062, 17] width 56 height 18
click at [1009, 47] on div "Print / Email" at bounding box center [1036, 45] width 86 height 16
click at [1015, 88] on div "Without pricing" at bounding box center [1036, 90] width 86 height 16
type textarea "x"
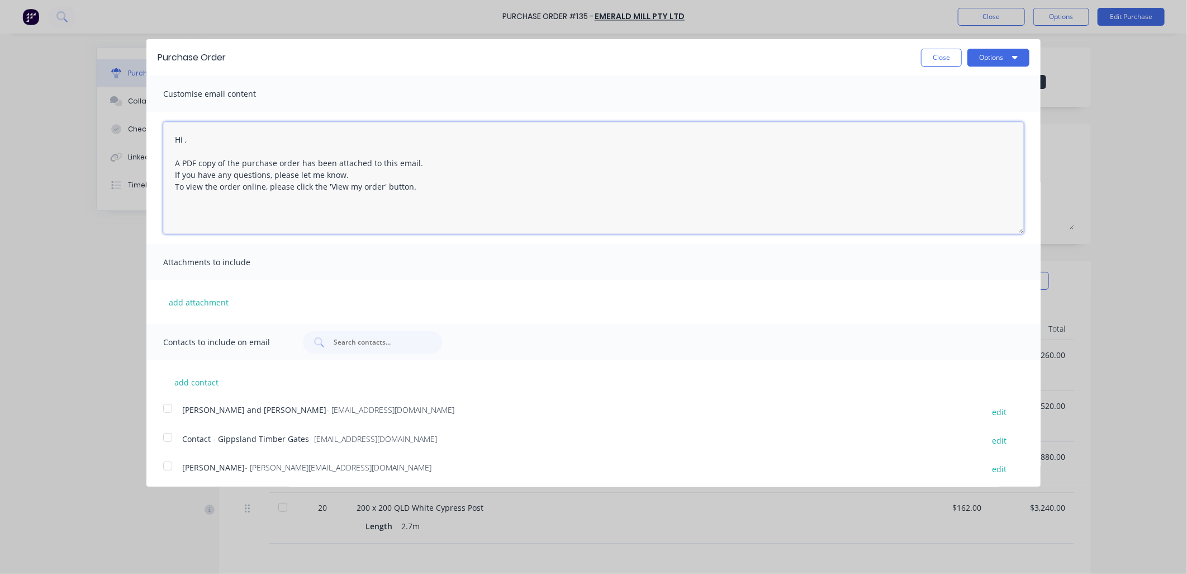
click at [186, 137] on textarea "Hi , A PDF copy of the purchase order has been attached to this email. If you h…" at bounding box center [593, 178] width 861 height 112
click at [171, 406] on div at bounding box center [168, 408] width 22 height 22
type textarea "Hi [PERSON_NAME] and [PERSON_NAME], A PDF copy of the purchase order has been a…"
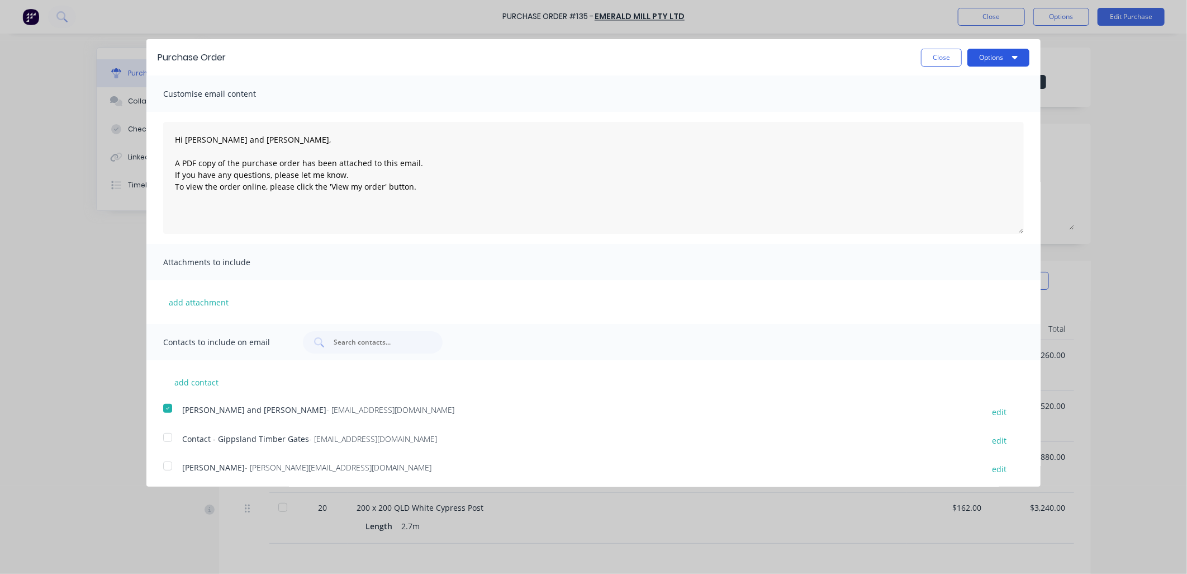
click at [1002, 56] on button "Options" at bounding box center [999, 58] width 62 height 18
click at [935, 109] on div "Email" at bounding box center [977, 108] width 86 height 16
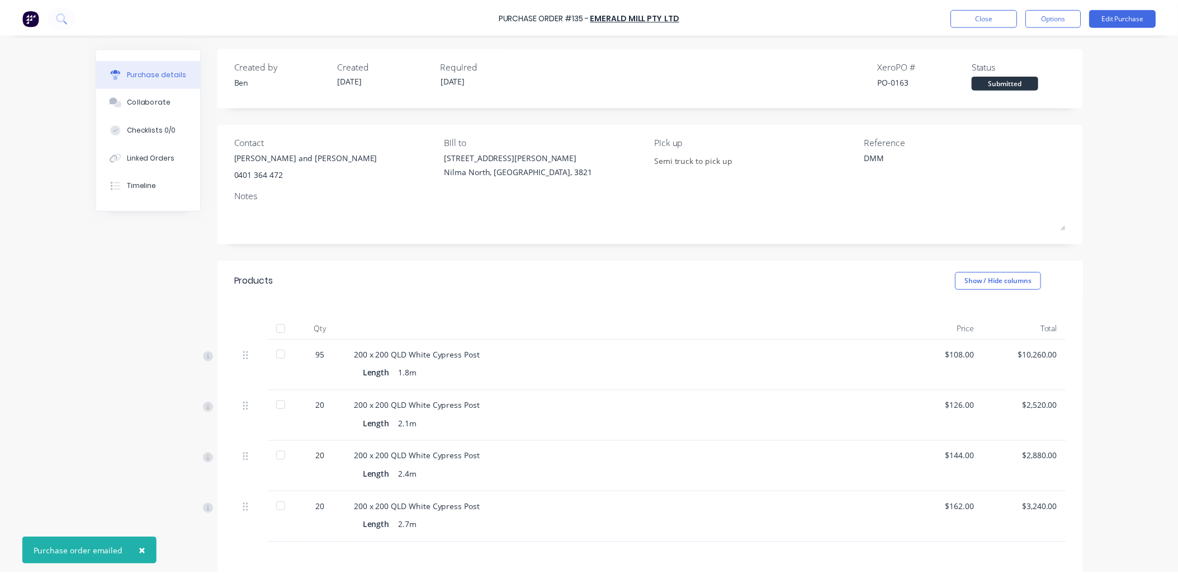
scroll to position [130, 0]
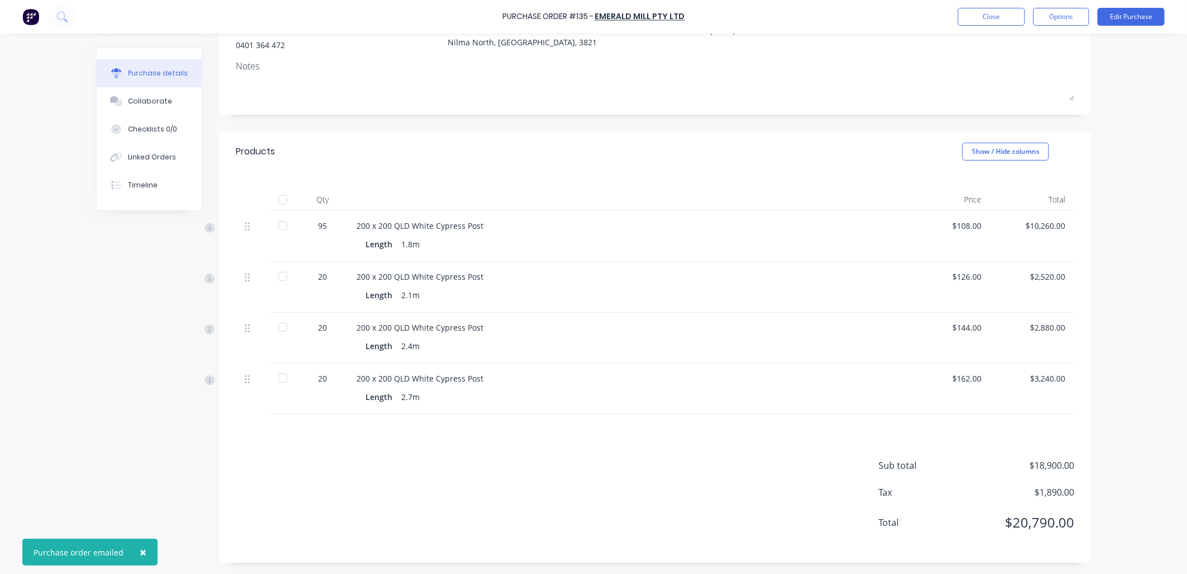
type textarea "x"
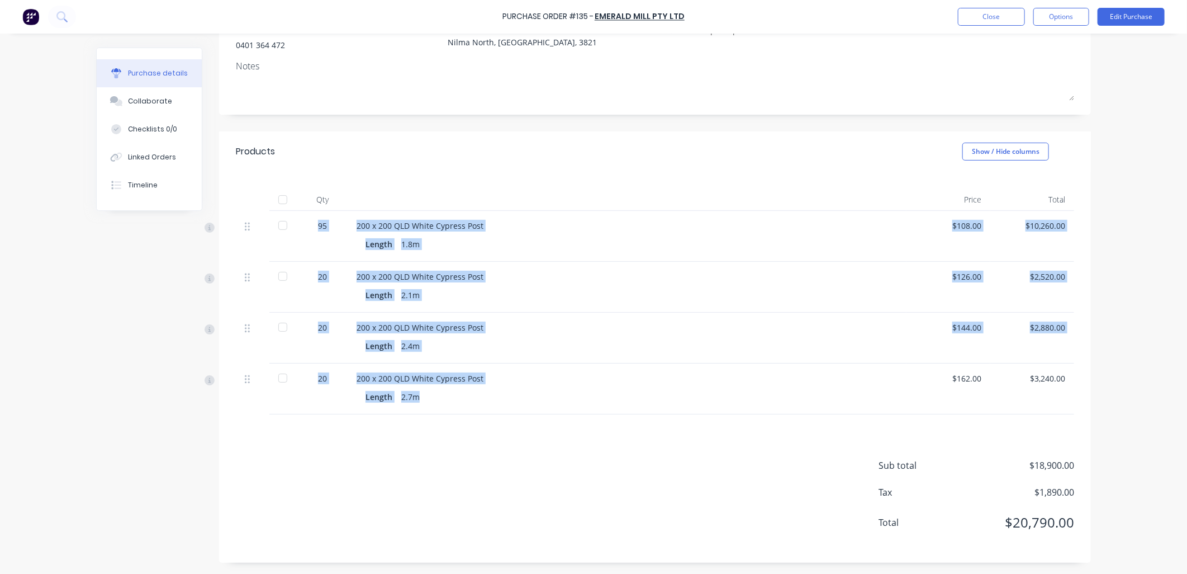
copy div "95 200 x 200 QLD White Cypress Post Length 1.8m $108.00 $10,260.00 20 200 x 200…"
drag, startPoint x: 427, startPoint y: 399, endPoint x: 307, endPoint y: 234, distance: 203.7
click at [307, 234] on div "95 200 x 200 QLD White Cypress Post Length 1.8m $108.00 $10,260.00 20 200 x 200…" at bounding box center [655, 312] width 839 height 203
click at [1002, 23] on button "Close" at bounding box center [991, 17] width 67 height 18
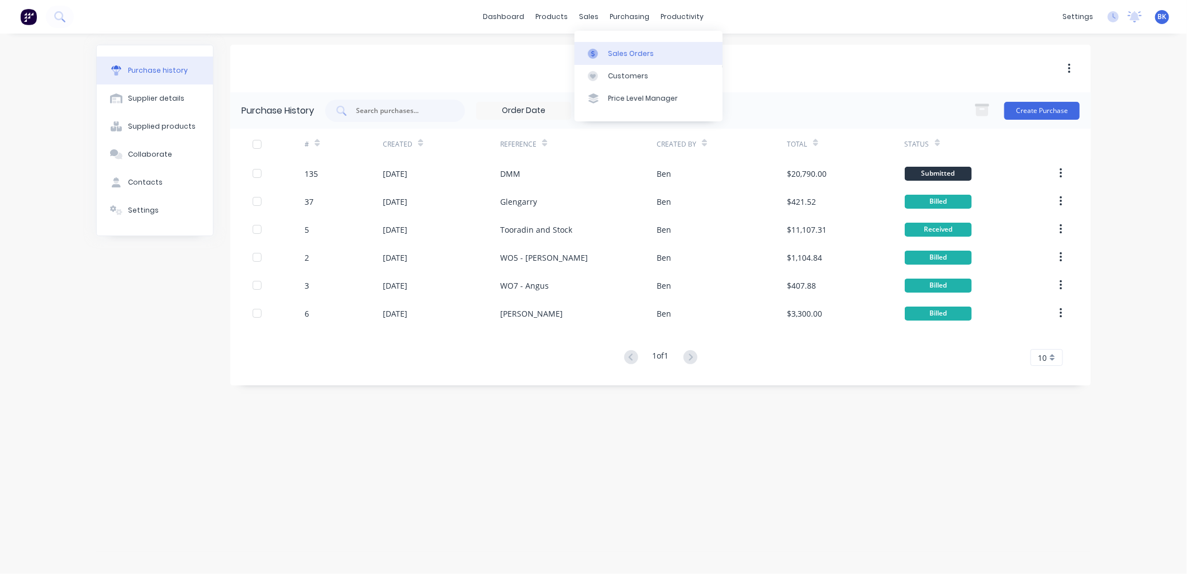
click at [605, 47] on link "Sales Orders" at bounding box center [649, 53] width 148 height 22
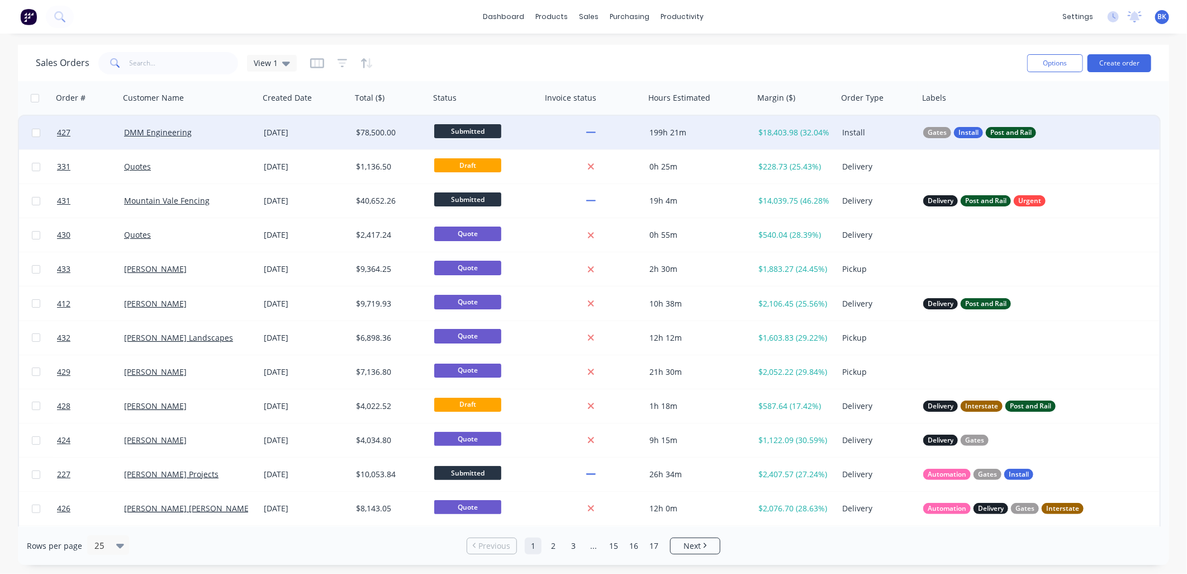
click at [210, 137] on div "DMM Engineering" at bounding box center [186, 132] width 124 height 11
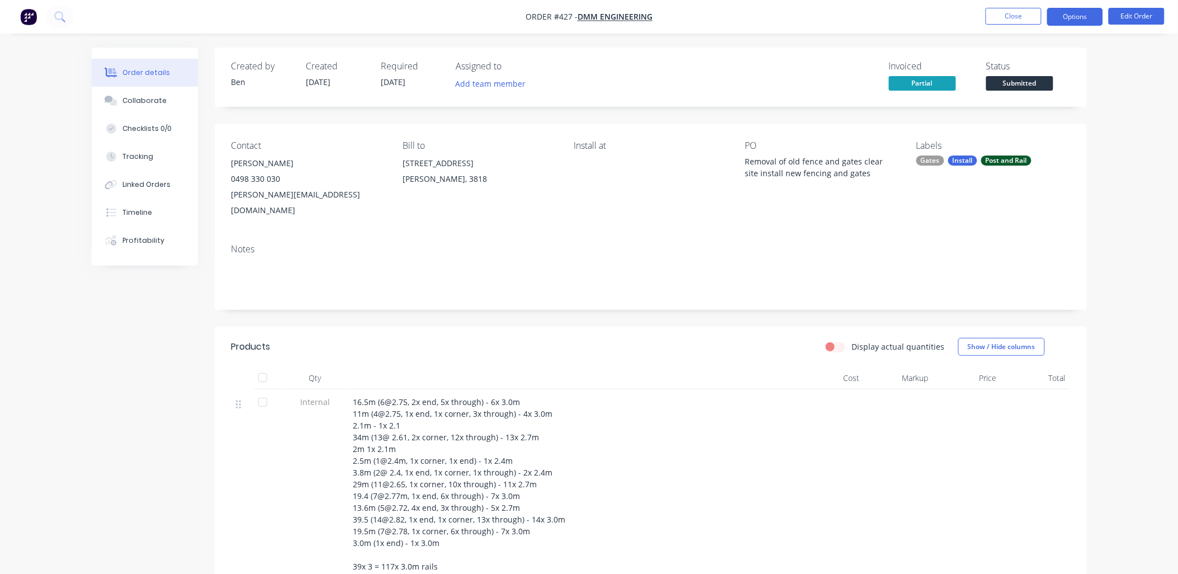
click at [1066, 17] on button "Options" at bounding box center [1075, 17] width 56 height 18
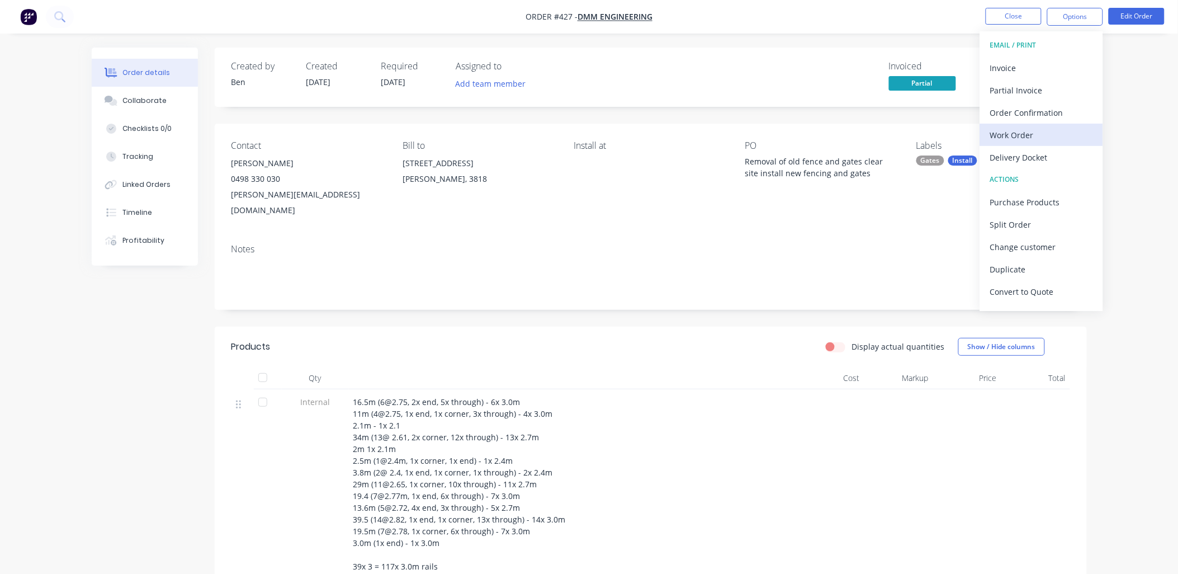
click at [1040, 130] on div "Work Order" at bounding box center [1041, 135] width 103 height 16
click at [1040, 130] on div "Custom" at bounding box center [1041, 135] width 103 height 16
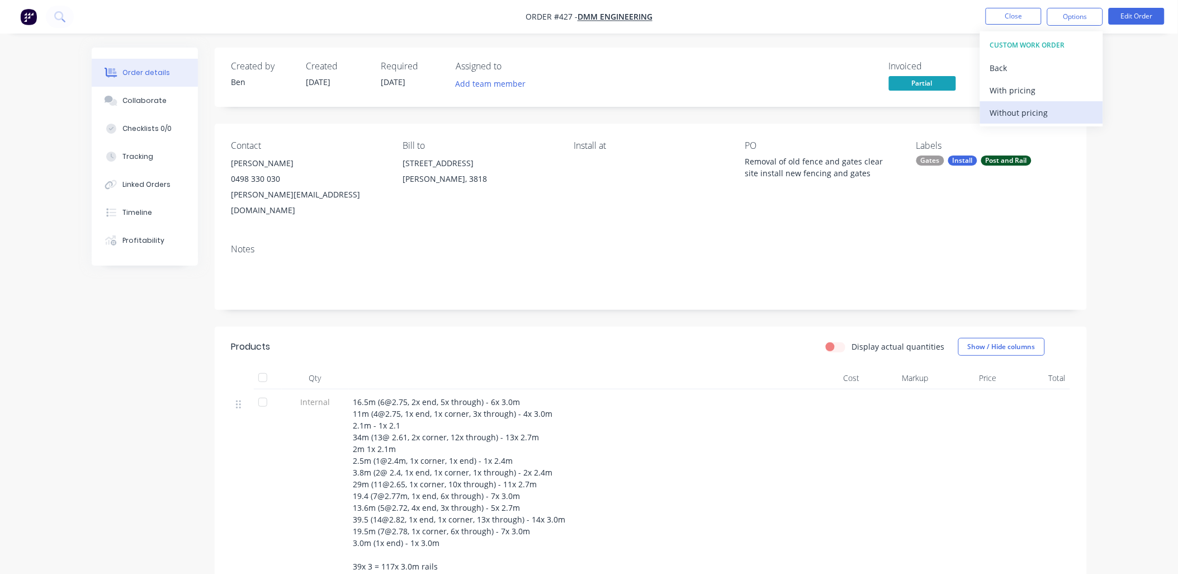
click at [1038, 113] on div "Without pricing" at bounding box center [1041, 113] width 103 height 16
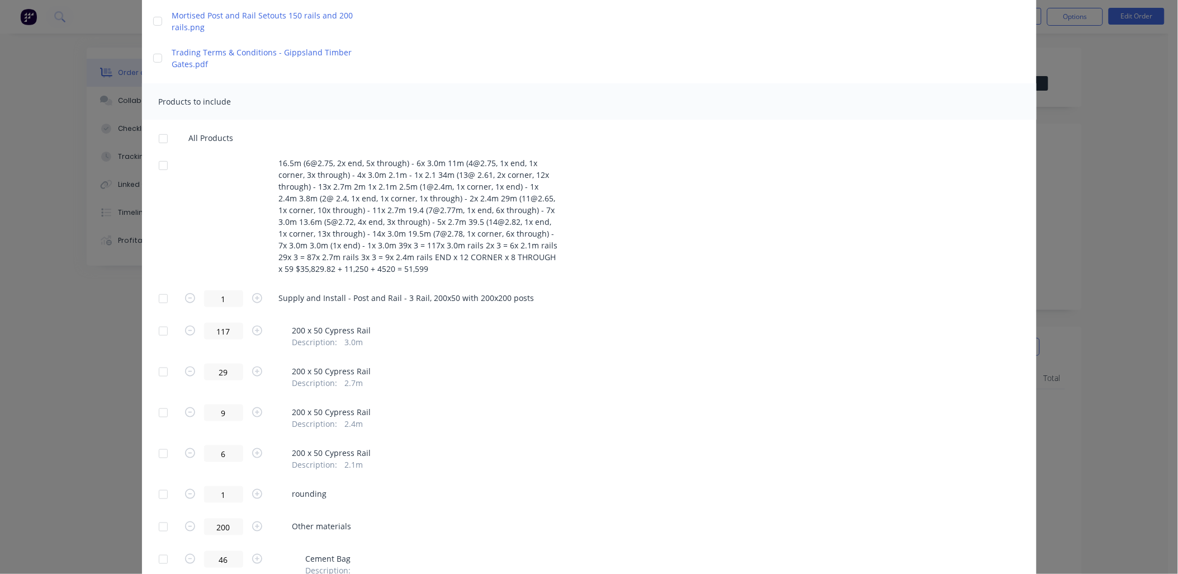
scroll to position [175, 0]
click at [161, 300] on div at bounding box center [163, 298] width 22 height 22
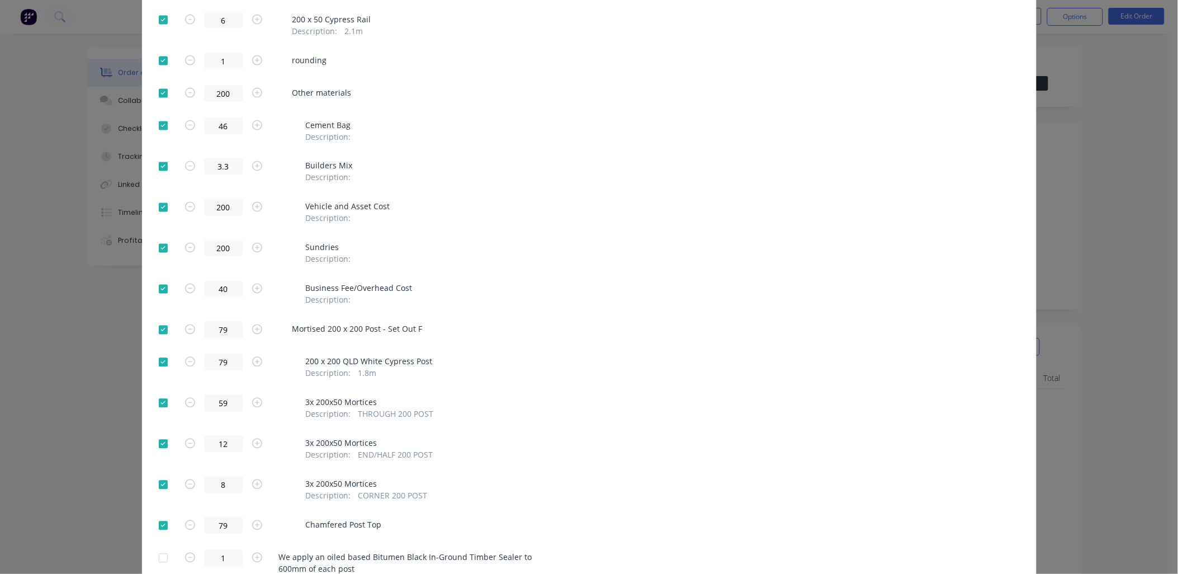
scroll to position [608, 0]
click at [158, 362] on div at bounding box center [163, 362] width 22 height 22
click at [161, 400] on div at bounding box center [163, 402] width 22 height 22
click at [159, 441] on div at bounding box center [163, 443] width 22 height 22
click at [157, 484] on div at bounding box center [163, 484] width 22 height 22
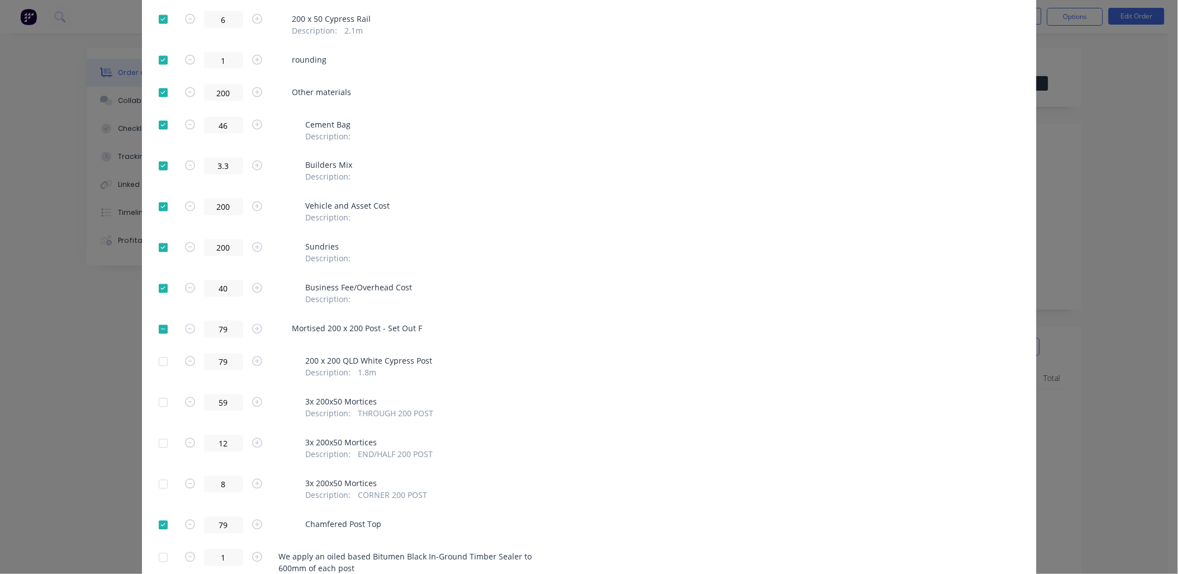
click at [158, 328] on div at bounding box center [163, 329] width 22 height 22
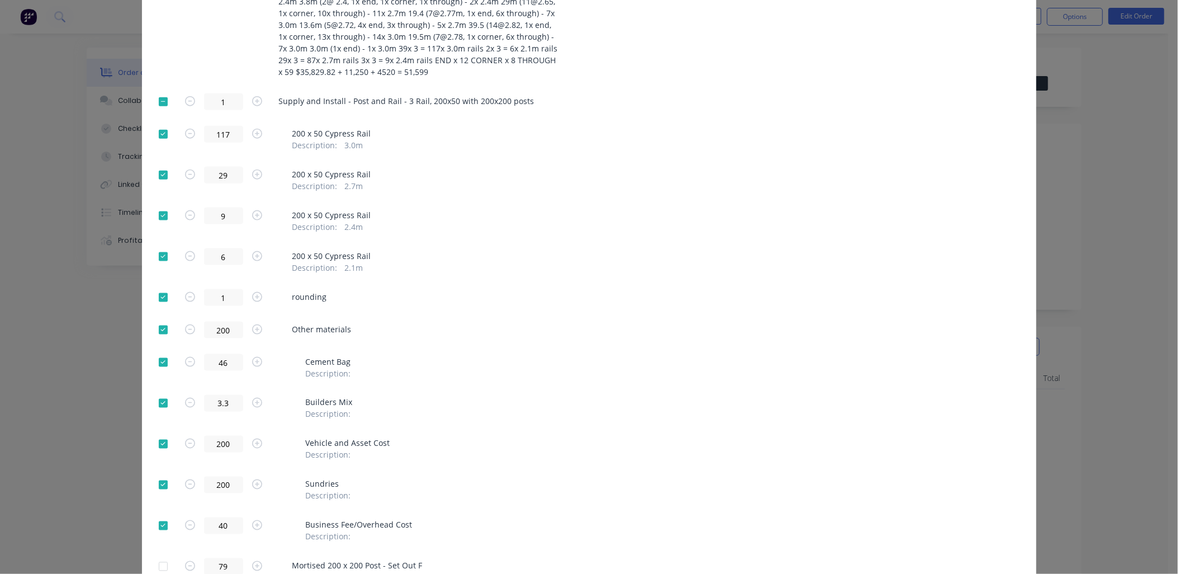
scroll to position [371, 0]
click at [158, 526] on div at bounding box center [163, 526] width 22 height 22
click at [159, 485] on div at bounding box center [163, 485] width 22 height 22
click at [158, 446] on div at bounding box center [163, 444] width 22 height 22
click at [160, 297] on div at bounding box center [163, 298] width 22 height 22
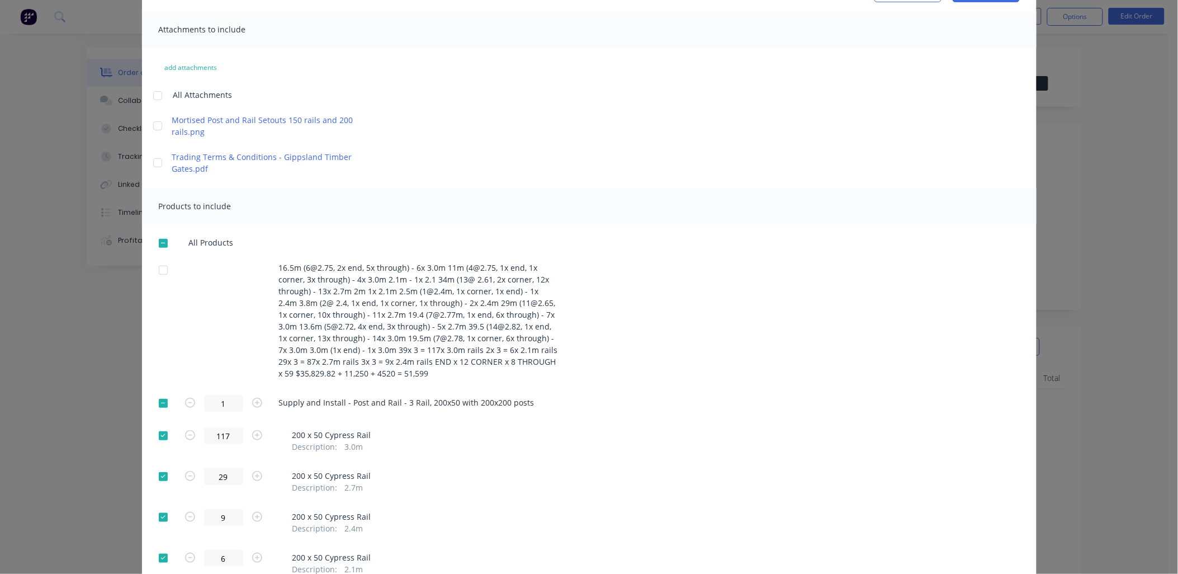
scroll to position [0, 0]
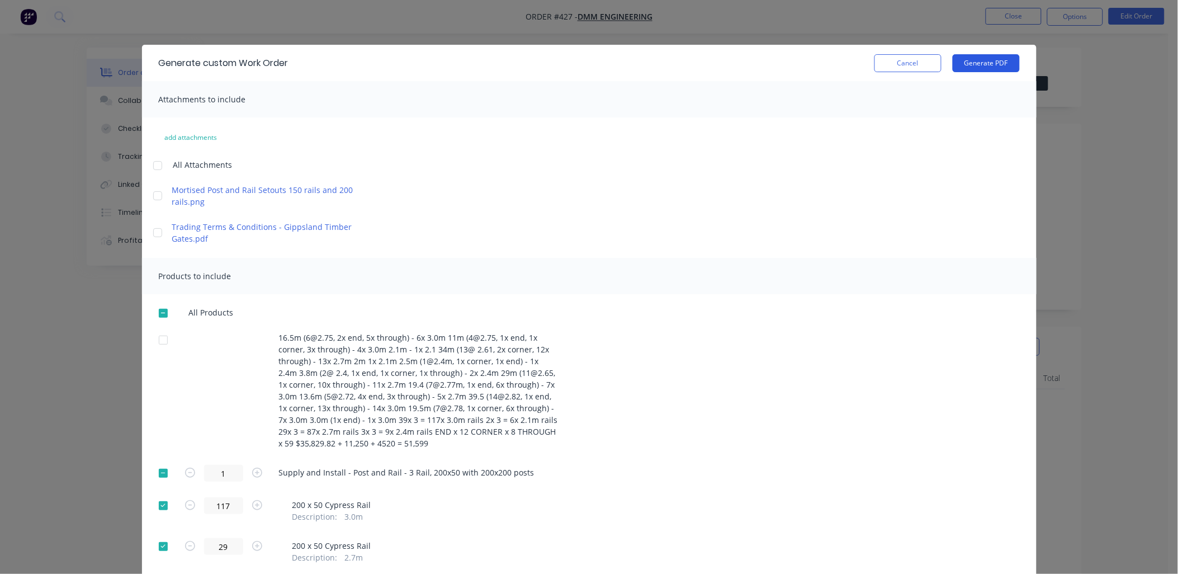
click at [973, 65] on button "Generate PDF" at bounding box center [986, 63] width 67 height 18
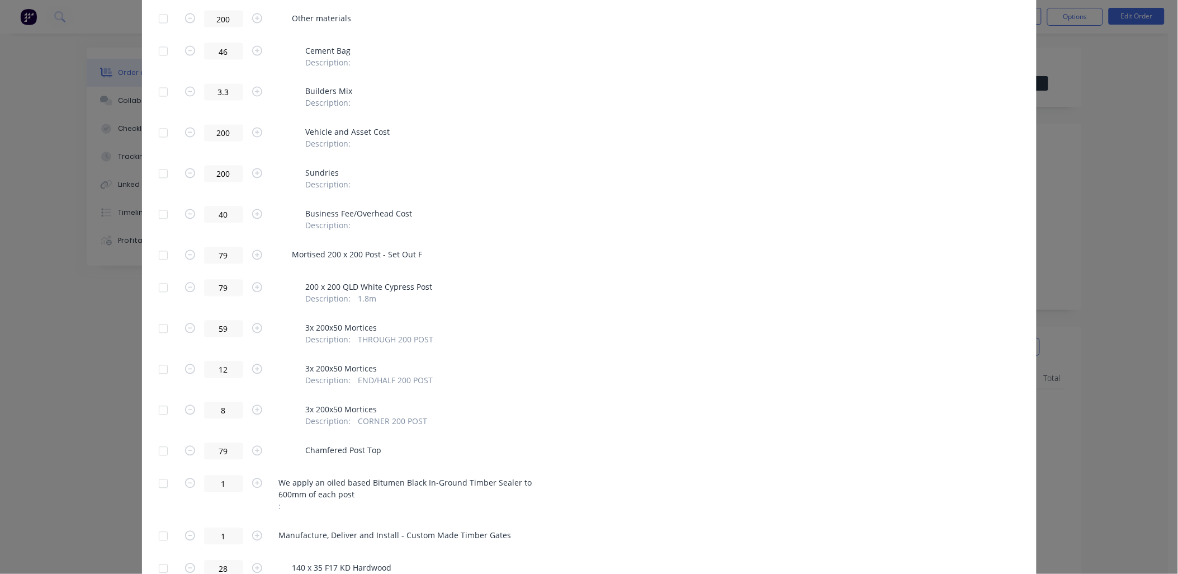
scroll to position [683, 0]
click at [158, 255] on div at bounding box center [163, 255] width 22 height 22
click at [159, 287] on div at bounding box center [163, 287] width 22 height 22
click at [160, 449] on div at bounding box center [163, 450] width 22 height 22
click at [159, 480] on div at bounding box center [163, 483] width 22 height 22
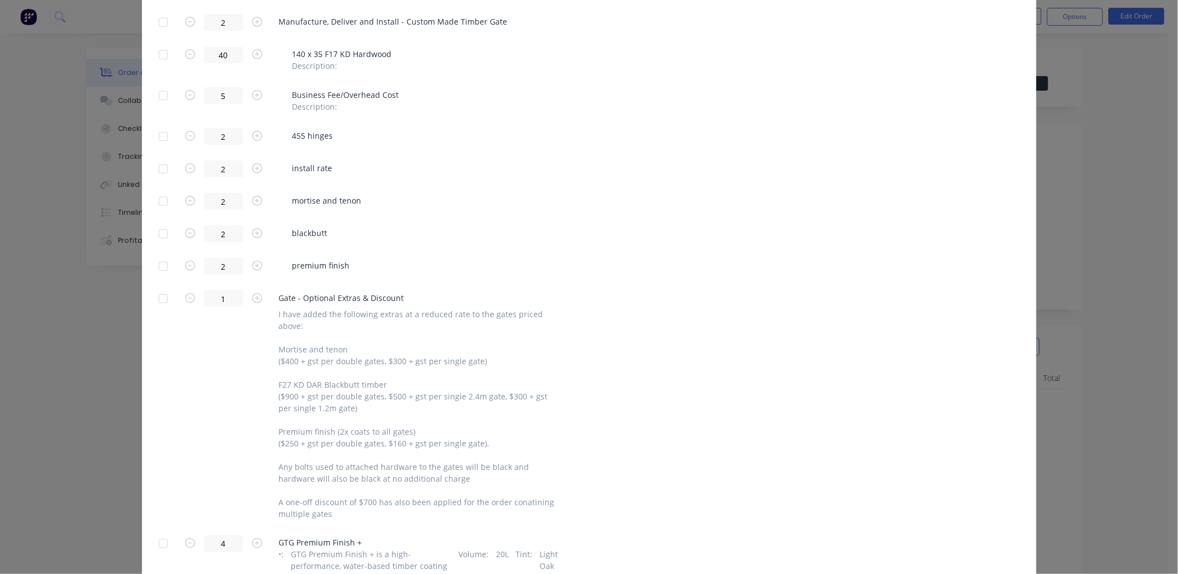
scroll to position [2008, 0]
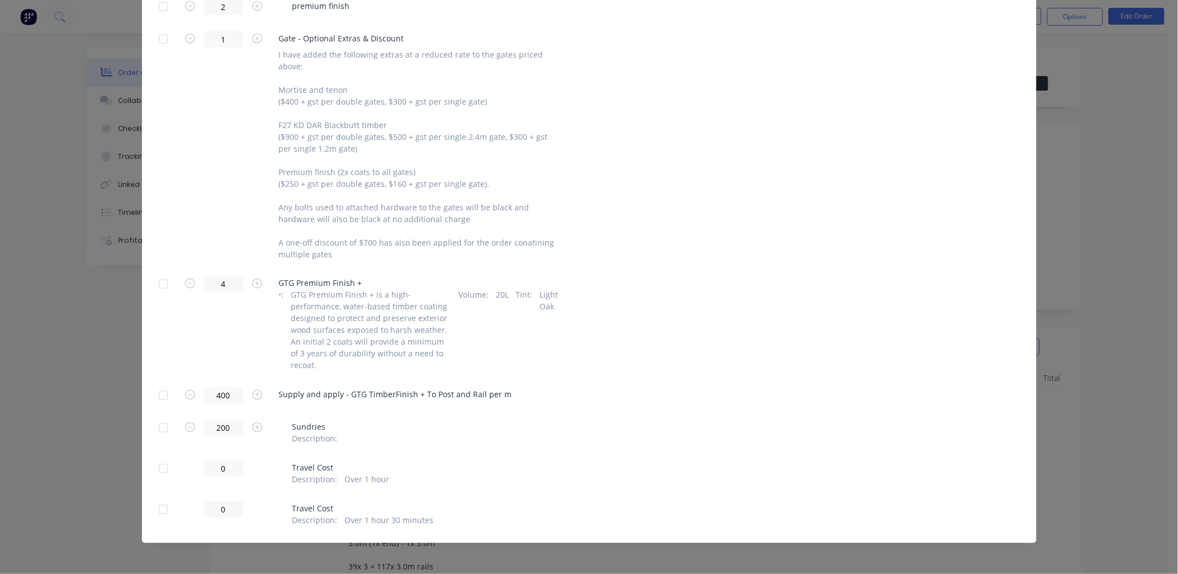
click at [159, 284] on div at bounding box center [163, 284] width 22 height 22
click at [160, 395] on div at bounding box center [163, 395] width 22 height 22
click at [155, 509] on div at bounding box center [163, 509] width 22 height 22
click at [157, 466] on div at bounding box center [163, 468] width 22 height 22
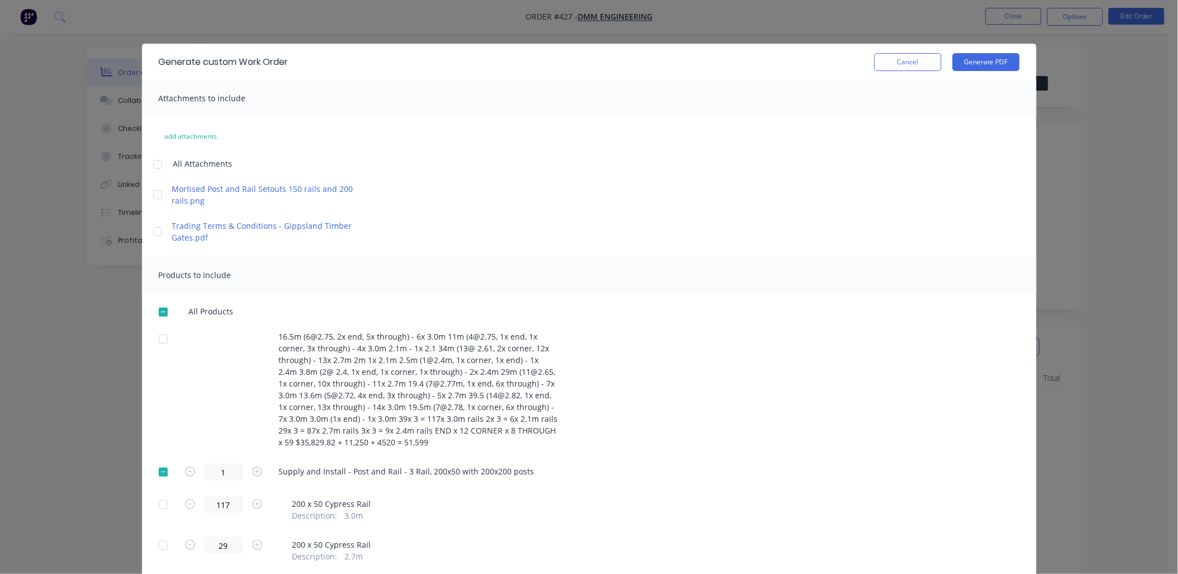
scroll to position [0, 0]
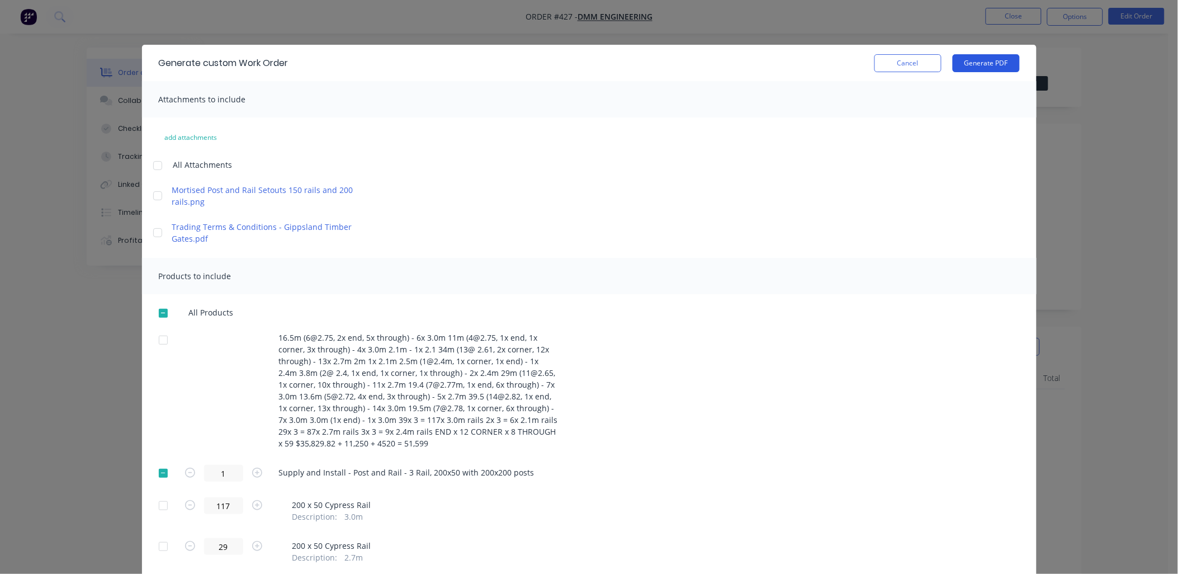
click at [983, 64] on button "Generate PDF" at bounding box center [986, 63] width 67 height 18
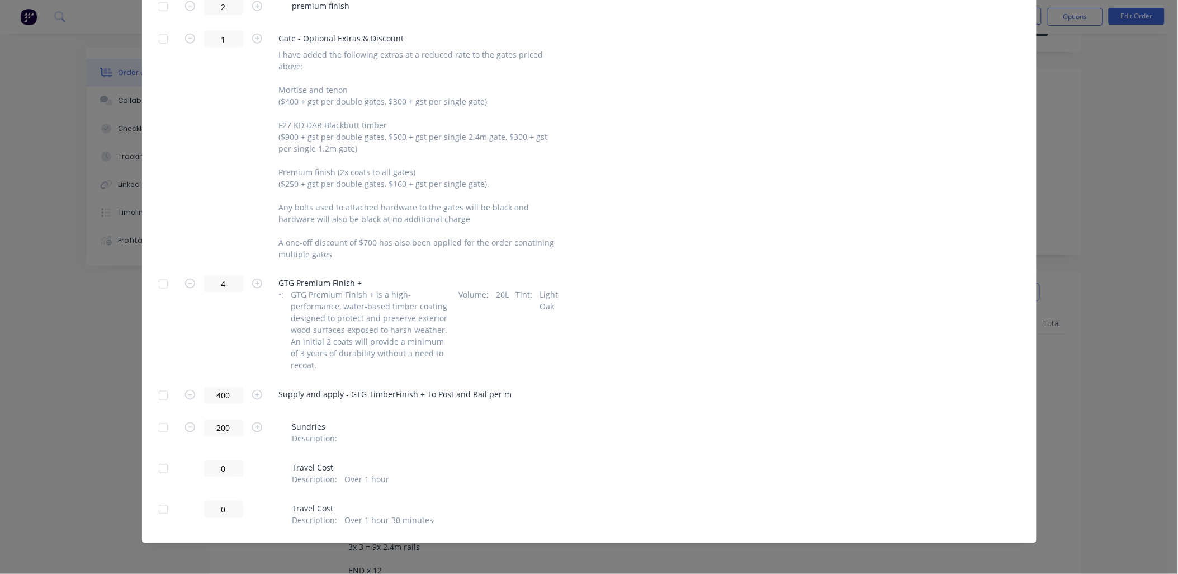
scroll to position [56, 0]
click at [160, 286] on div at bounding box center [163, 284] width 22 height 22
click at [158, 392] on div at bounding box center [163, 395] width 22 height 22
click at [158, 467] on div at bounding box center [163, 468] width 22 height 22
click at [157, 512] on div at bounding box center [163, 509] width 22 height 22
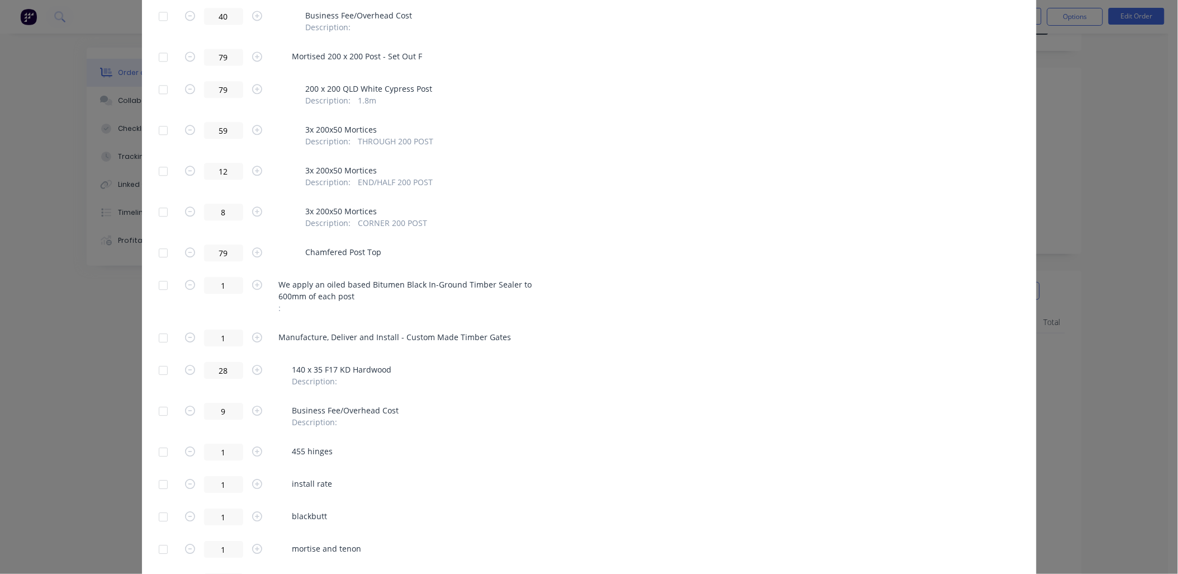
scroll to position [881, 0]
click at [158, 284] on div at bounding box center [163, 284] width 22 height 22
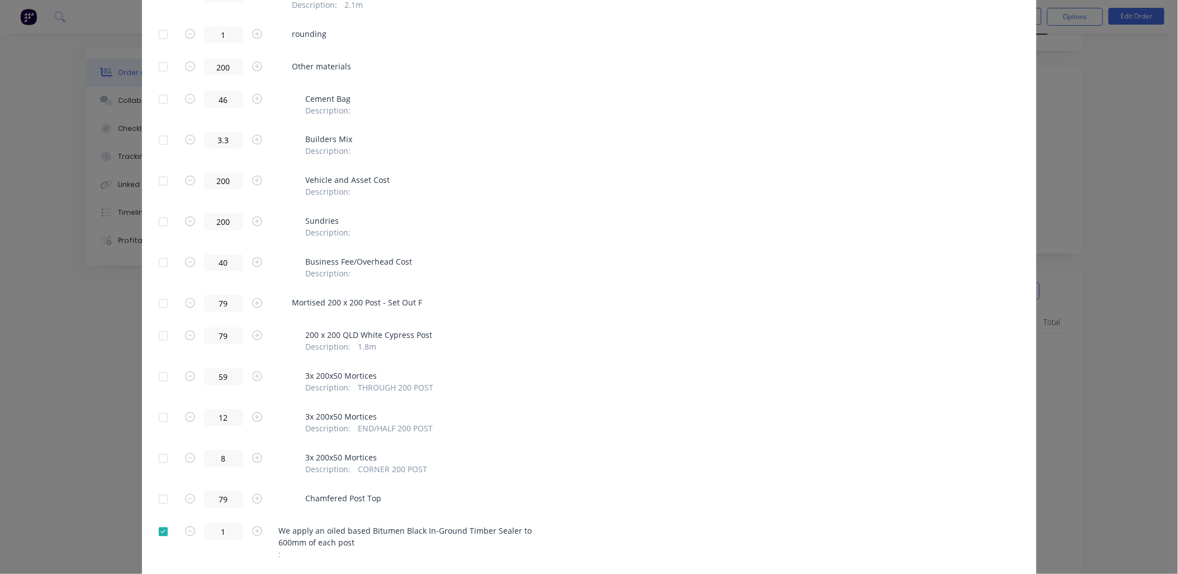
scroll to position [633, 0]
click at [159, 304] on div at bounding box center [163, 304] width 22 height 22
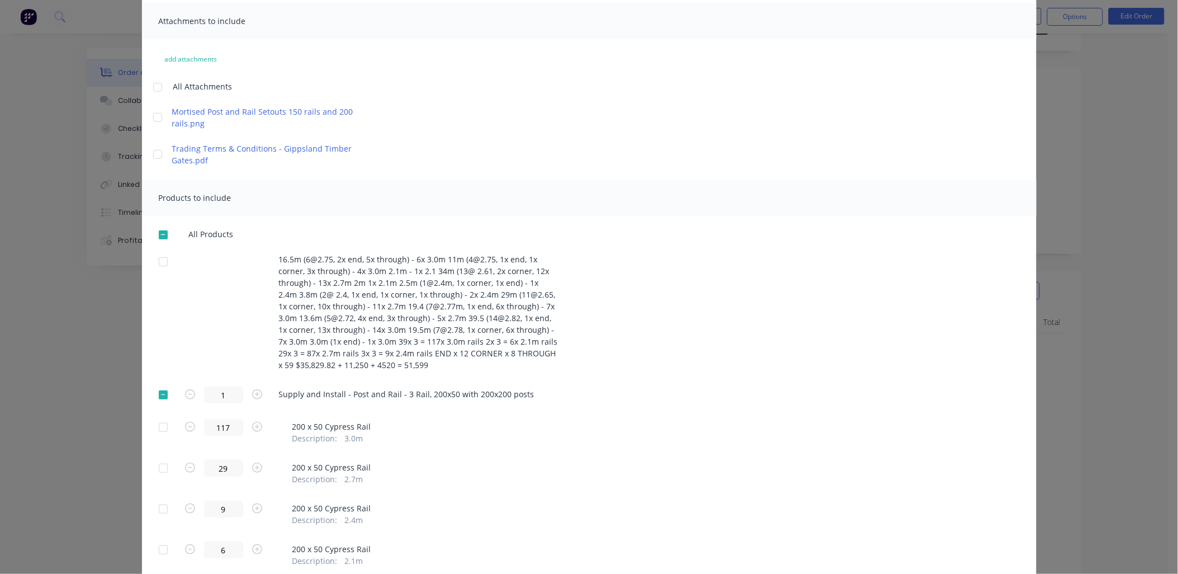
scroll to position [75, 0]
click at [157, 399] on div at bounding box center [163, 398] width 22 height 22
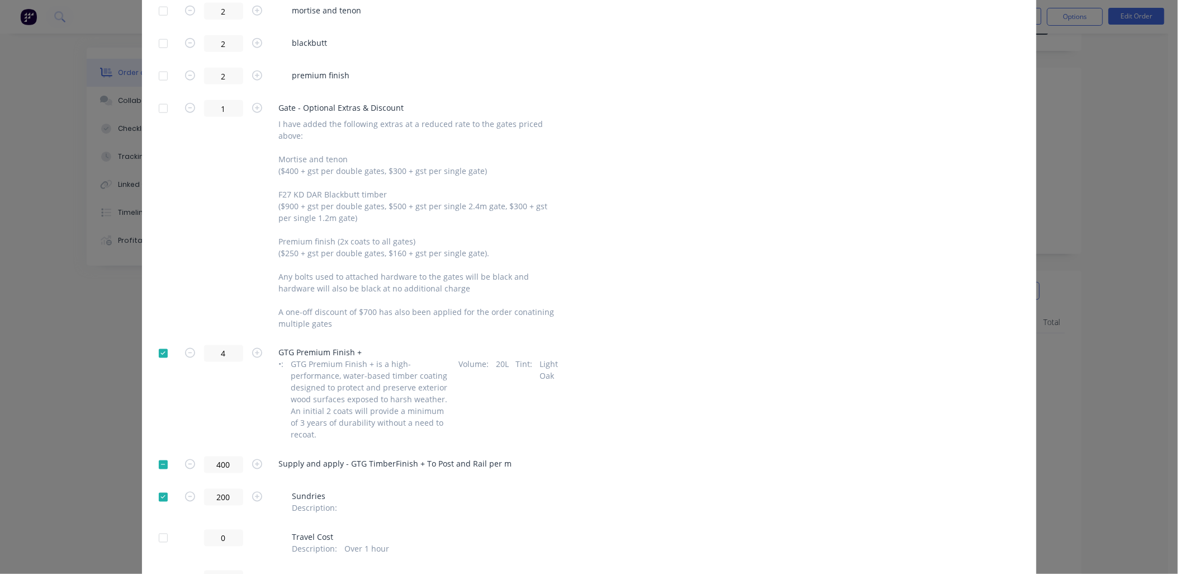
scroll to position [2008, 0]
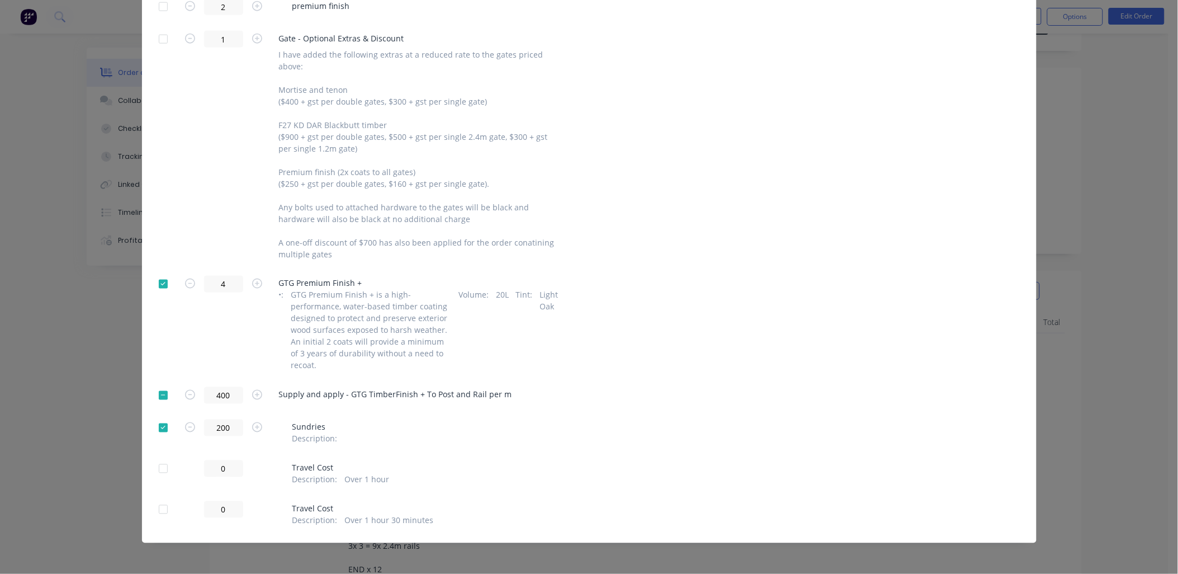
click at [155, 393] on div at bounding box center [163, 395] width 22 height 22
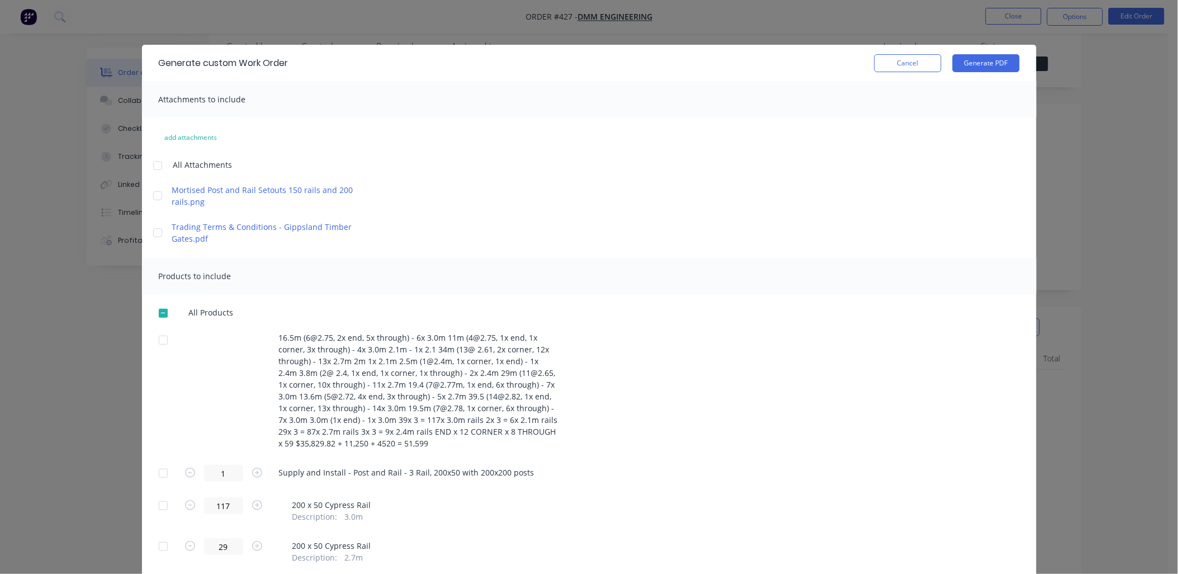
scroll to position [0, 0]
click at [963, 60] on button "Generate PDF" at bounding box center [986, 63] width 67 height 18
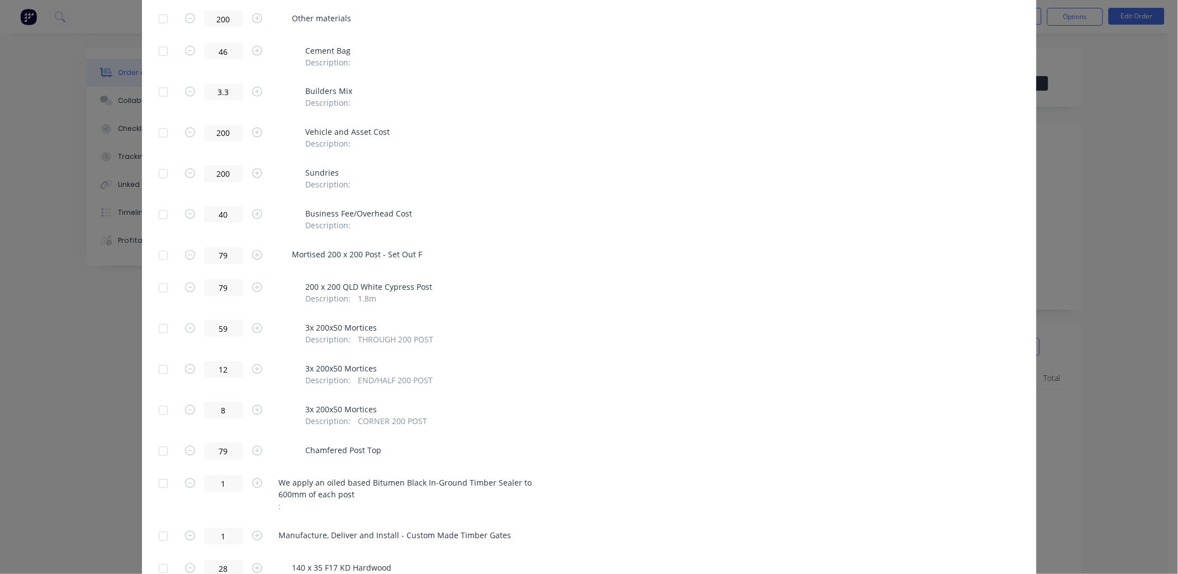
scroll to position [683, 0]
